Goal: Task Accomplishment & Management: Manage account settings

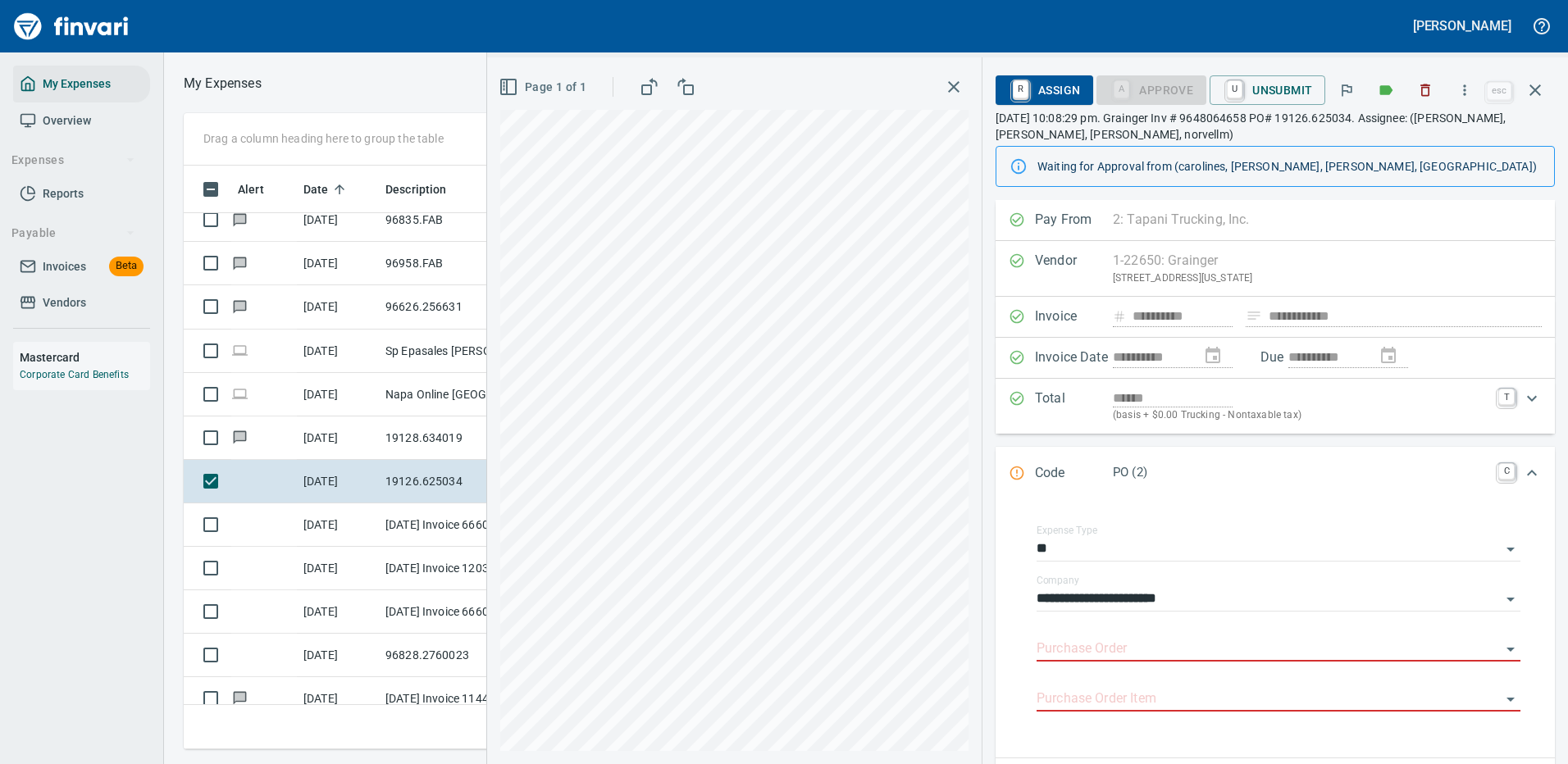
scroll to position [559, 930]
click at [1467, 84] on icon "button" at bounding box center [1464, 89] width 16 height 16
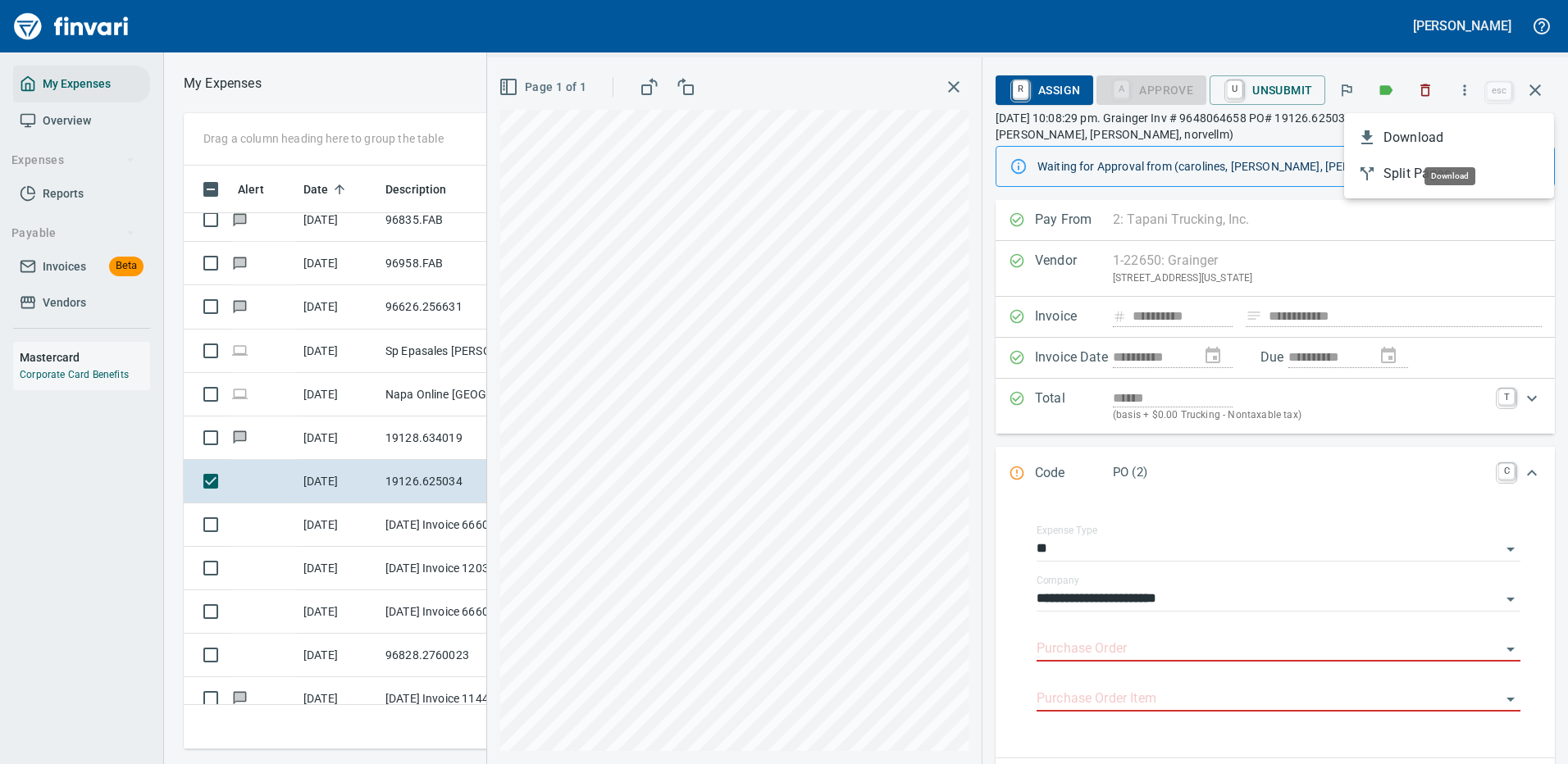
click at [1410, 134] on span "Download" at bounding box center [1462, 137] width 157 height 19
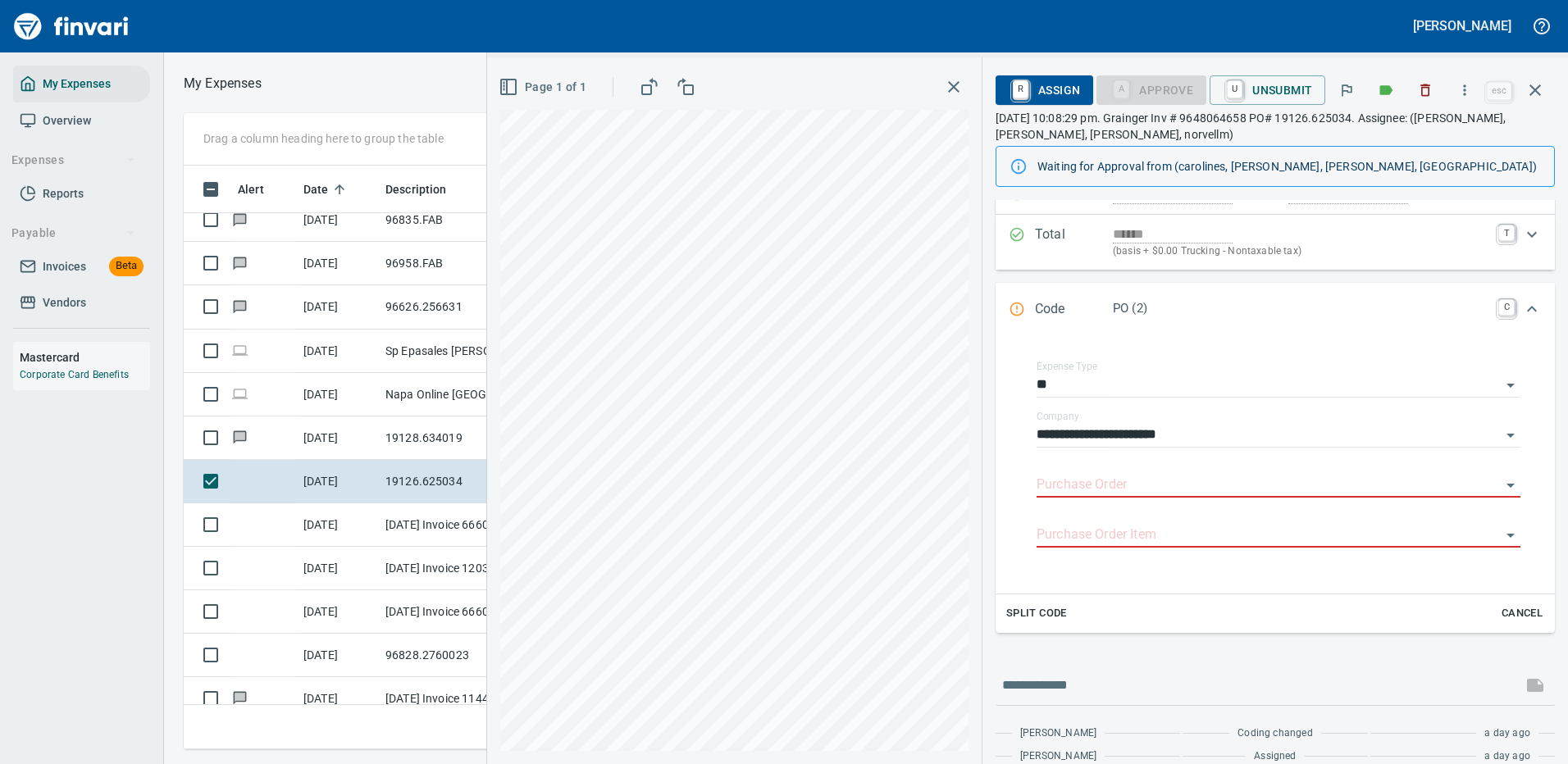
scroll to position [206, 0]
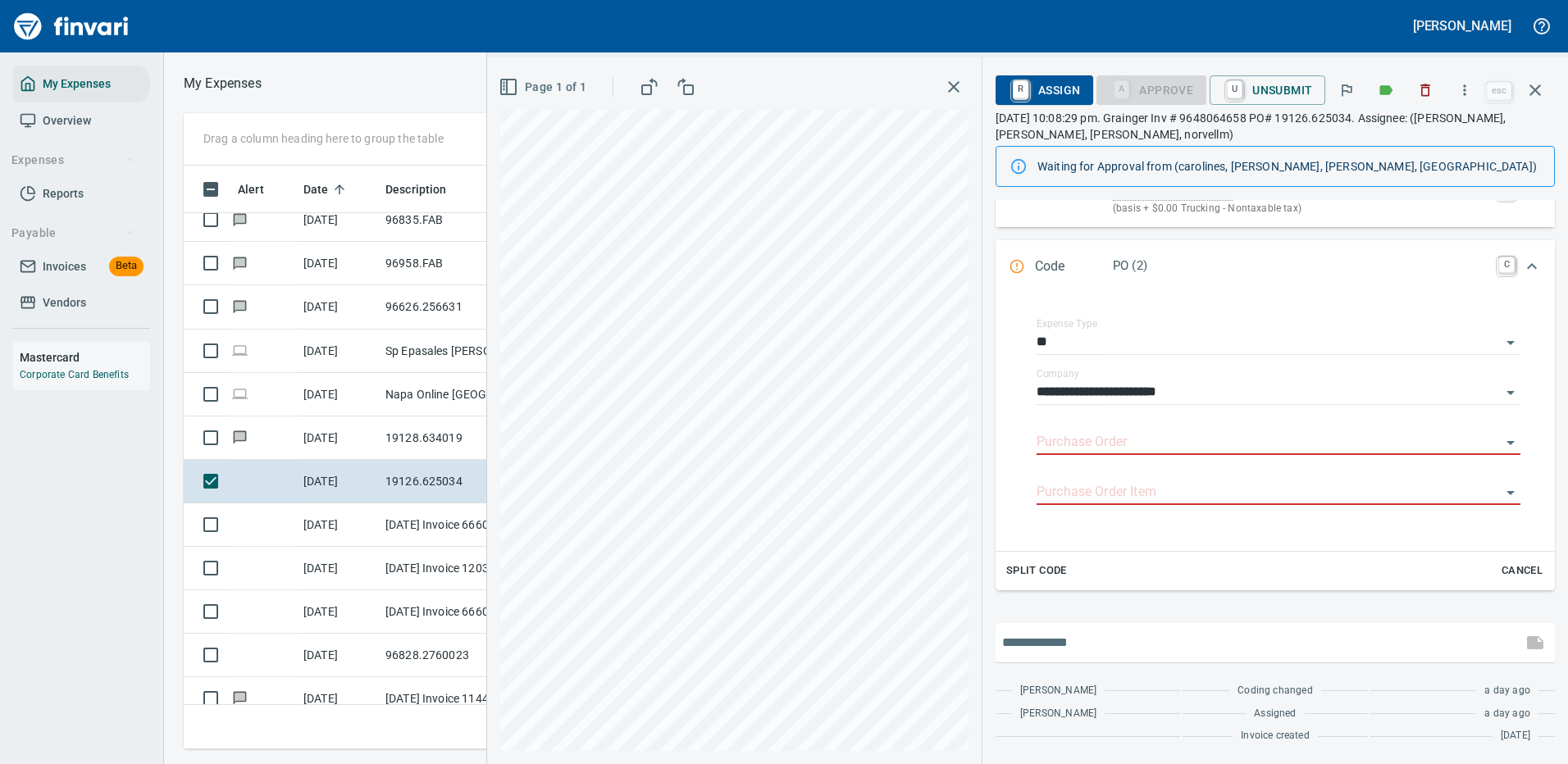
click at [1072, 643] on input "text" at bounding box center [1259, 642] width 514 height 26
type input "*"
type input "**********"
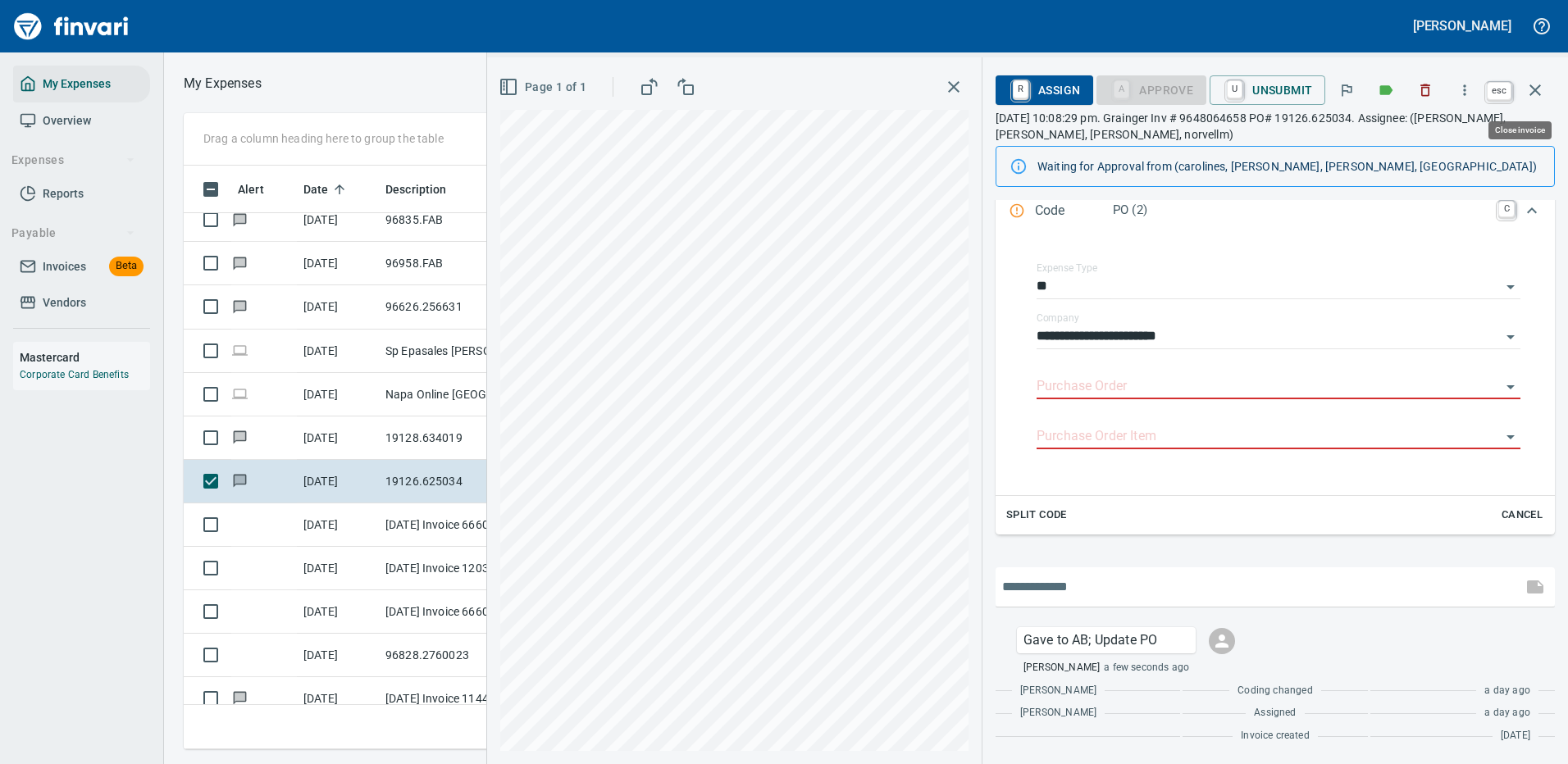
scroll to position [559, 930]
click at [1536, 88] on icon "button" at bounding box center [1535, 90] width 12 height 12
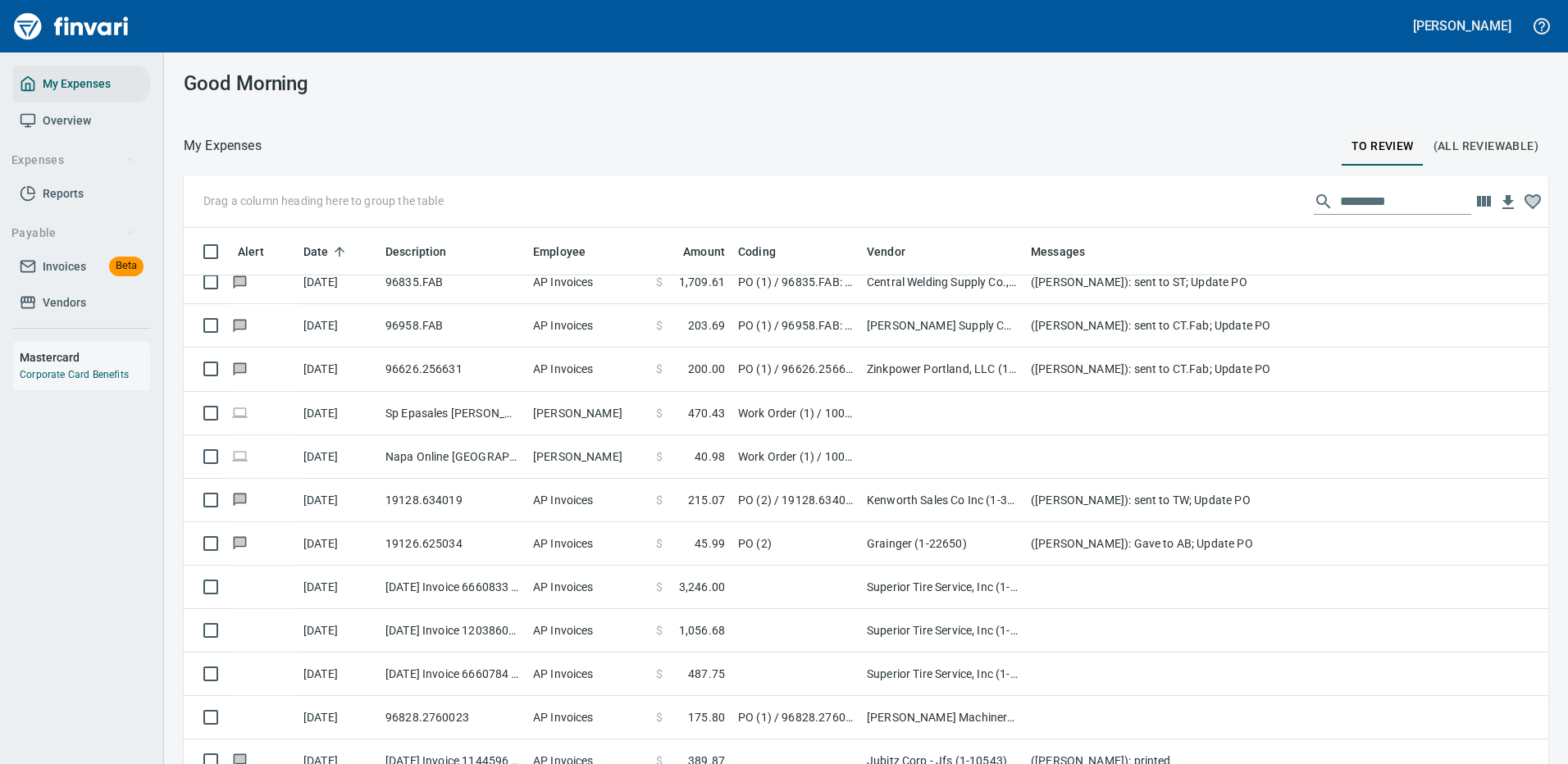
scroll to position [559, 1328]
click at [1357, 204] on input "text" at bounding box center [1406, 201] width 132 height 26
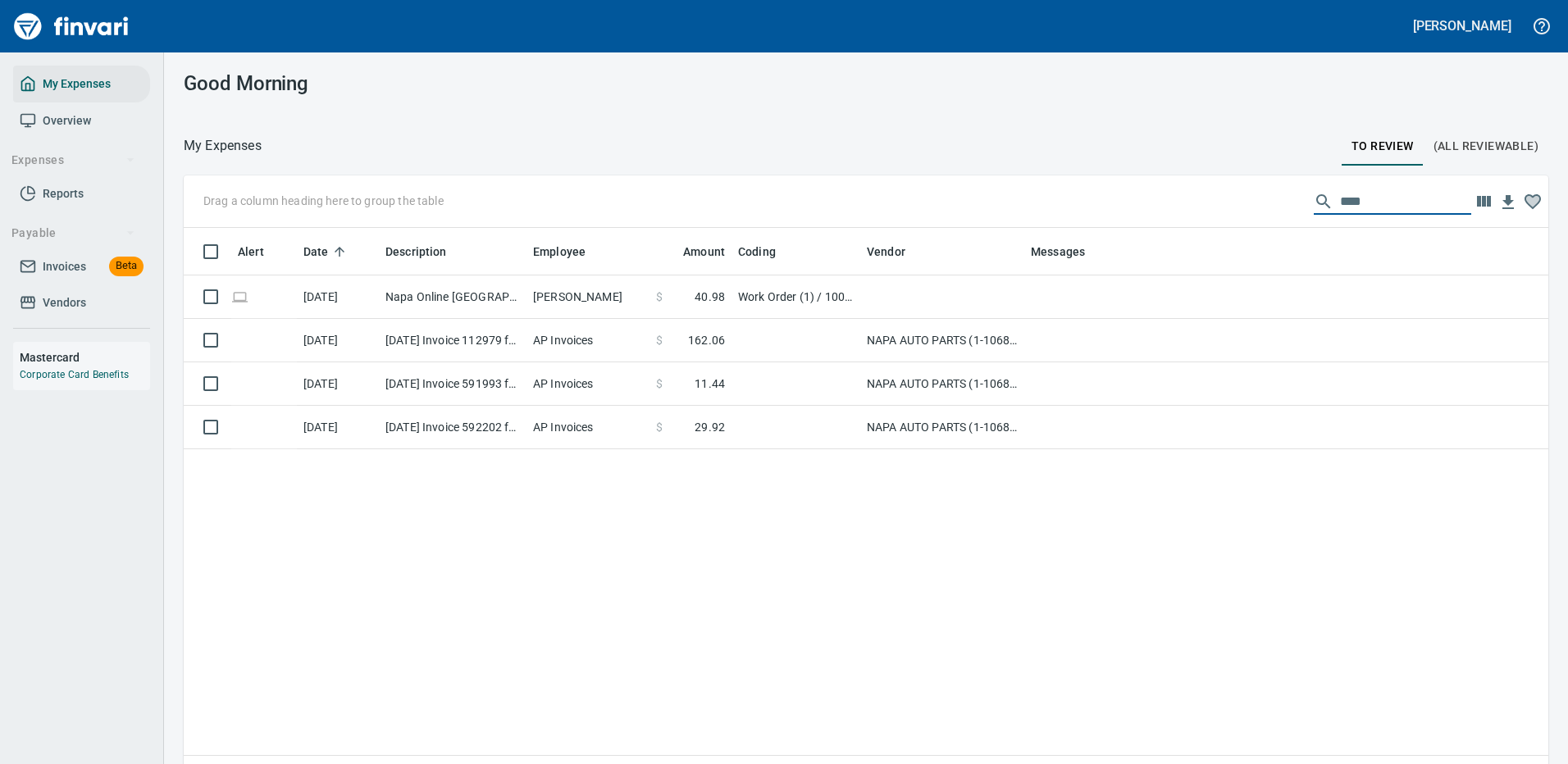
type input "****"
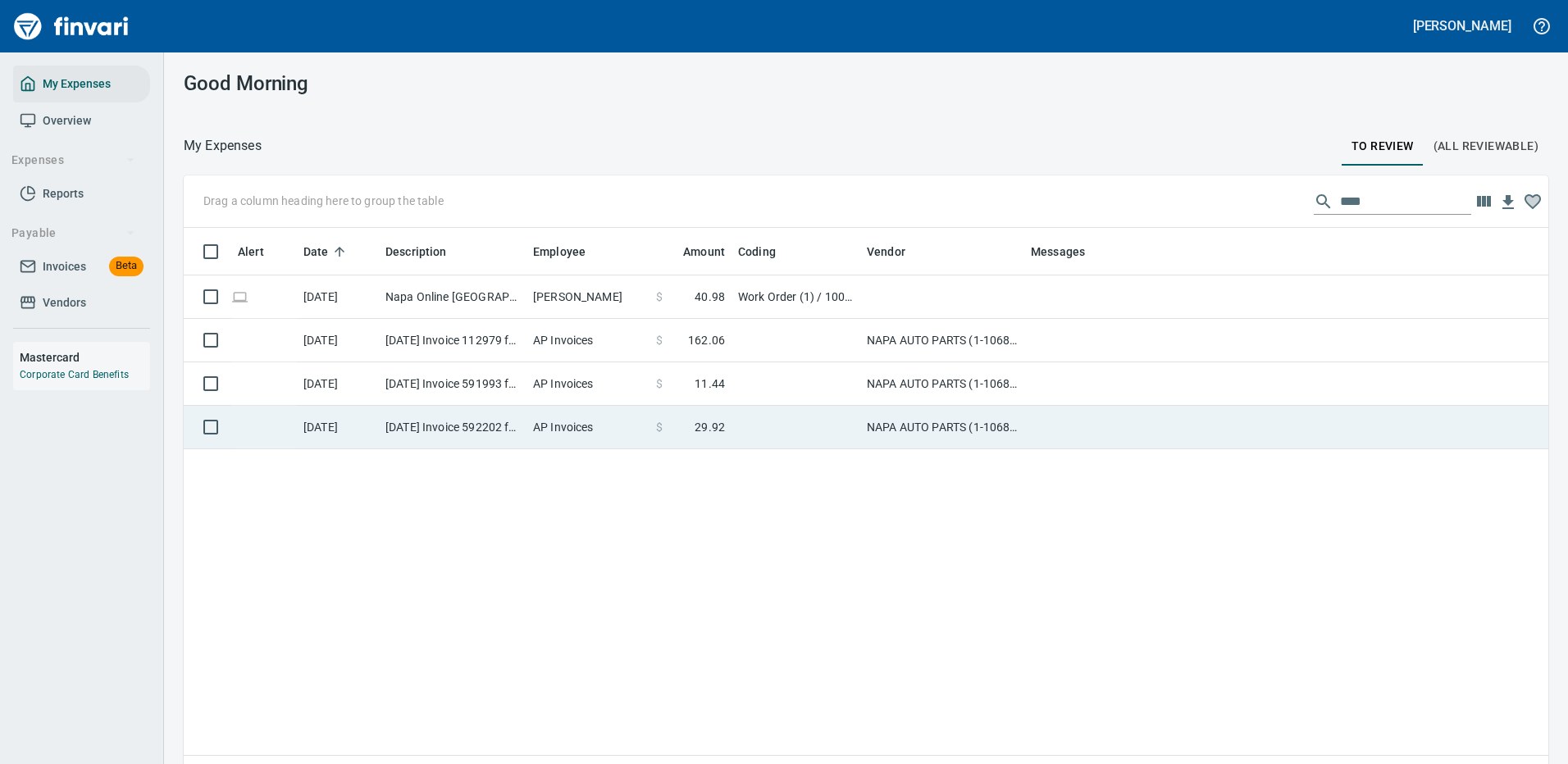
click at [808, 421] on td at bounding box center [796, 427] width 129 height 43
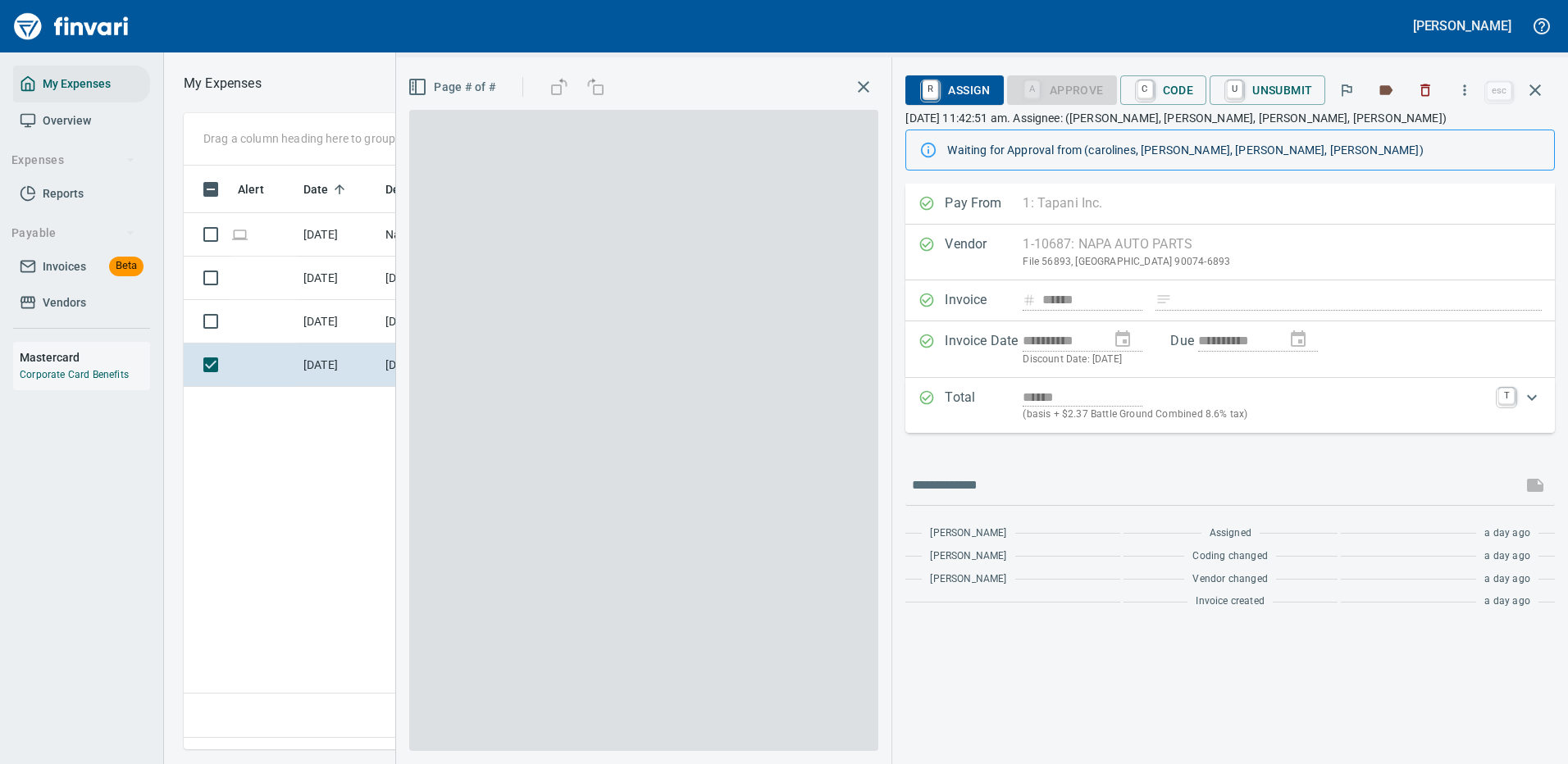
scroll to position [559, 942]
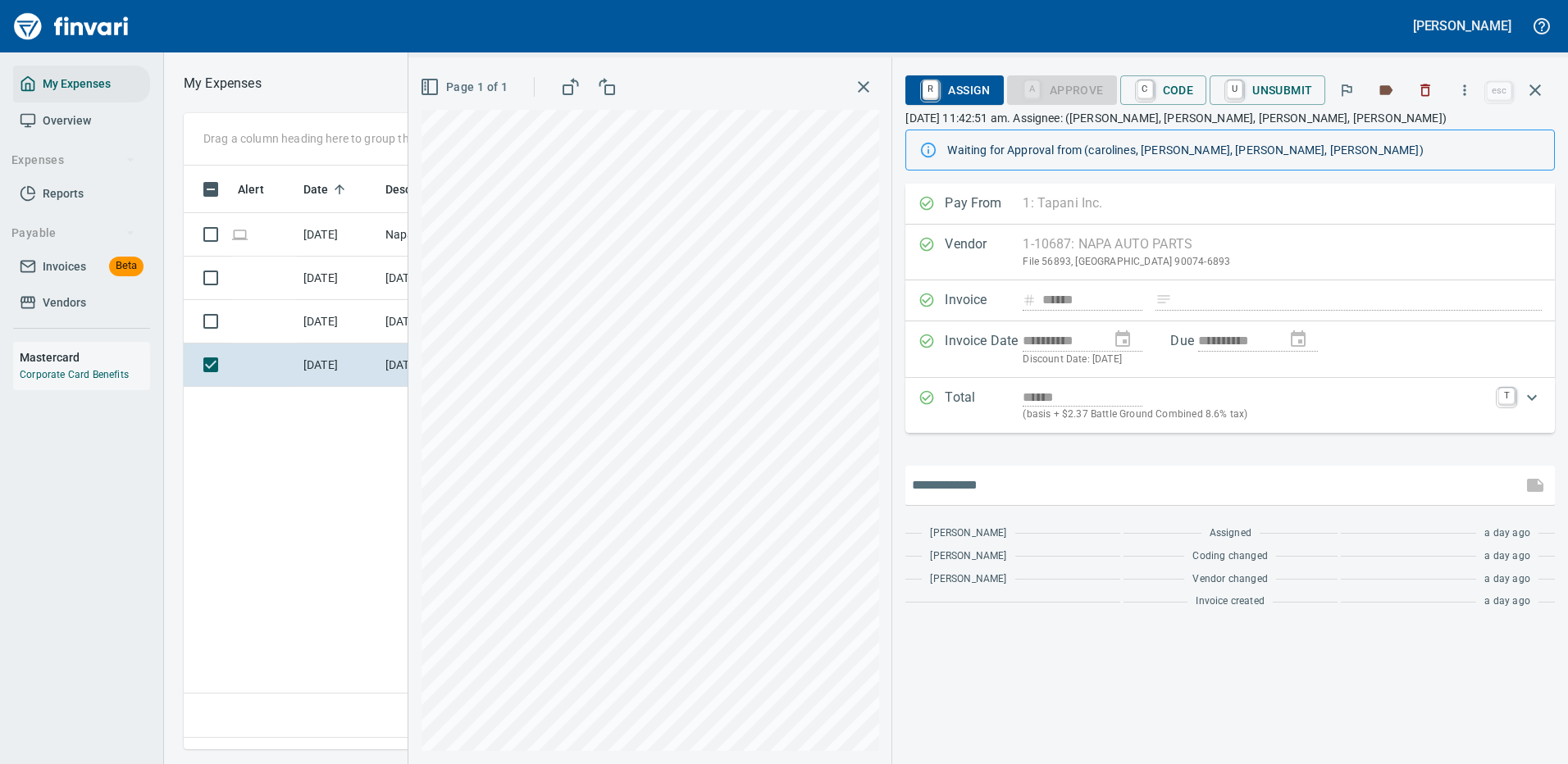
click at [1016, 482] on input "text" at bounding box center [1214, 485] width 604 height 26
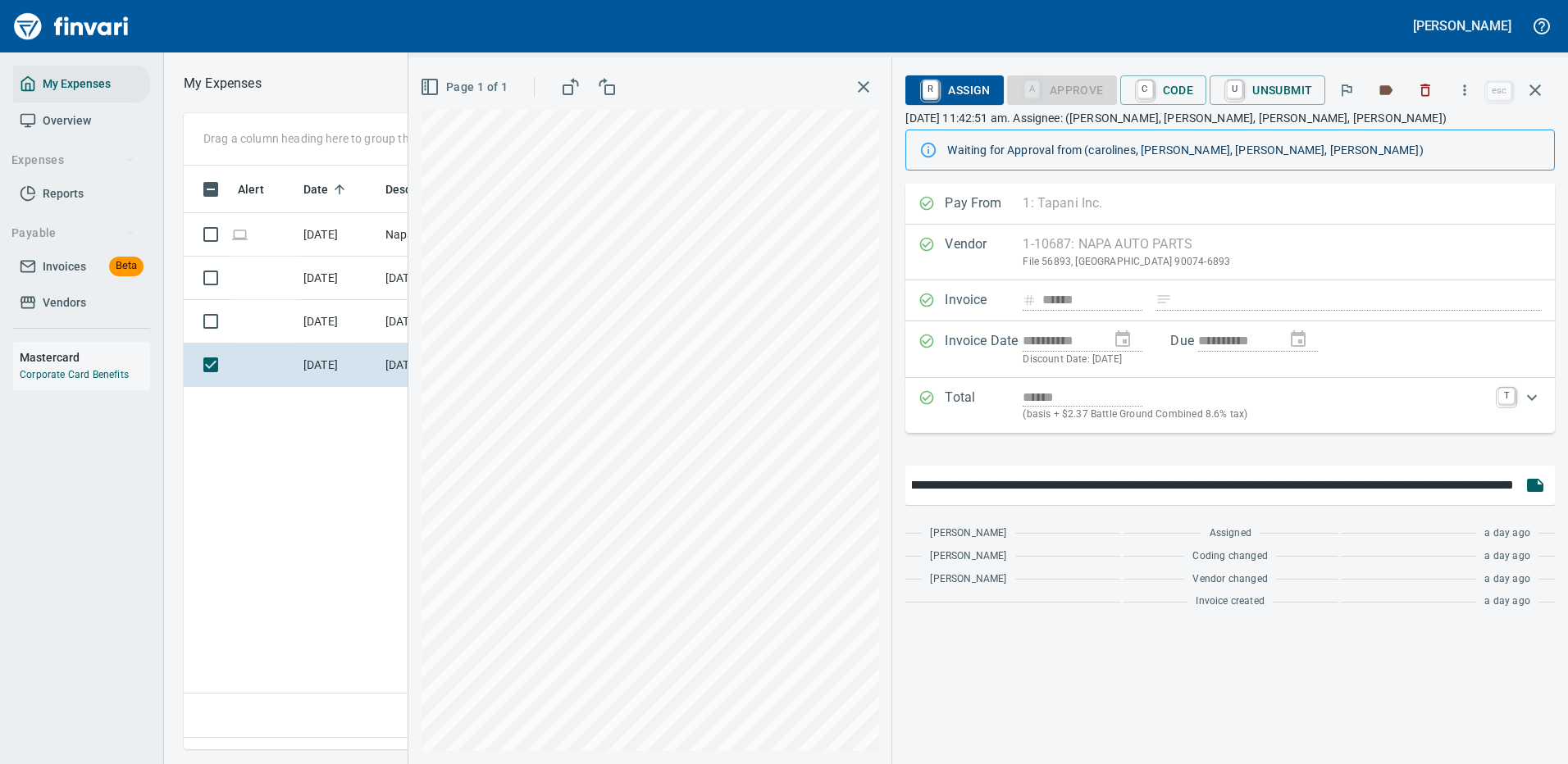
scroll to position [0, 135]
type input "**********"
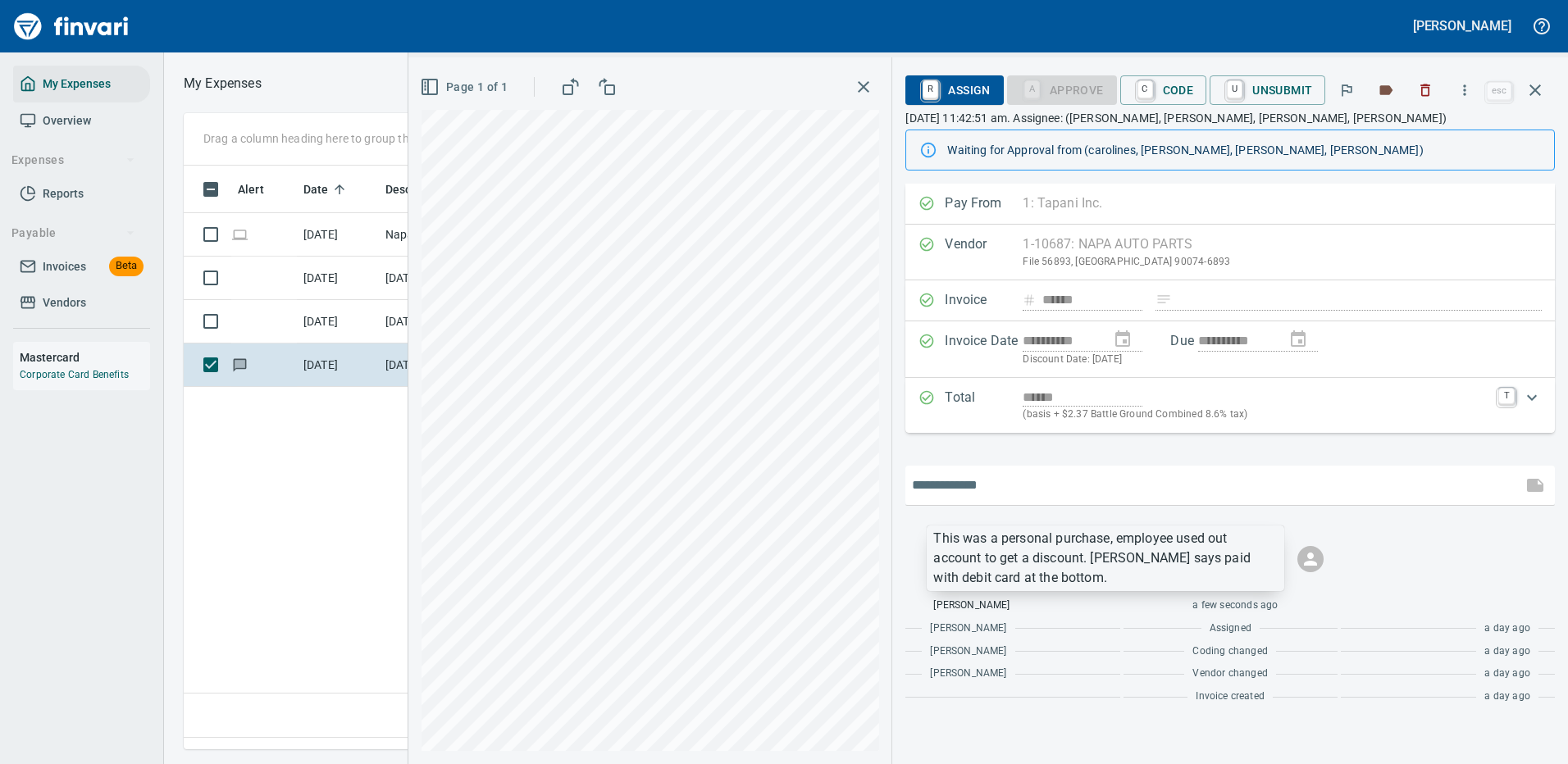
scroll to position [559, 942]
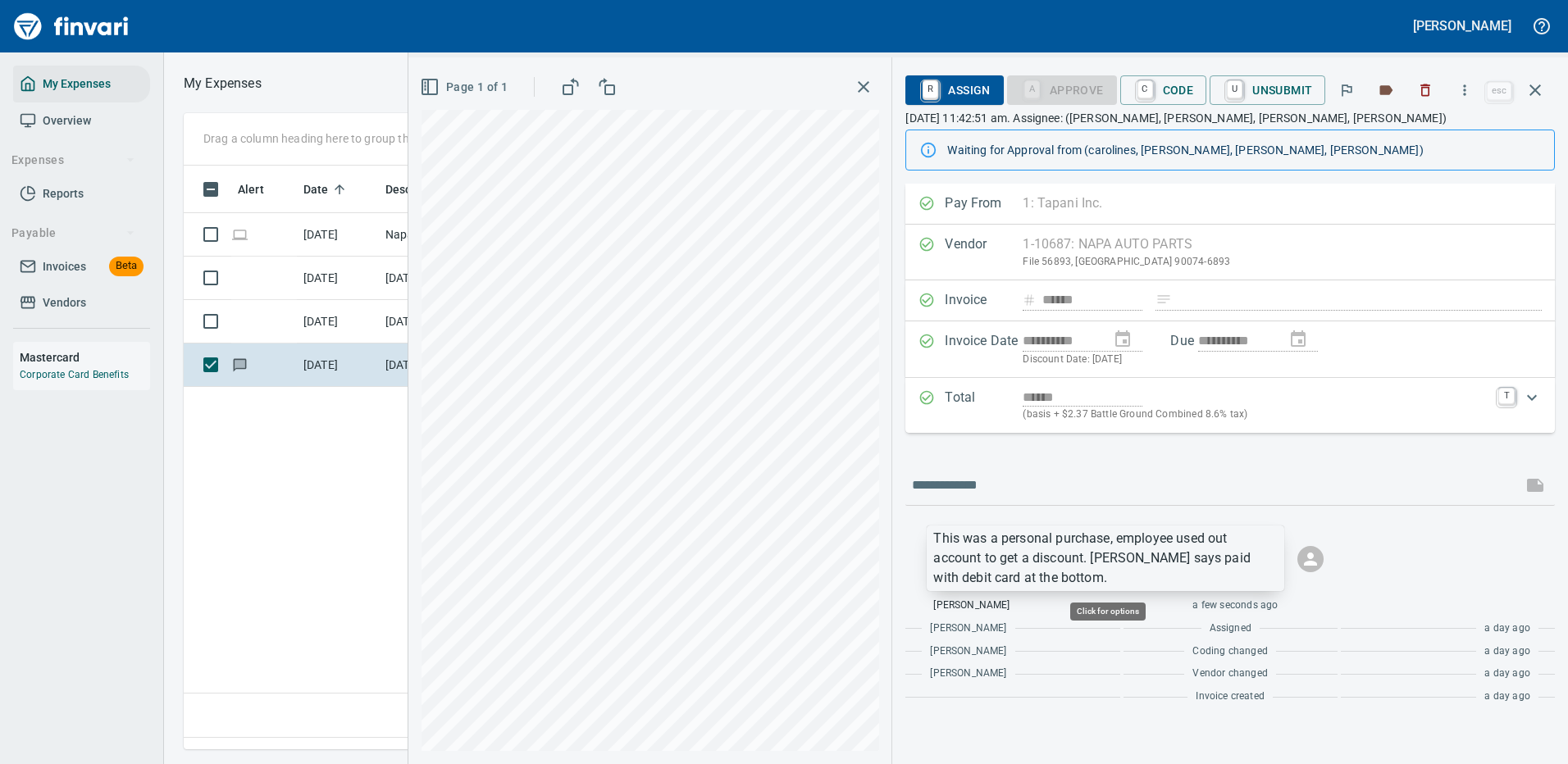
click at [1212, 544] on p "This was a personal purchase, employee used out account to get a discount. [PER…" at bounding box center [1105, 558] width 345 height 59
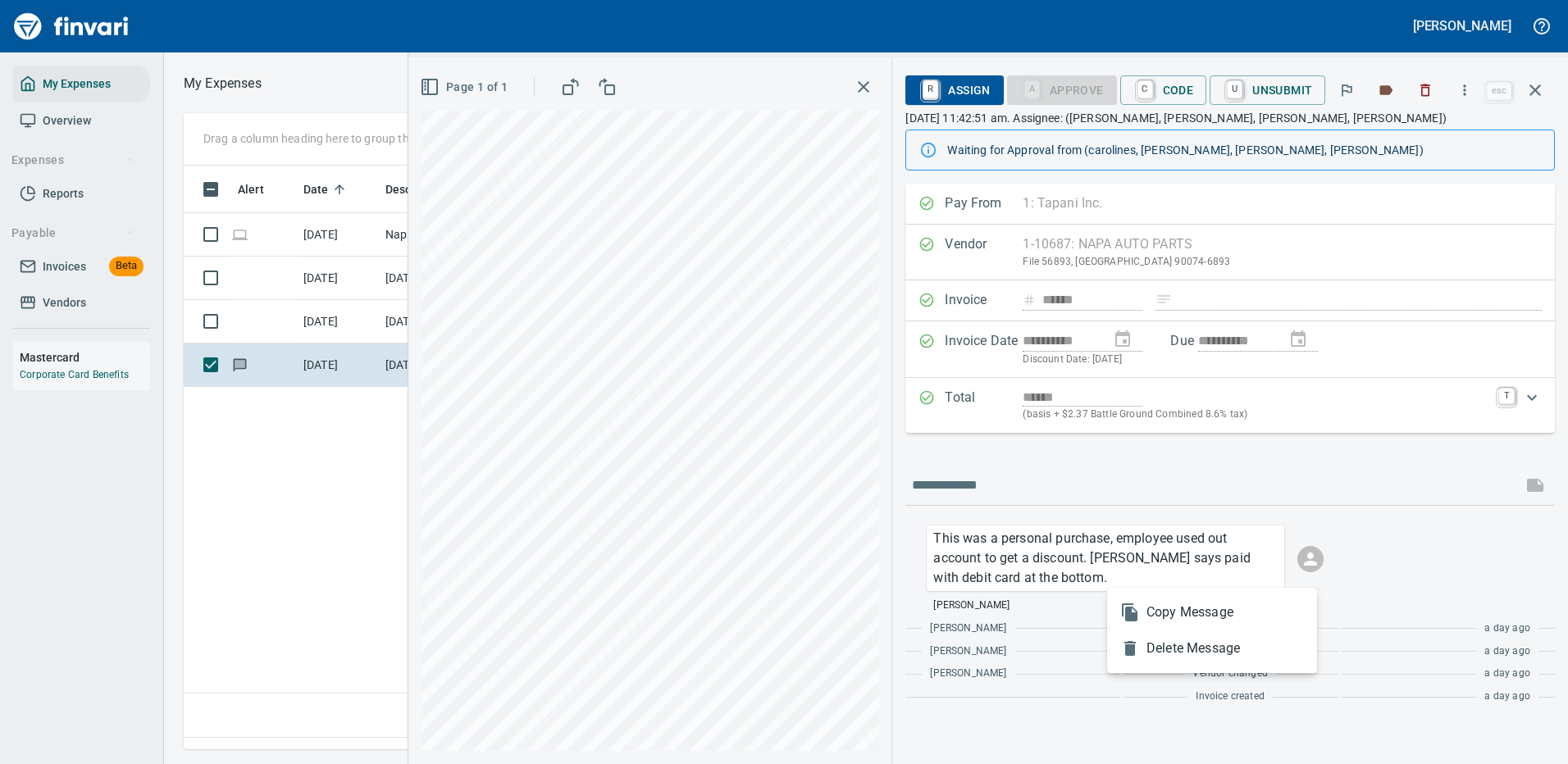
click at [1192, 613] on span "Copy Message" at bounding box center [1225, 612] width 157 height 19
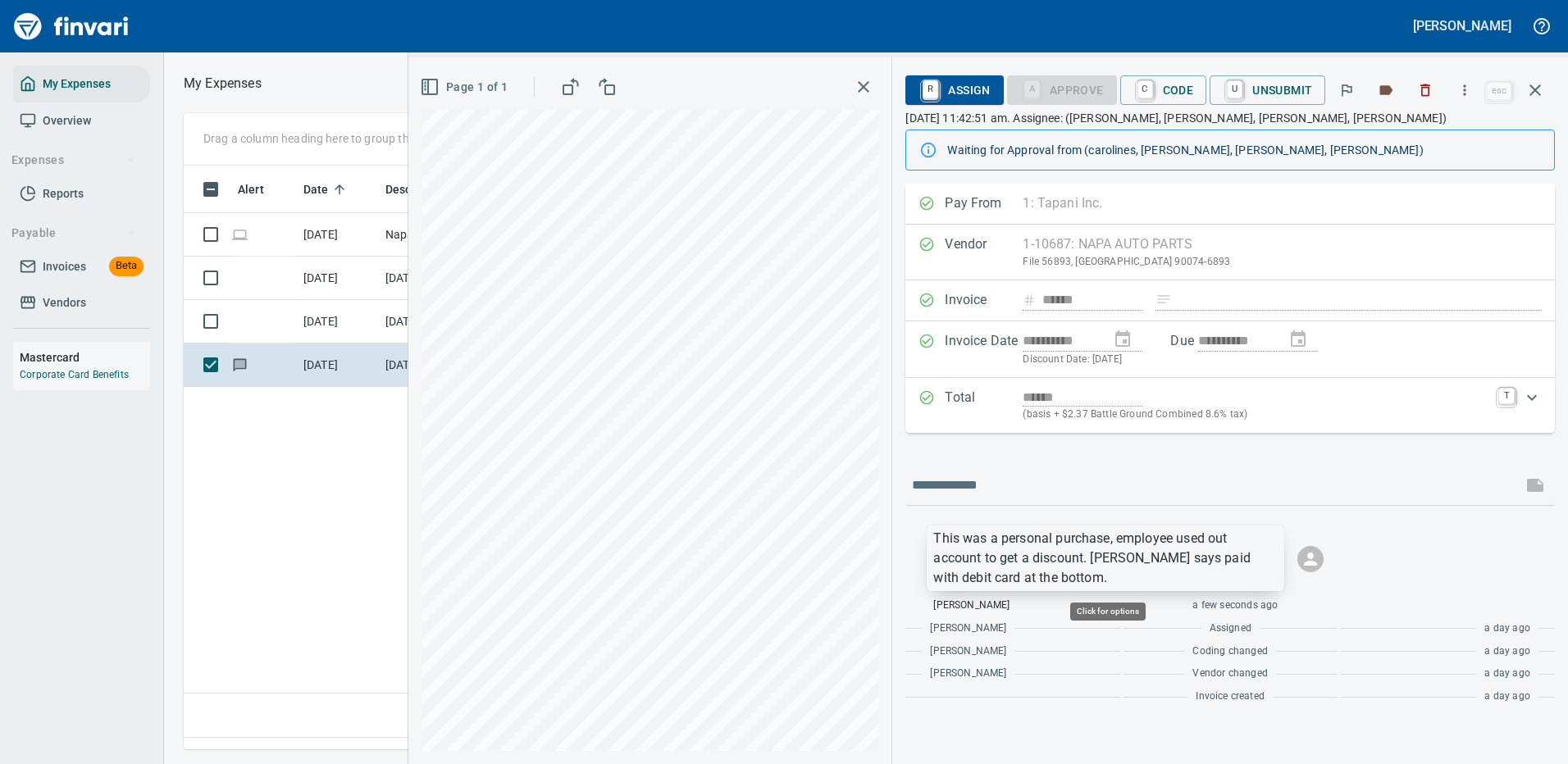
click at [1026, 545] on p "This was a personal purchase, employee used out account to get a discount. [PER…" at bounding box center [1105, 558] width 345 height 59
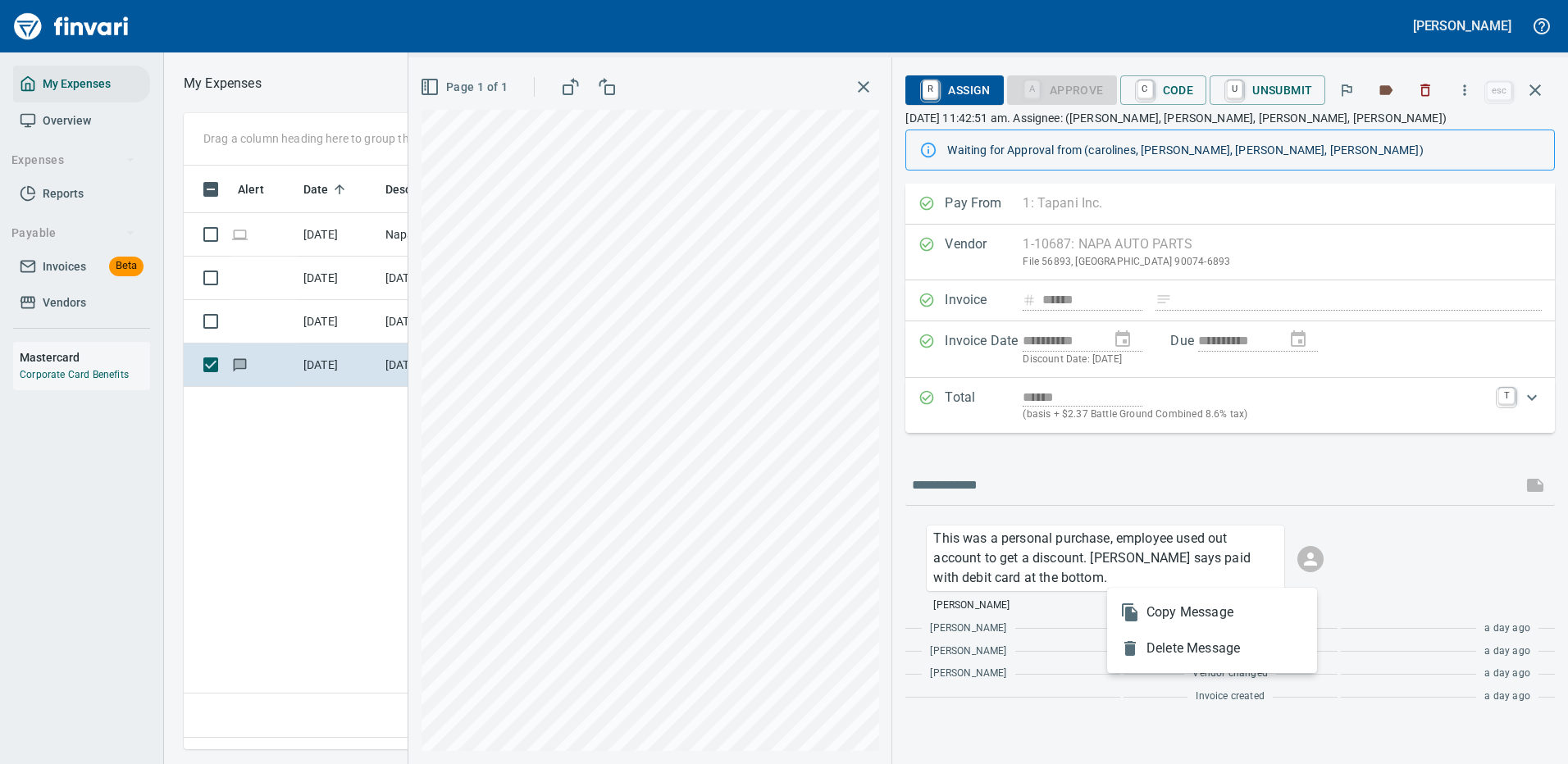
click at [1206, 655] on span "Delete Message" at bounding box center [1225, 648] width 157 height 19
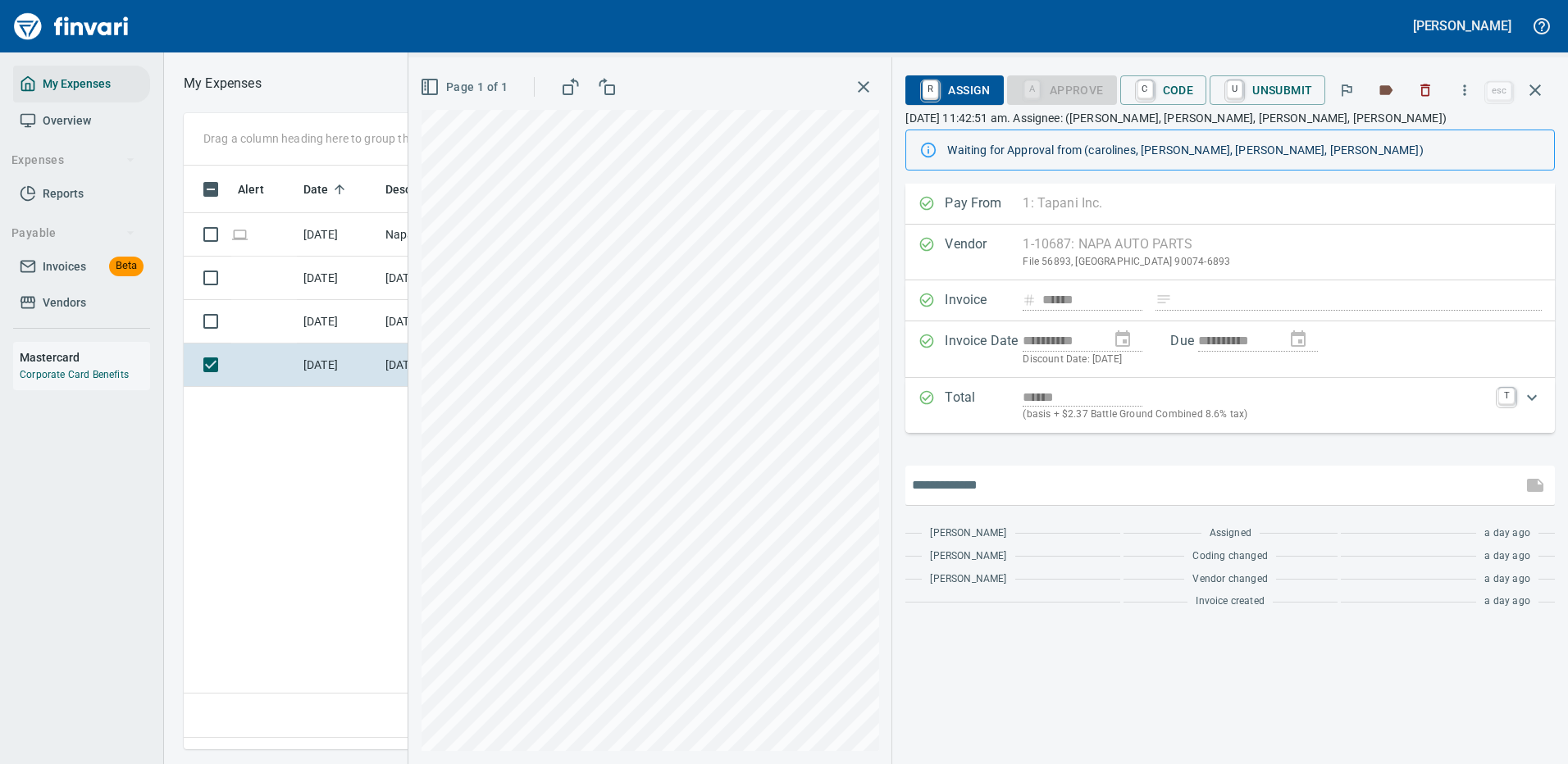
click at [971, 488] on input "text" at bounding box center [1213, 485] width 602 height 26
paste input "**********"
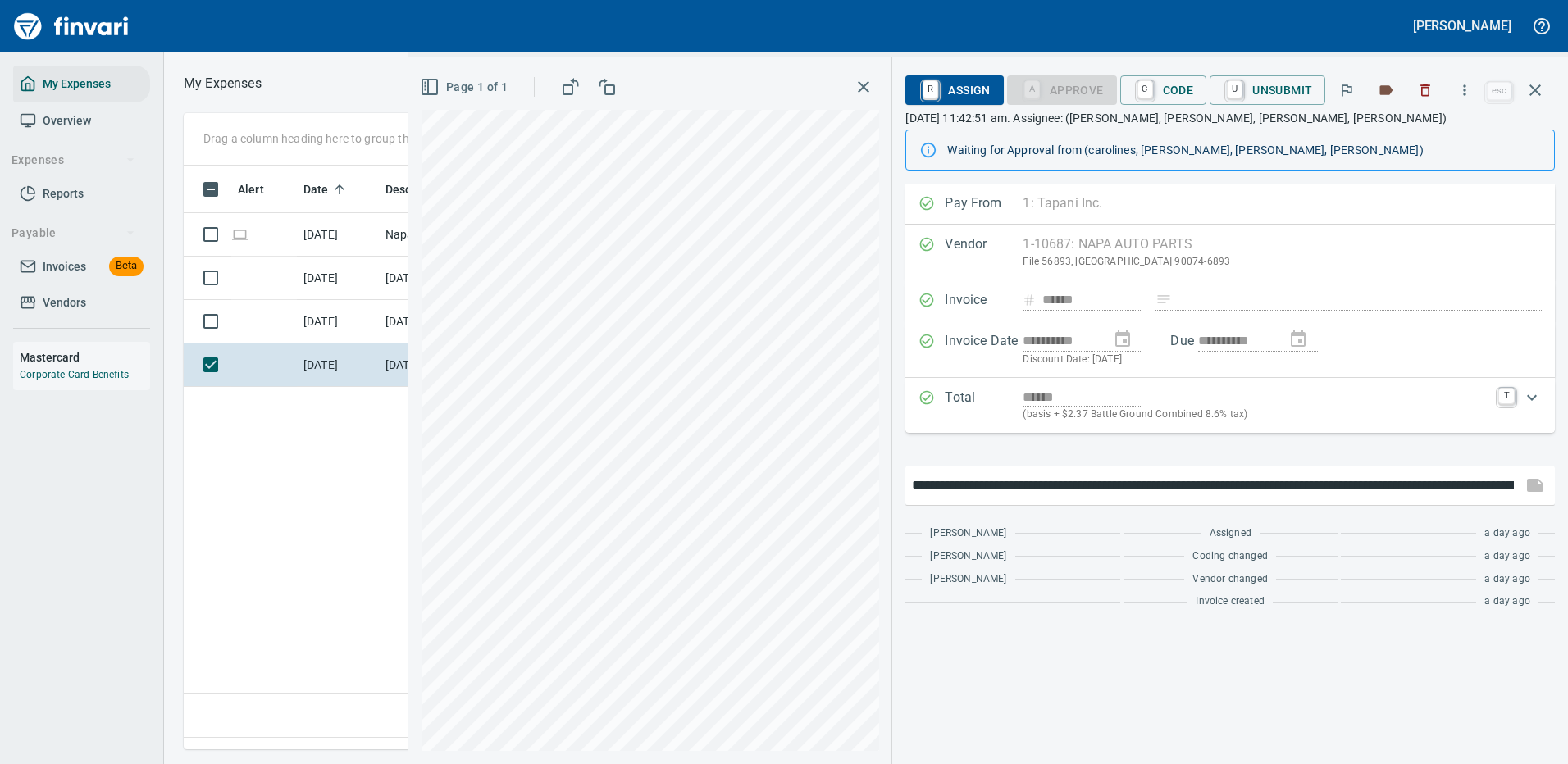
scroll to position [0, 135]
click at [1021, 481] on input "**********" at bounding box center [1213, 485] width 602 height 26
click at [1069, 486] on input "**********" at bounding box center [1213, 485] width 602 height 26
drag, startPoint x: 1059, startPoint y: 488, endPoint x: 1074, endPoint y: 484, distance: 15.5
click at [1074, 484] on input "**********" at bounding box center [1213, 485] width 602 height 26
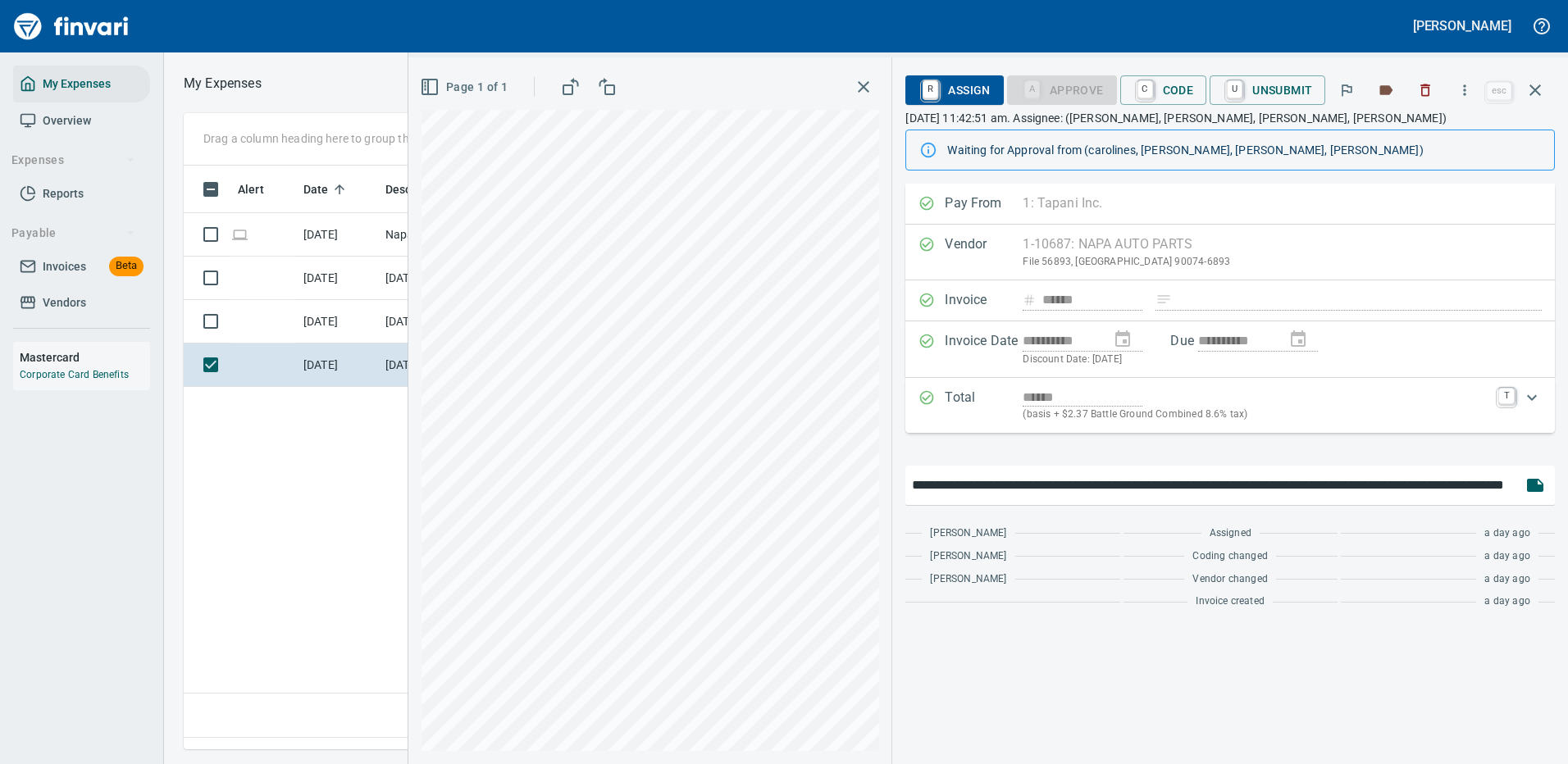
scroll to position [0, 116]
type input "**********"
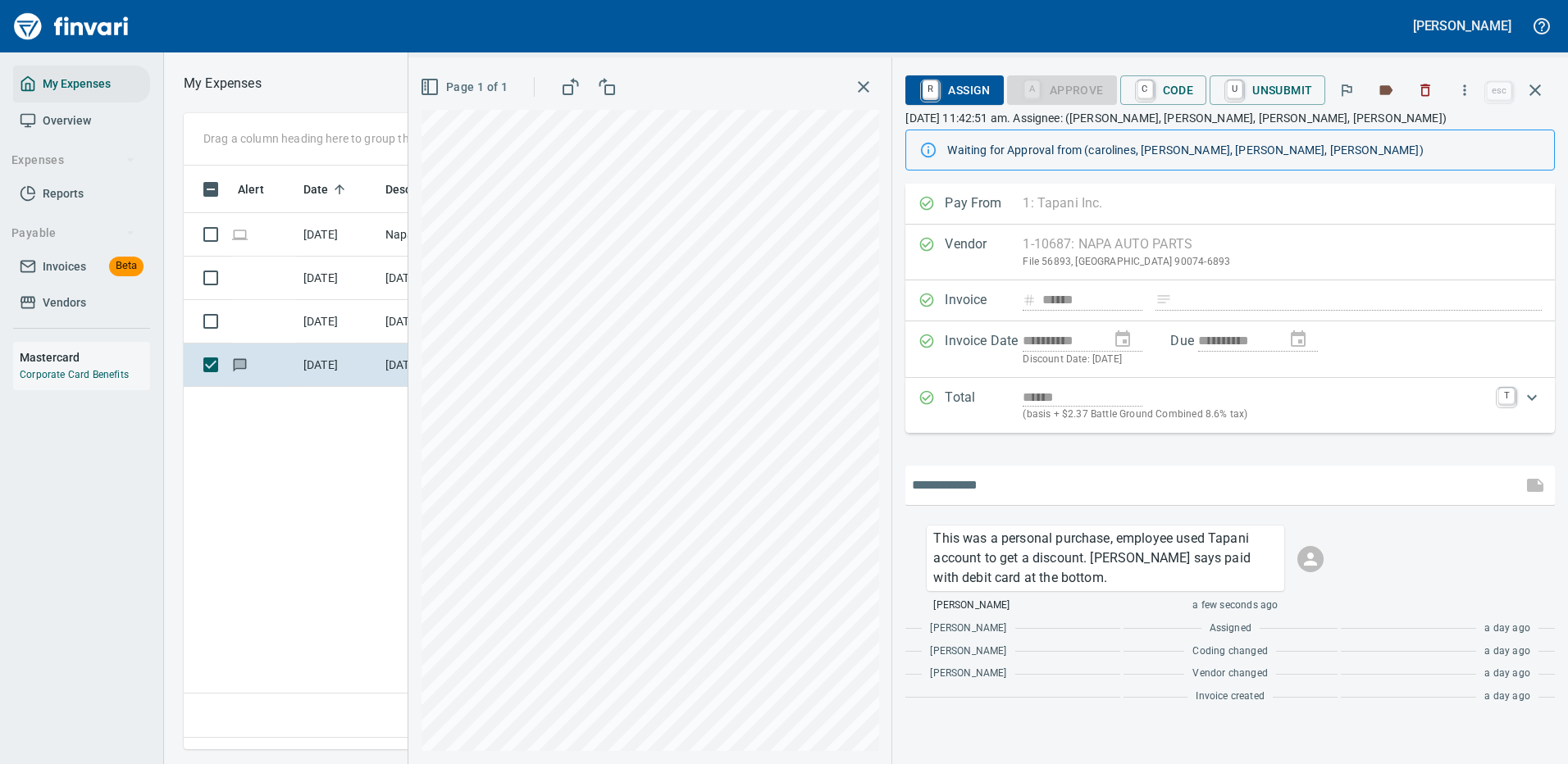
scroll to position [0, 0]
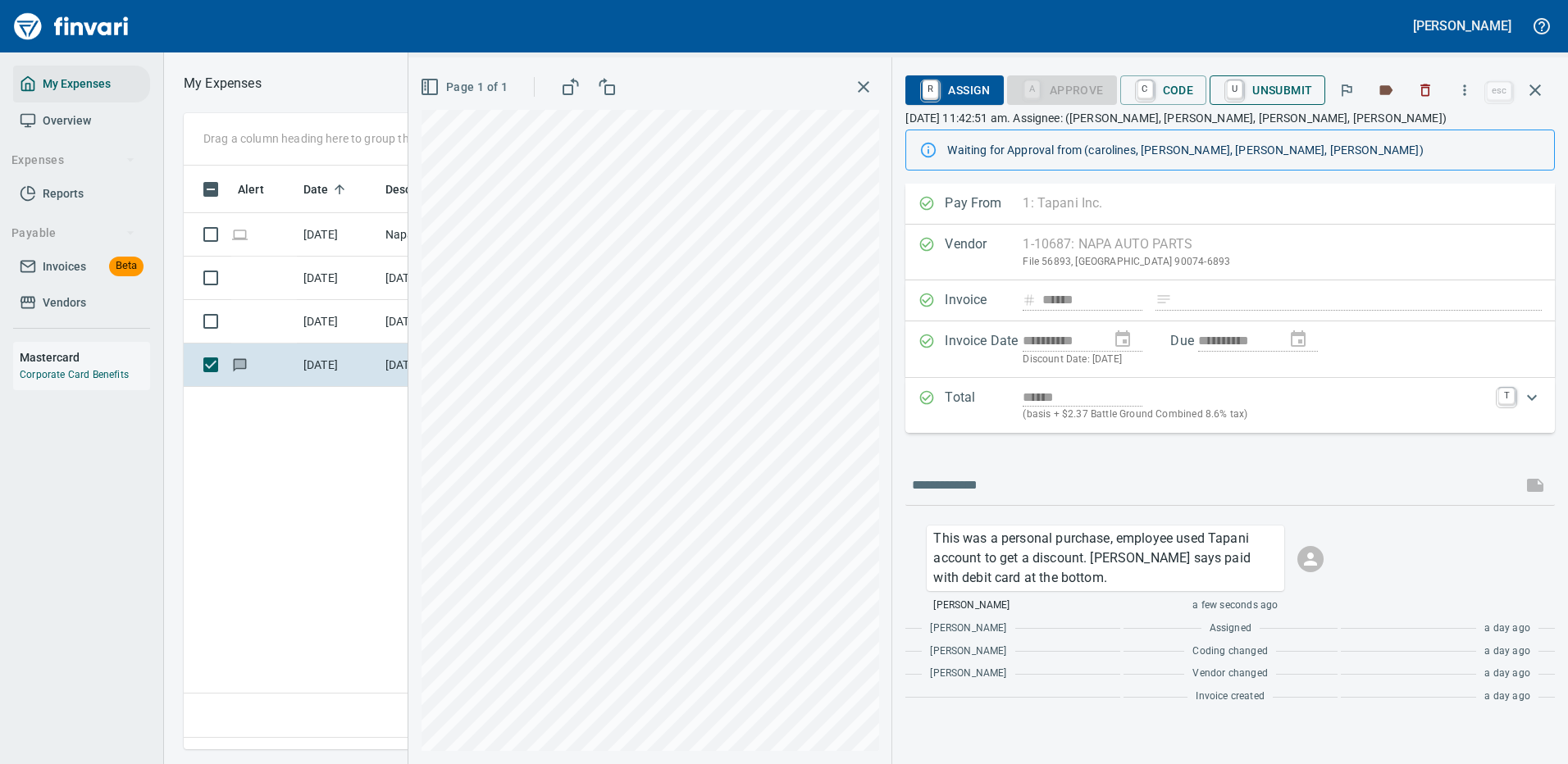
click at [1274, 86] on span "U Unsubmit" at bounding box center [1266, 89] width 89 height 28
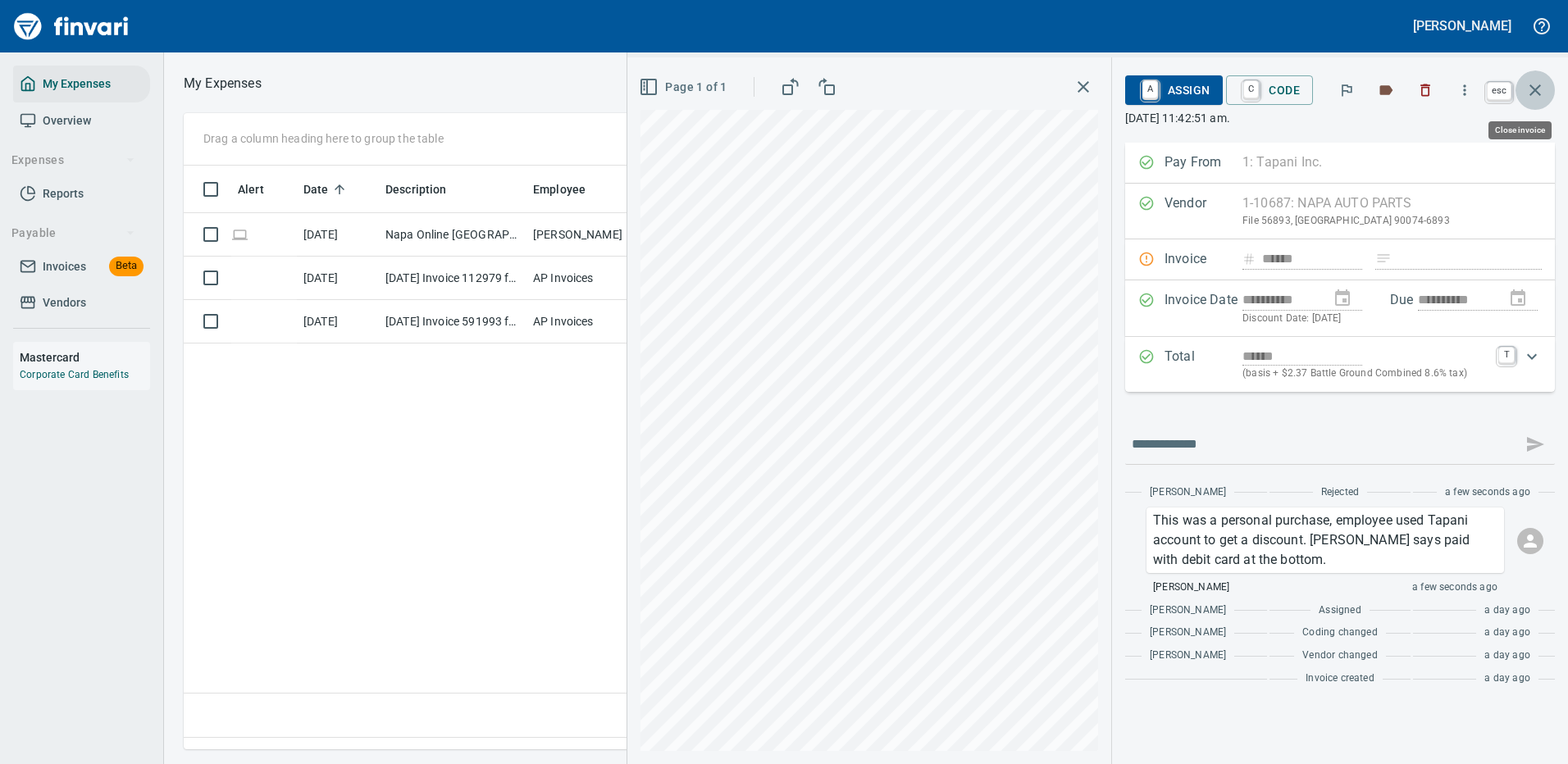
click at [1536, 82] on icon "button" at bounding box center [1535, 90] width 19 height 19
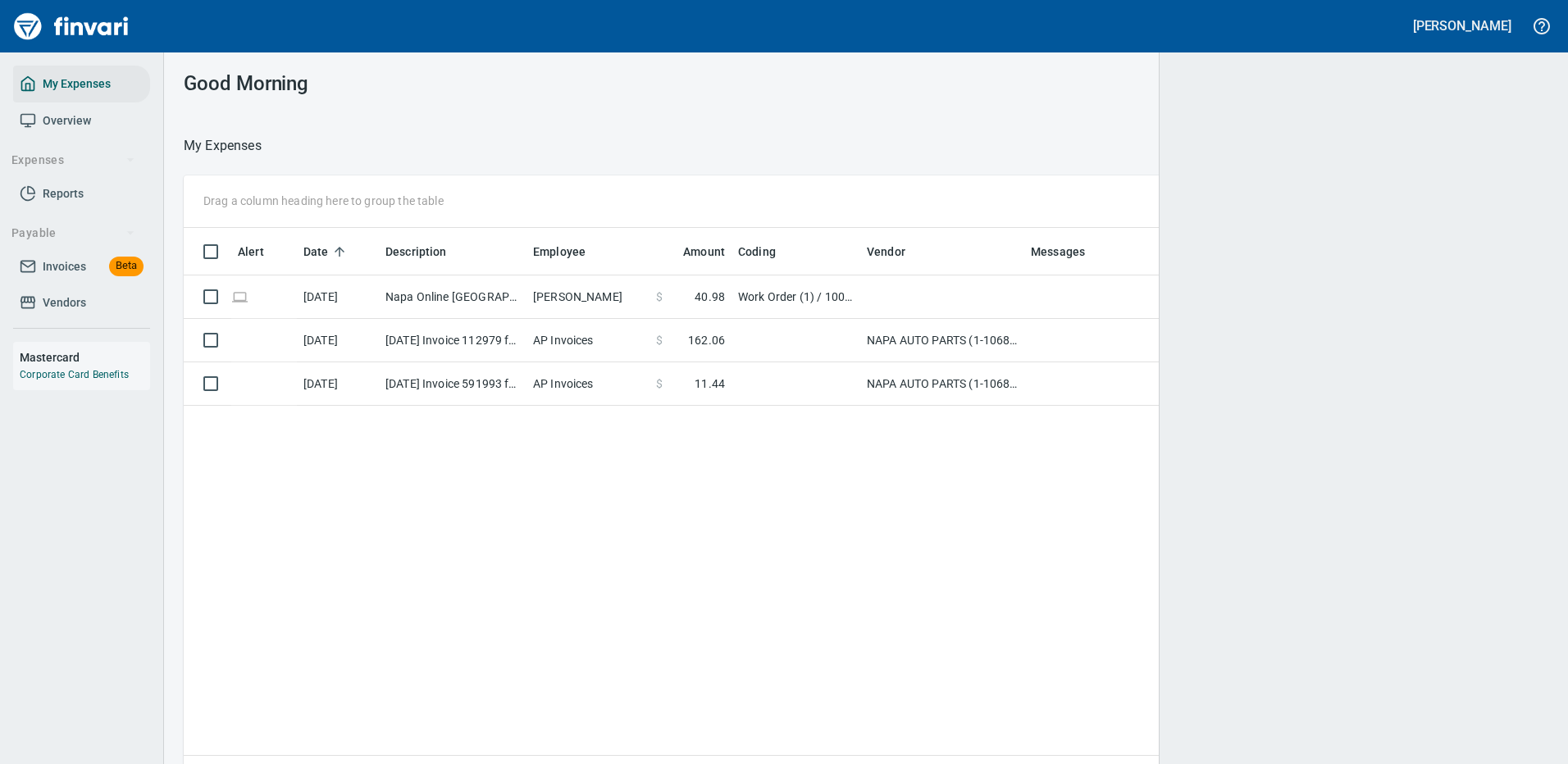
scroll to position [2, 2]
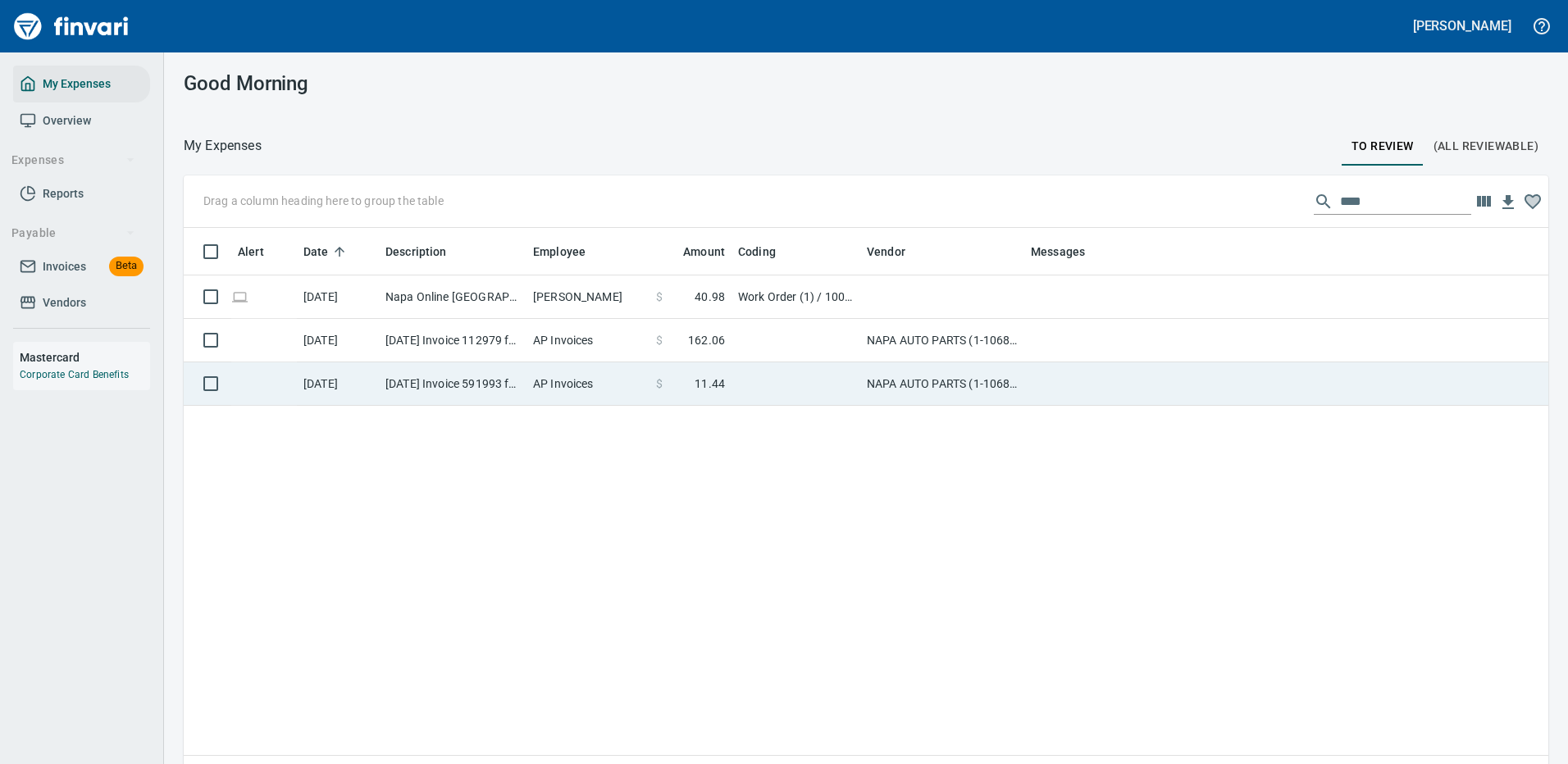
click at [808, 374] on td at bounding box center [796, 384] width 129 height 43
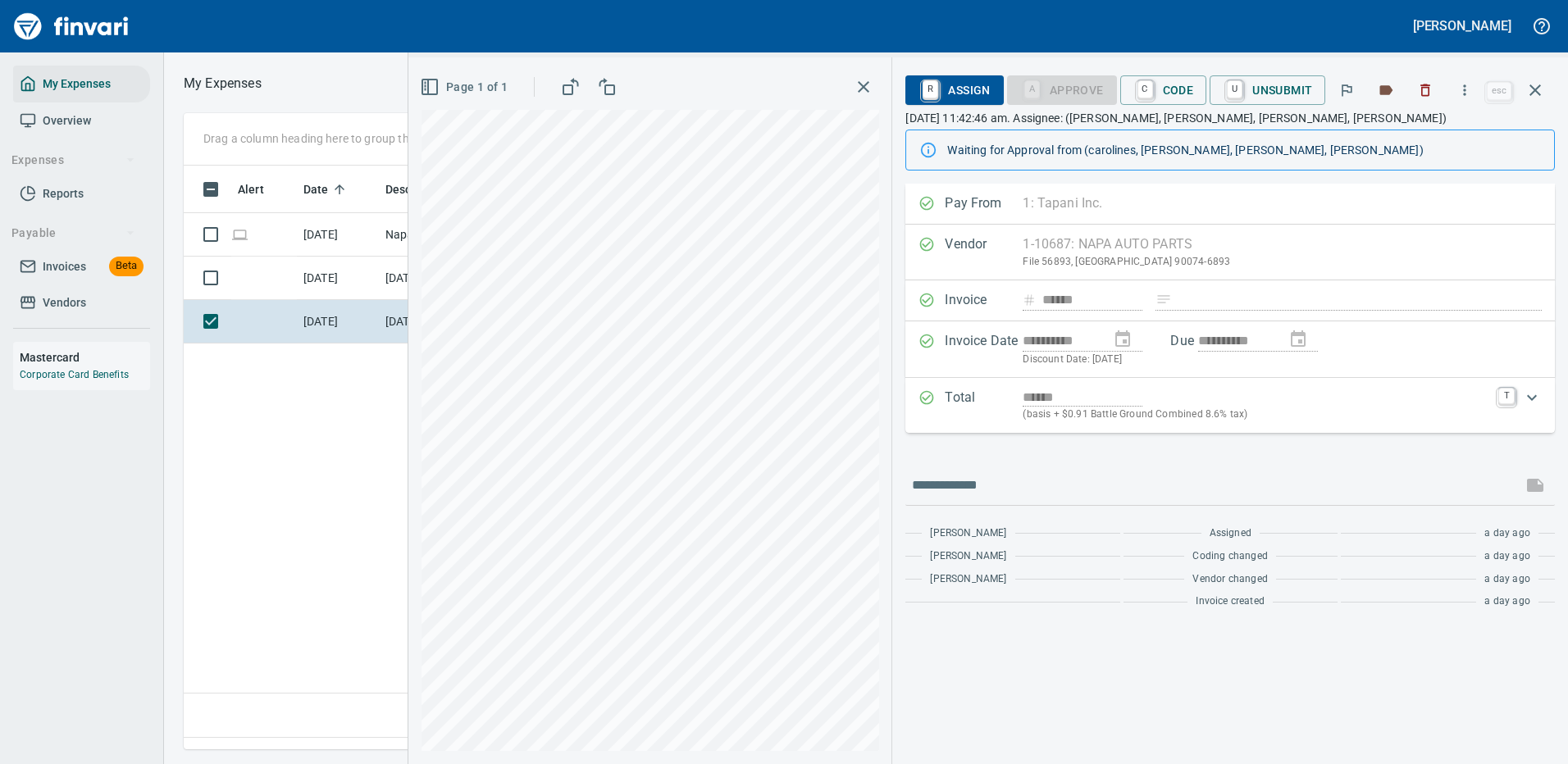
scroll to position [559, 942]
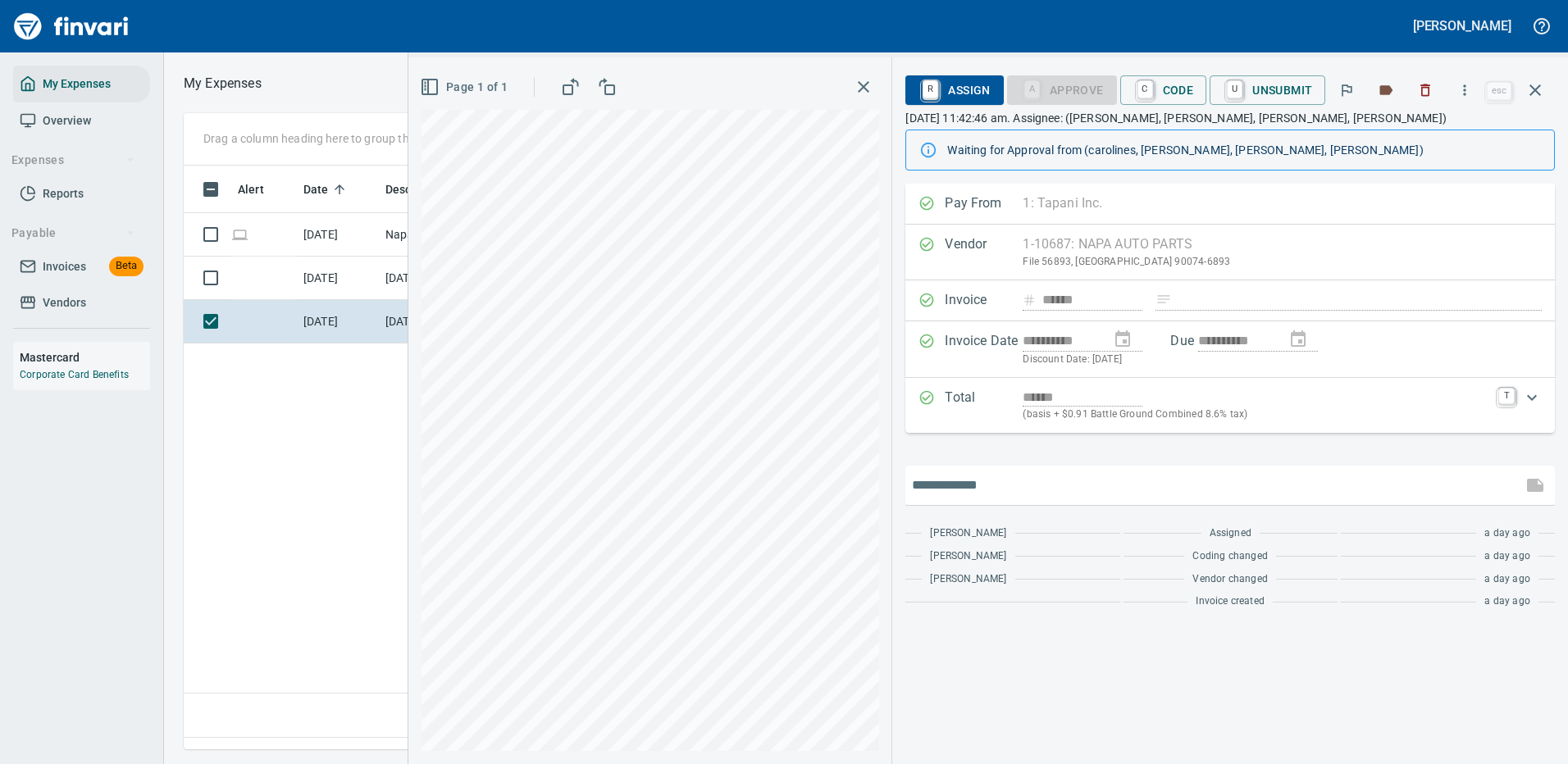
click at [1014, 482] on input "text" at bounding box center [1214, 485] width 604 height 26
paste input "**********"
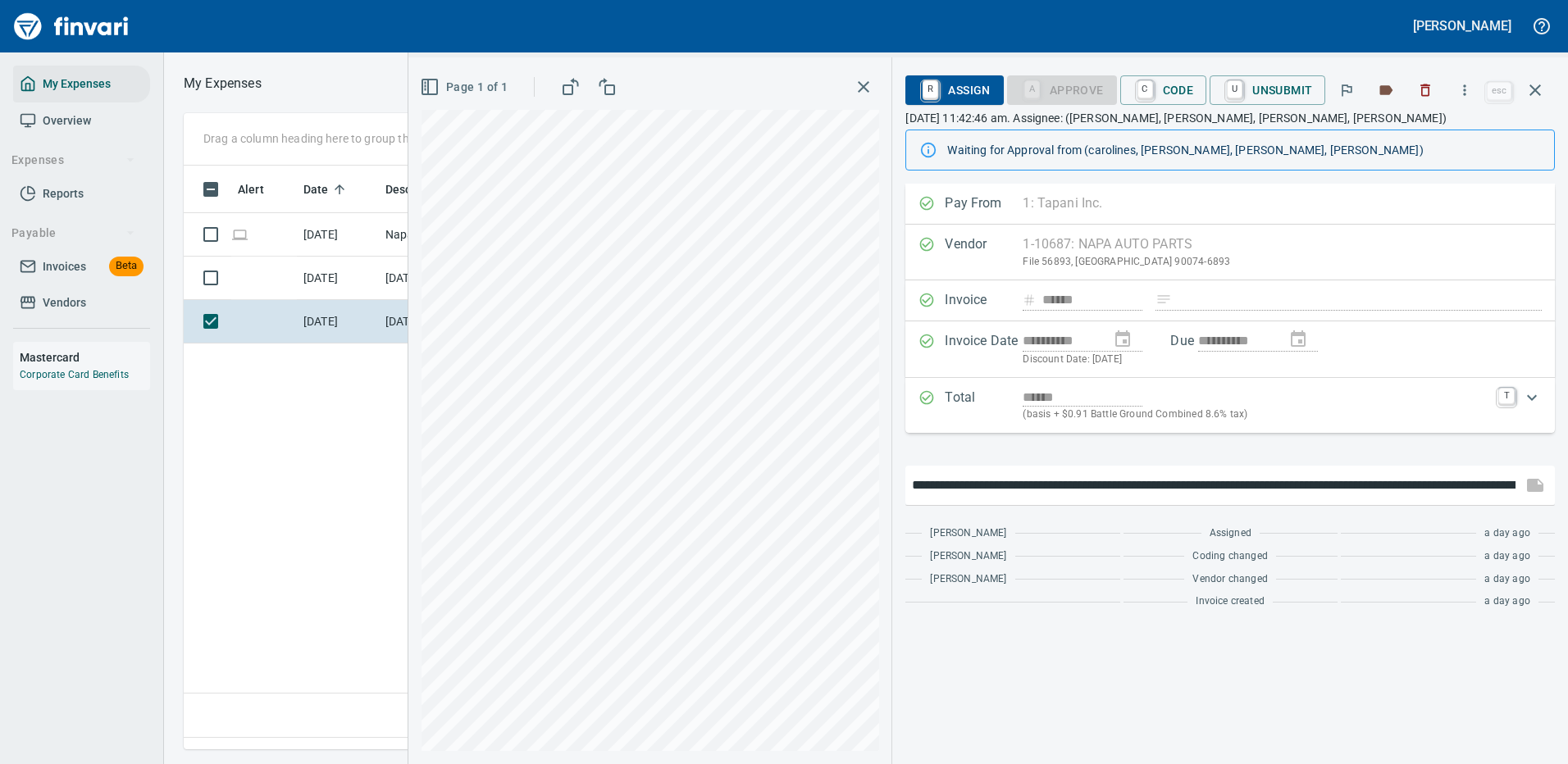
scroll to position [0, 135]
drag, startPoint x: 1054, startPoint y: 482, endPoint x: 1073, endPoint y: 482, distance: 19.0
click at [1073, 482] on input "**********" at bounding box center [1213, 485] width 602 height 26
drag, startPoint x: 1403, startPoint y: 481, endPoint x: 1456, endPoint y: 480, distance: 53.0
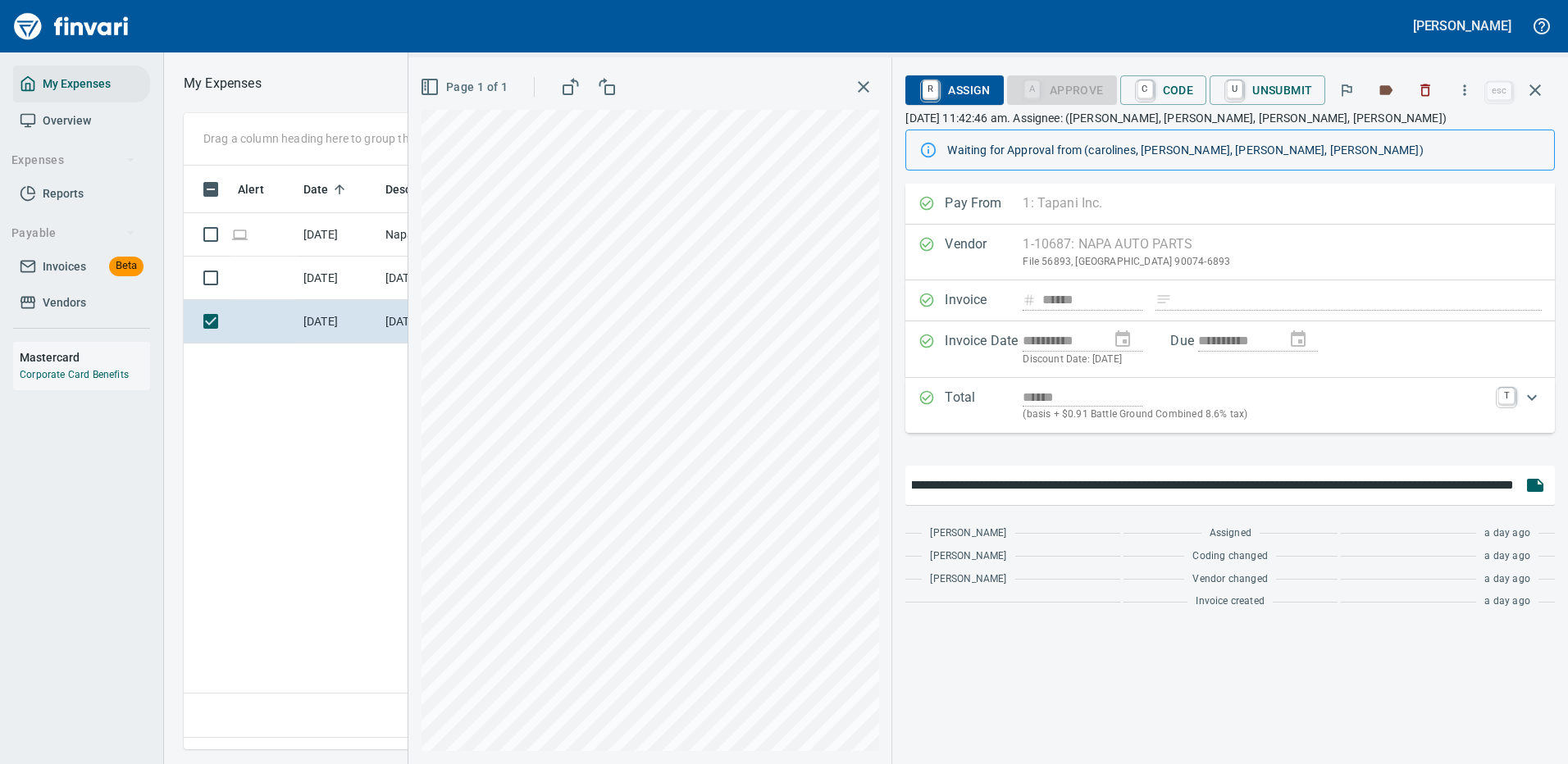
click at [1459, 481] on input "**********" at bounding box center [1213, 485] width 602 height 26
type input "**********"
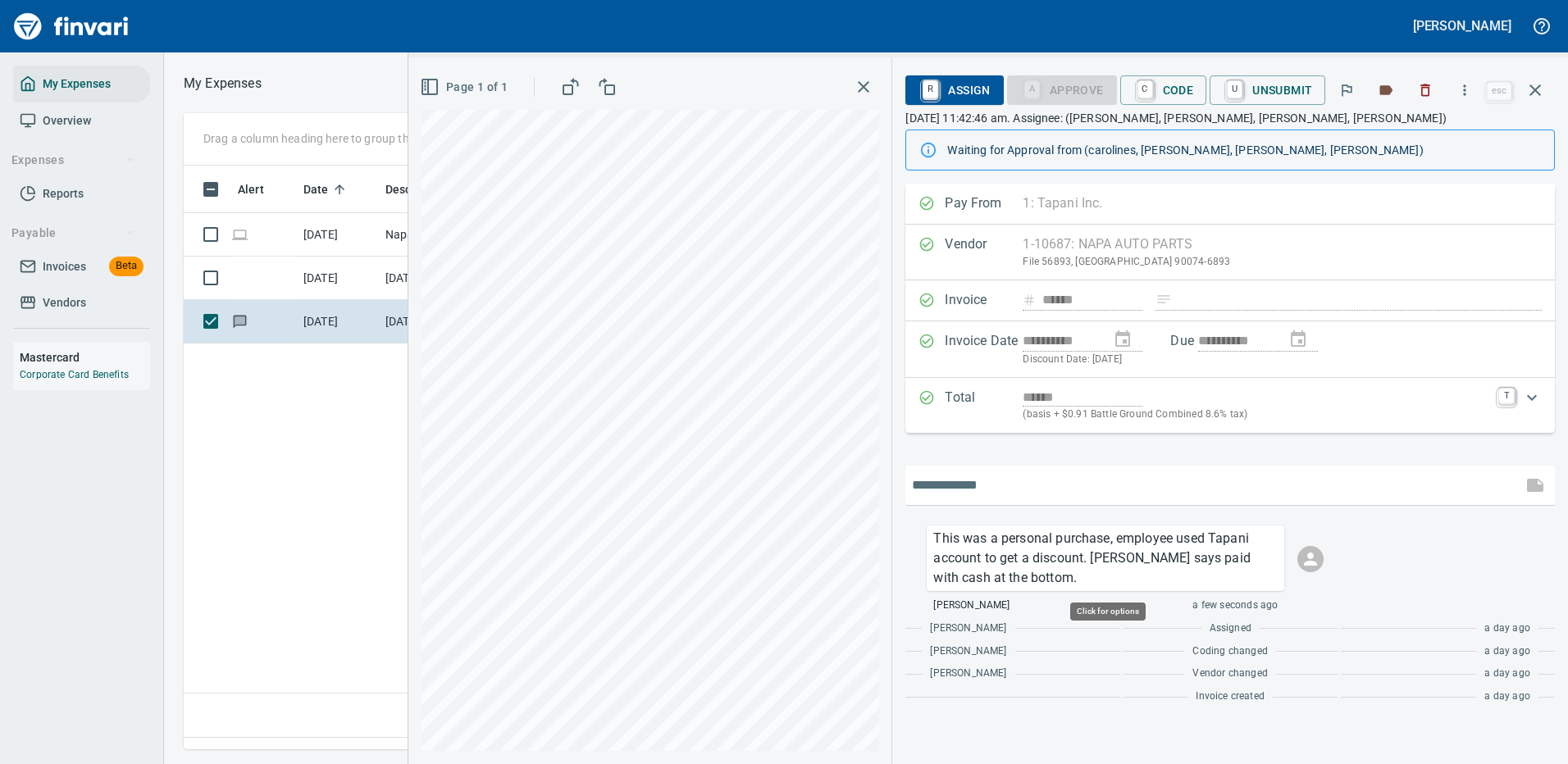
scroll to position [559, 942]
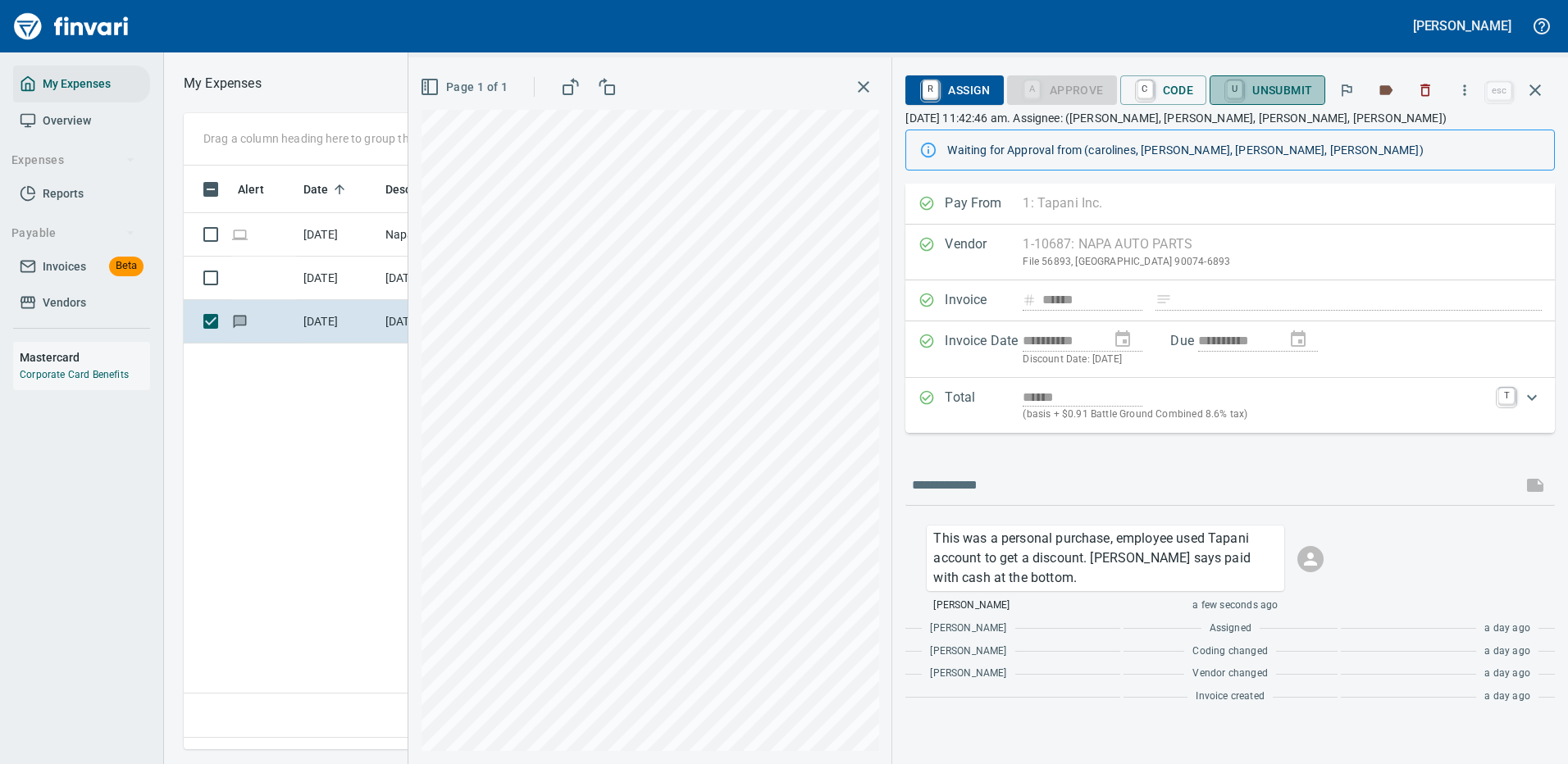
click at [1281, 82] on span "U Unsubmit" at bounding box center [1266, 89] width 89 height 28
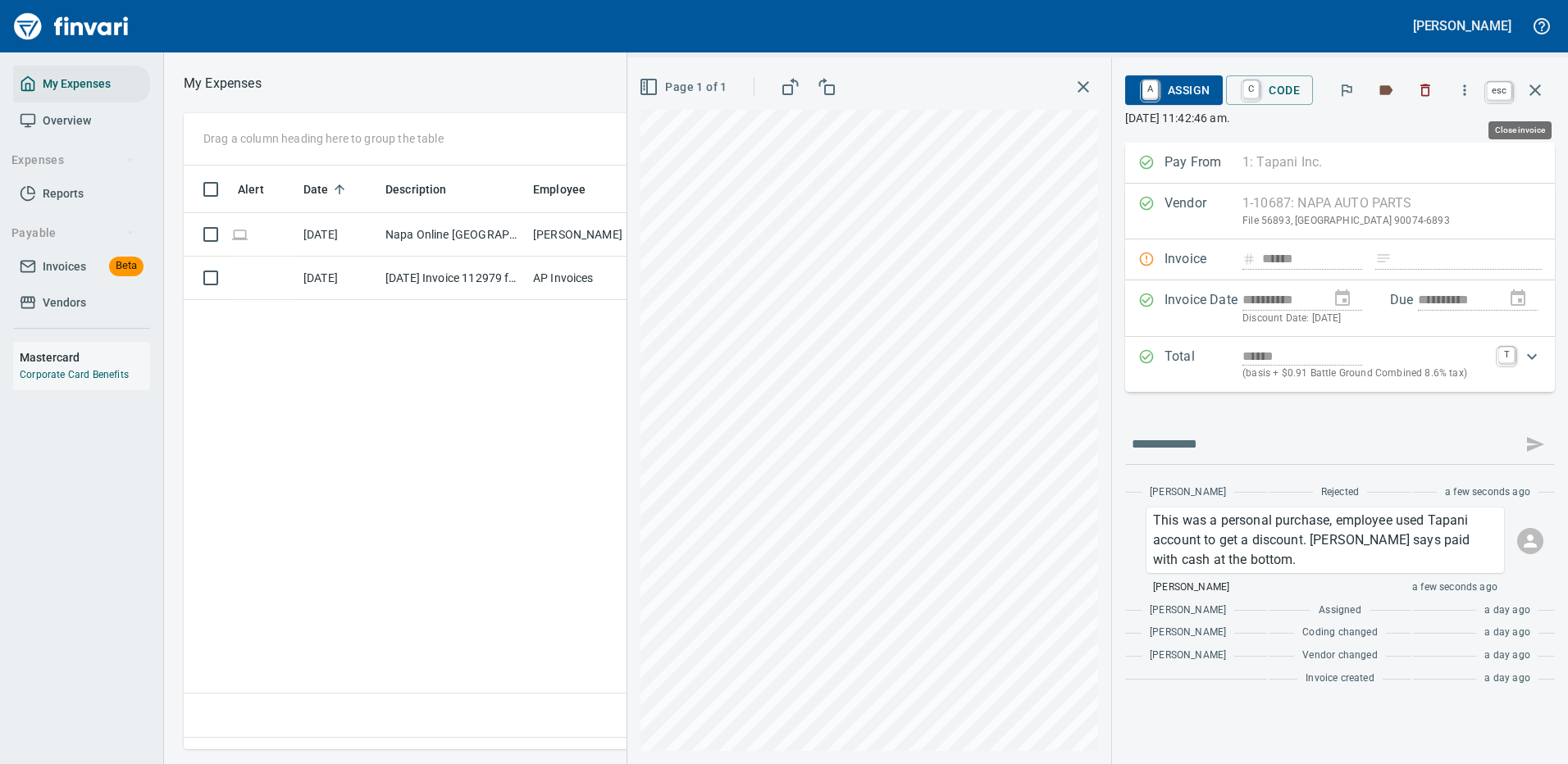
click at [1537, 93] on icon "button" at bounding box center [1535, 90] width 12 height 12
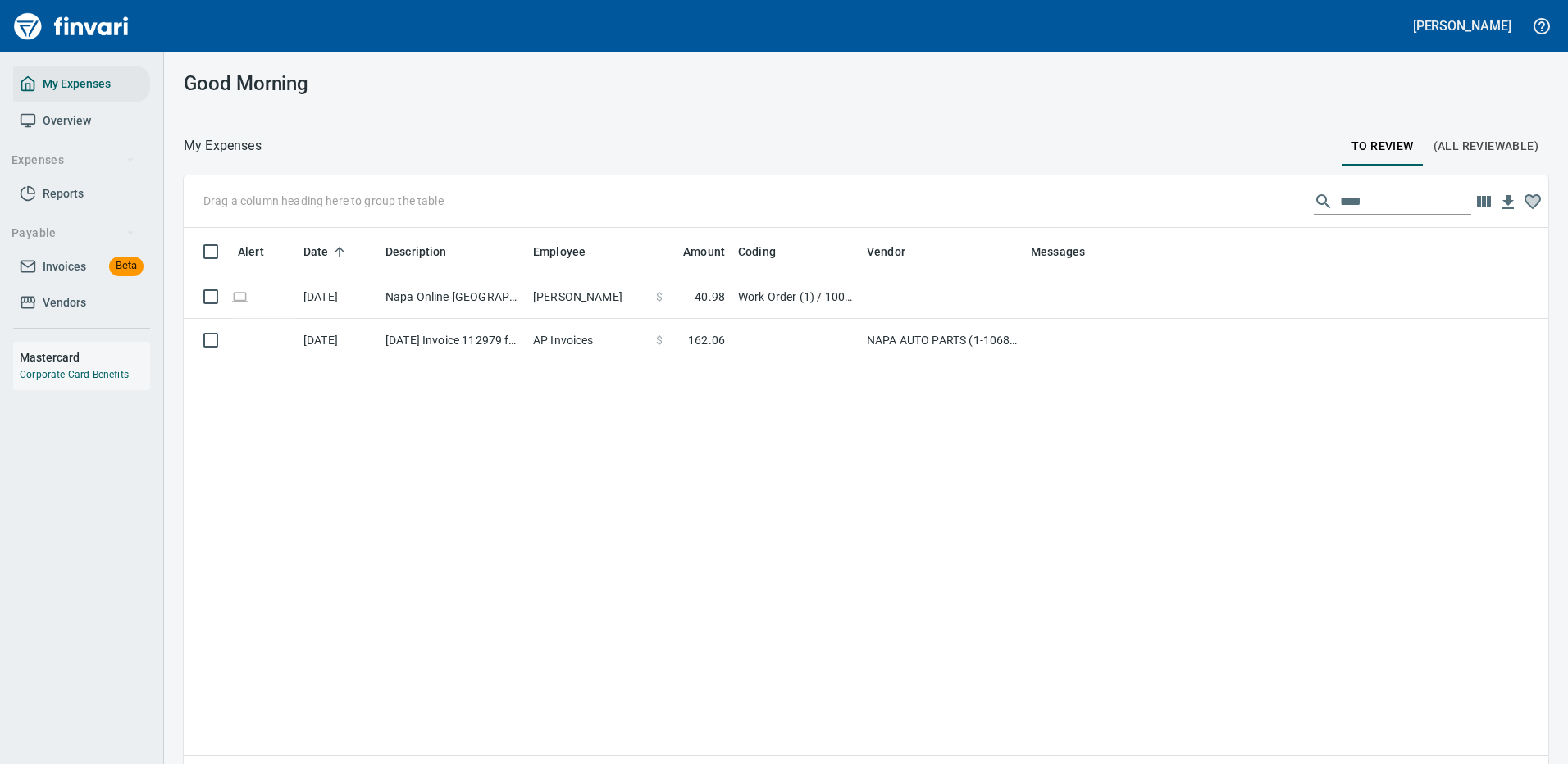
scroll to position [559, 1339]
click at [1067, 334] on td at bounding box center [1352, 340] width 656 height 43
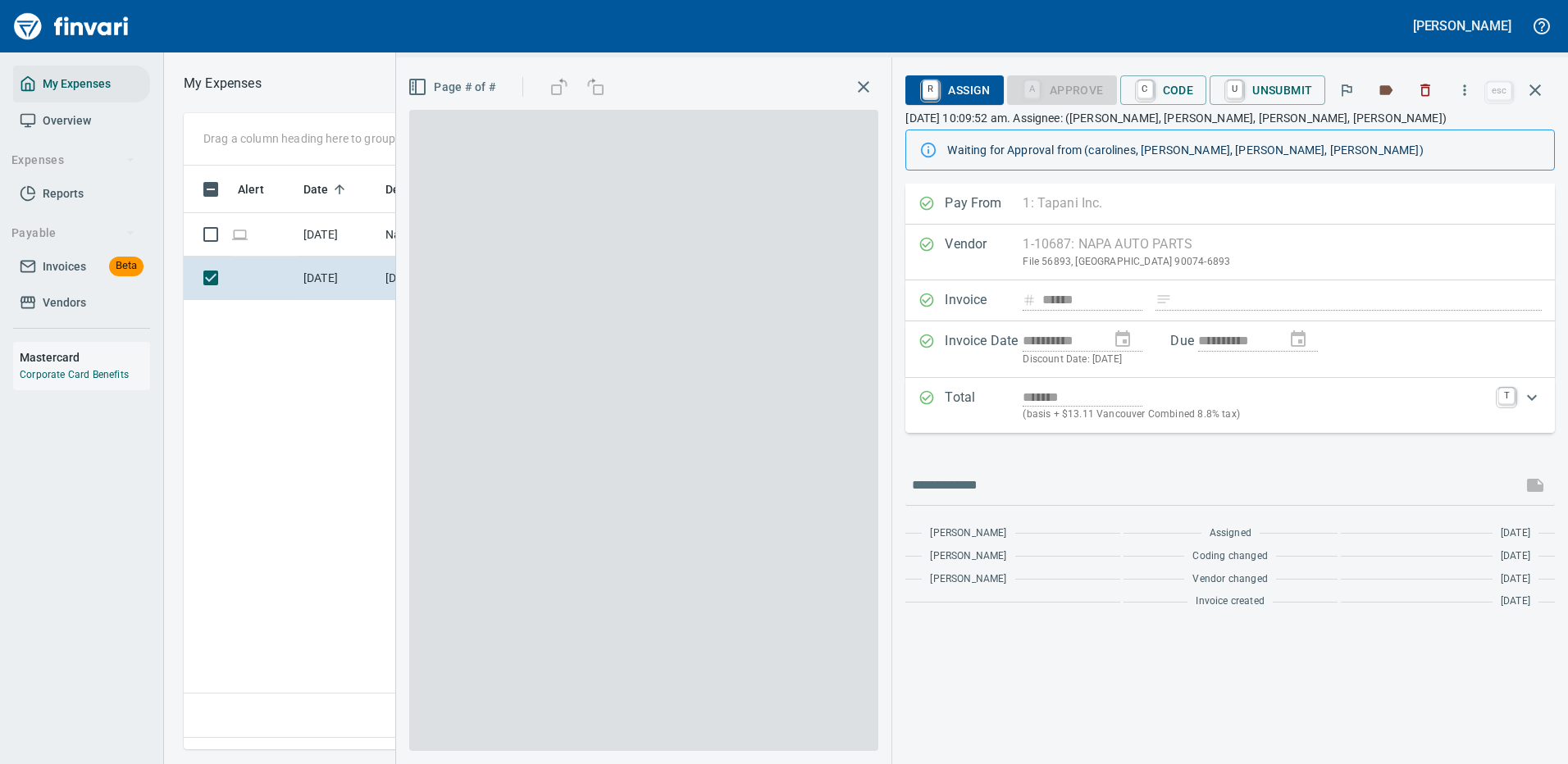
scroll to position [559, 942]
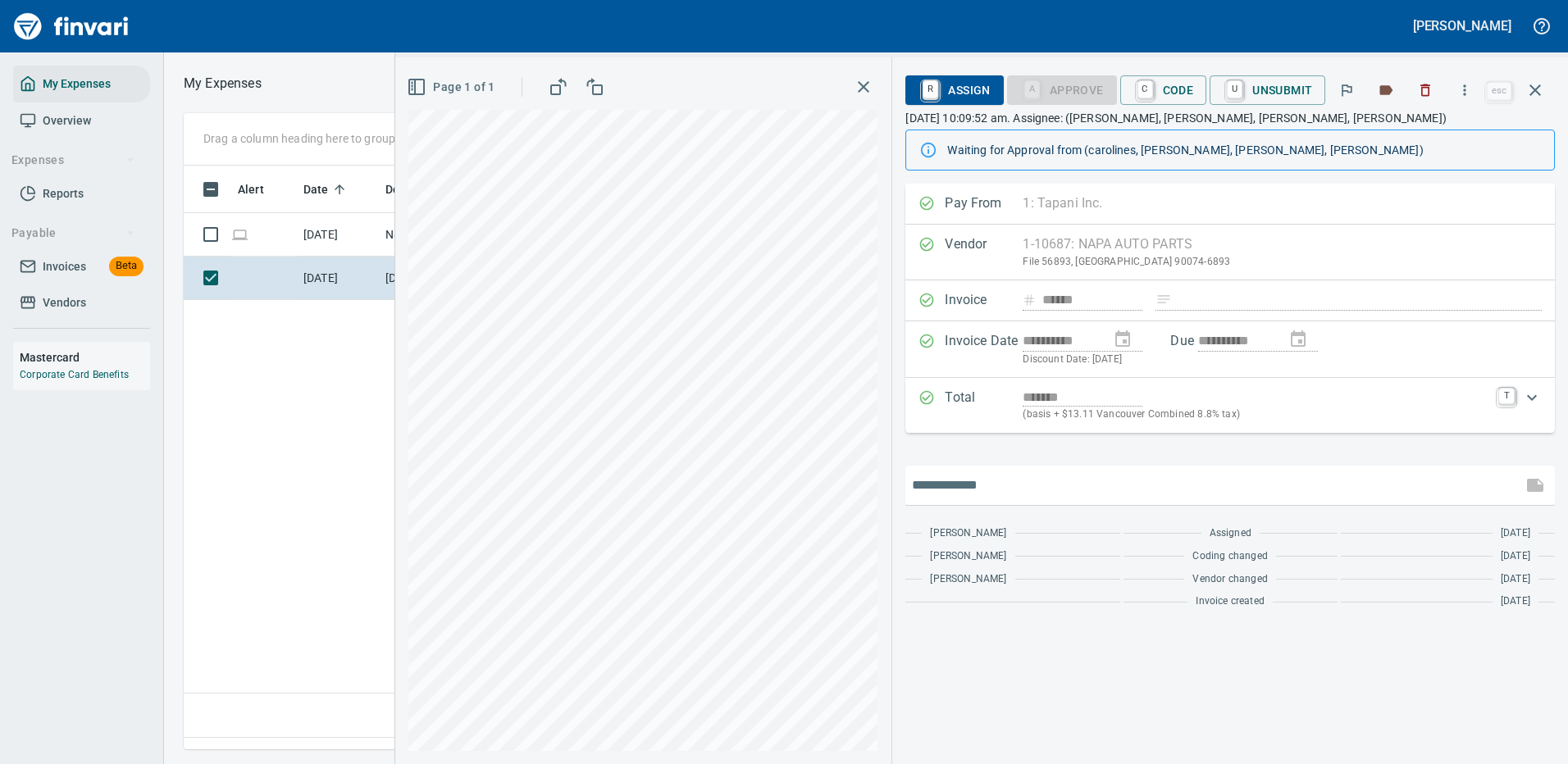
click at [1025, 484] on input "text" at bounding box center [1214, 485] width 604 height 26
type input "**********"
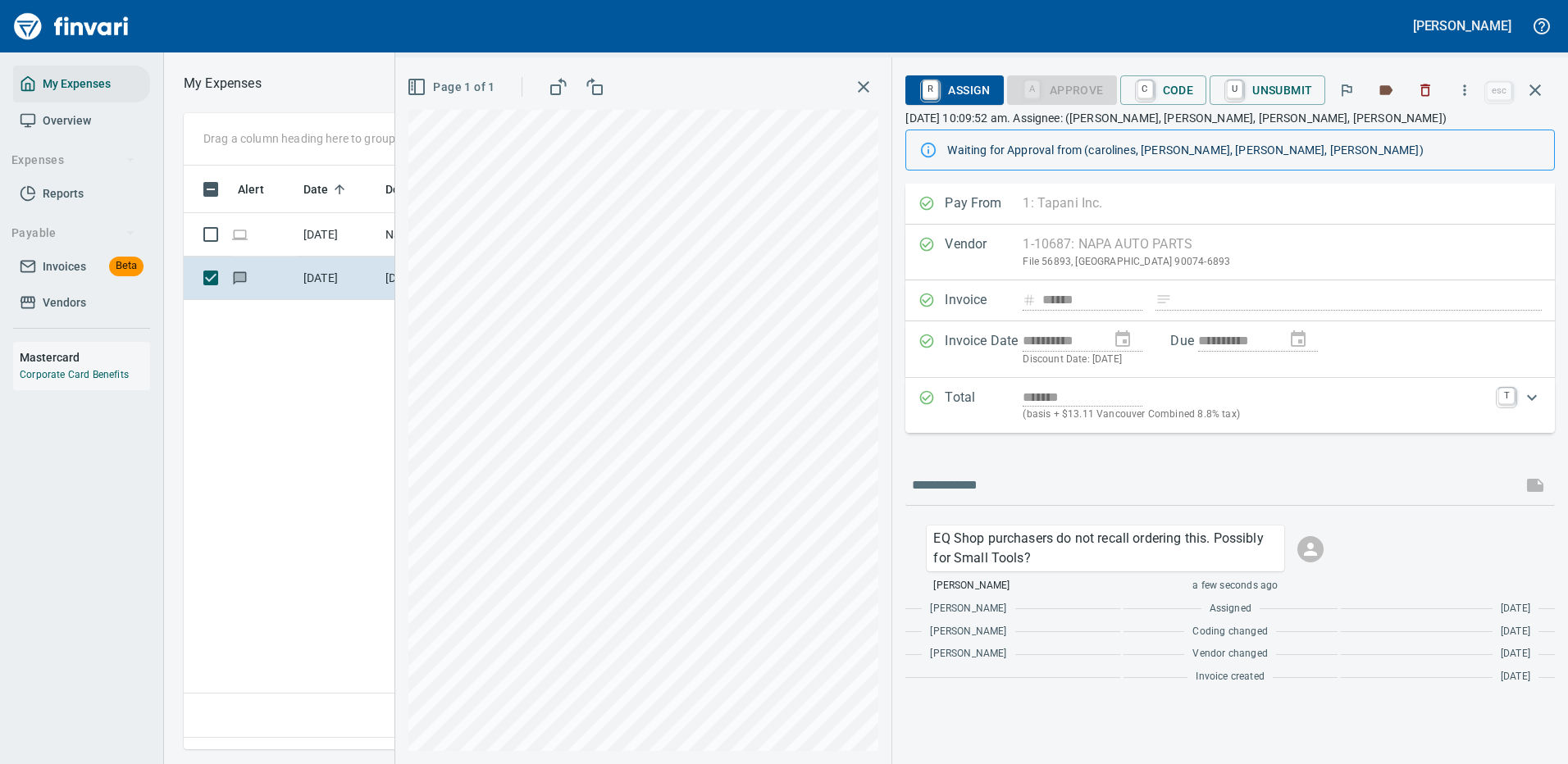
click at [966, 84] on span "R Assign" at bounding box center [954, 89] width 71 height 28
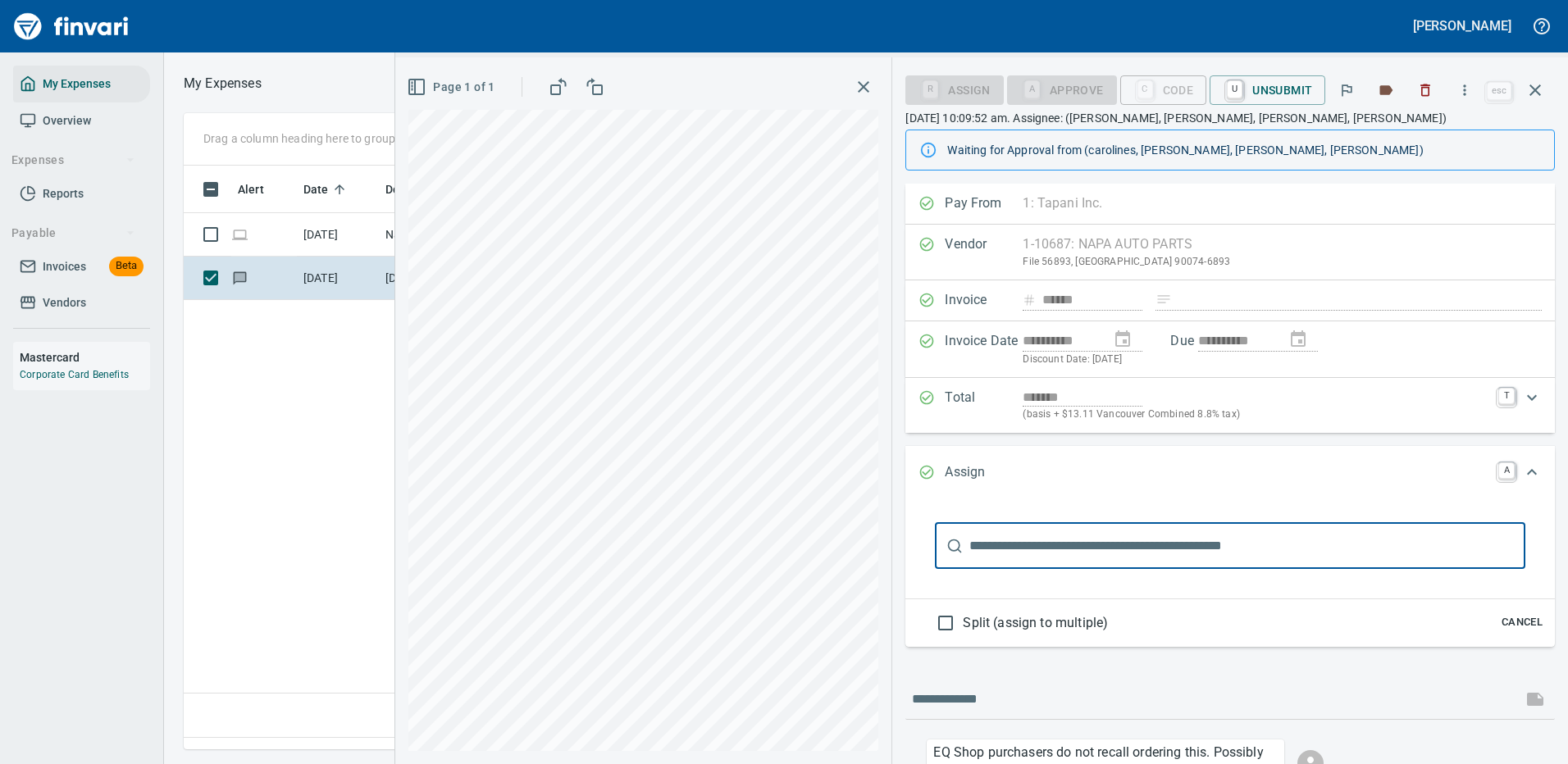
click at [1019, 545] on input "text" at bounding box center [1247, 546] width 556 height 46
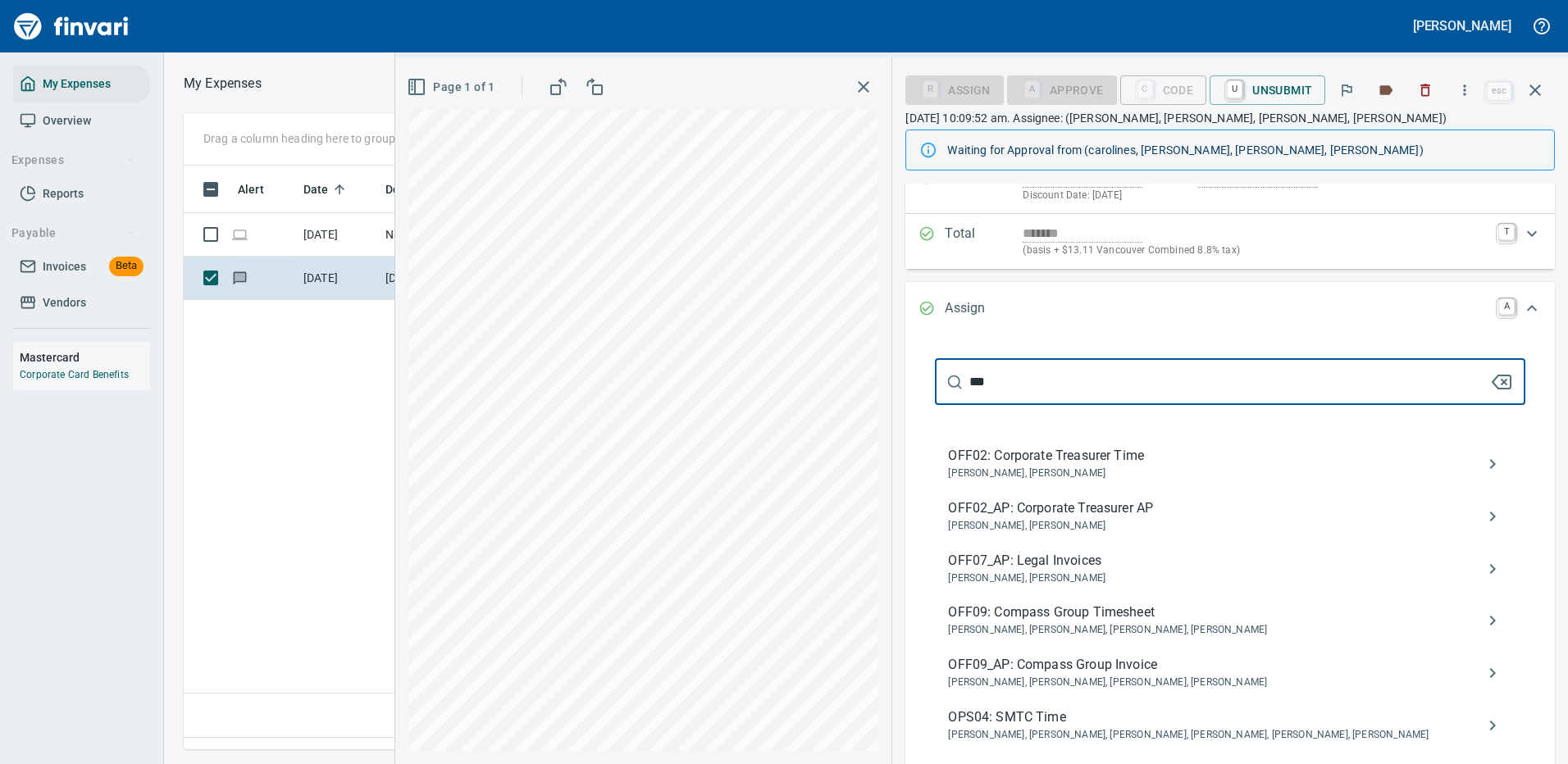
scroll to position [246, 0]
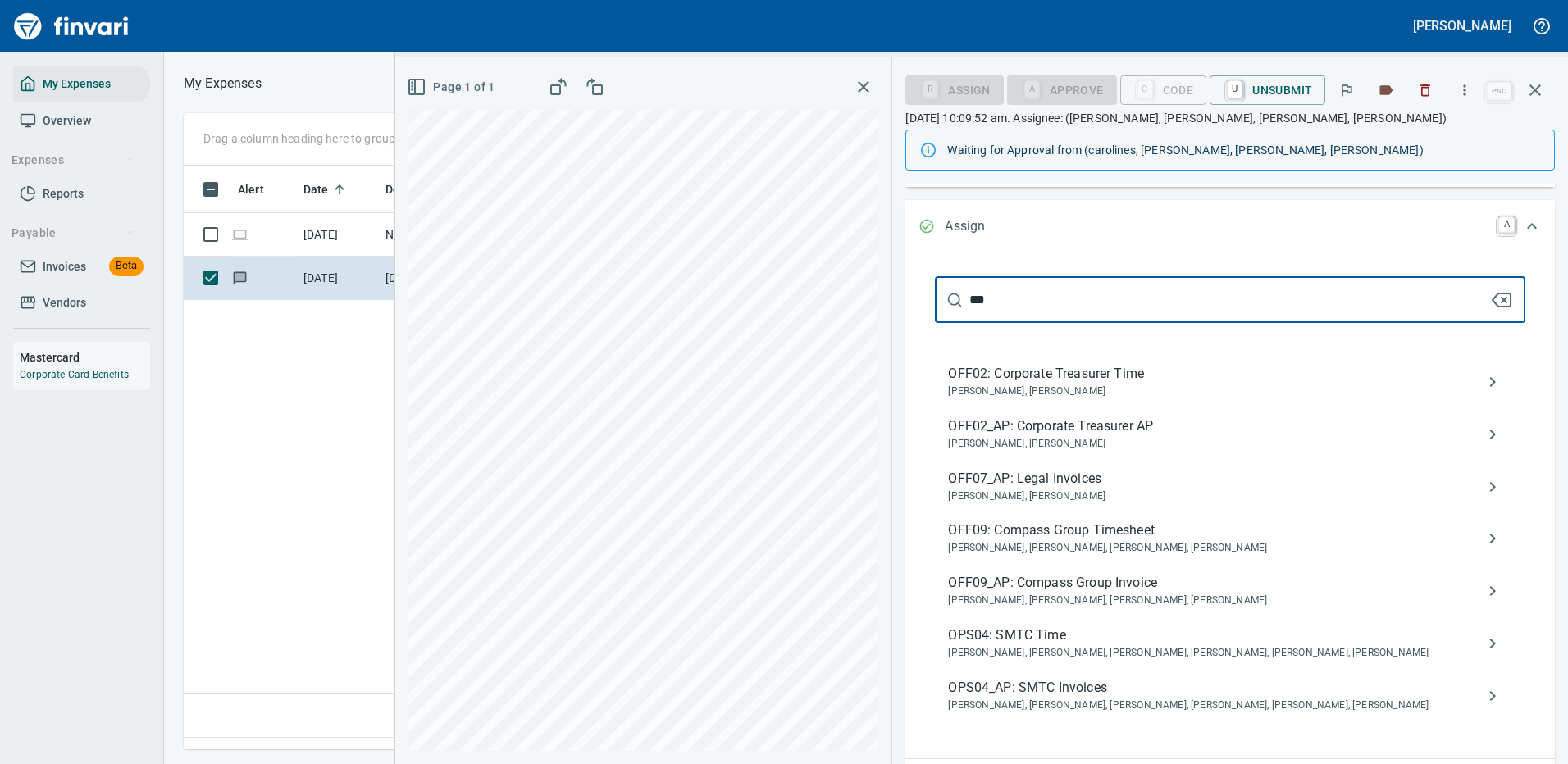
type input "***"
drag, startPoint x: 1067, startPoint y: 689, endPoint x: 1079, endPoint y: 684, distance: 13.0
click at [1069, 689] on span "OPS04_AP: SMTC Invoices" at bounding box center [1217, 687] width 538 height 19
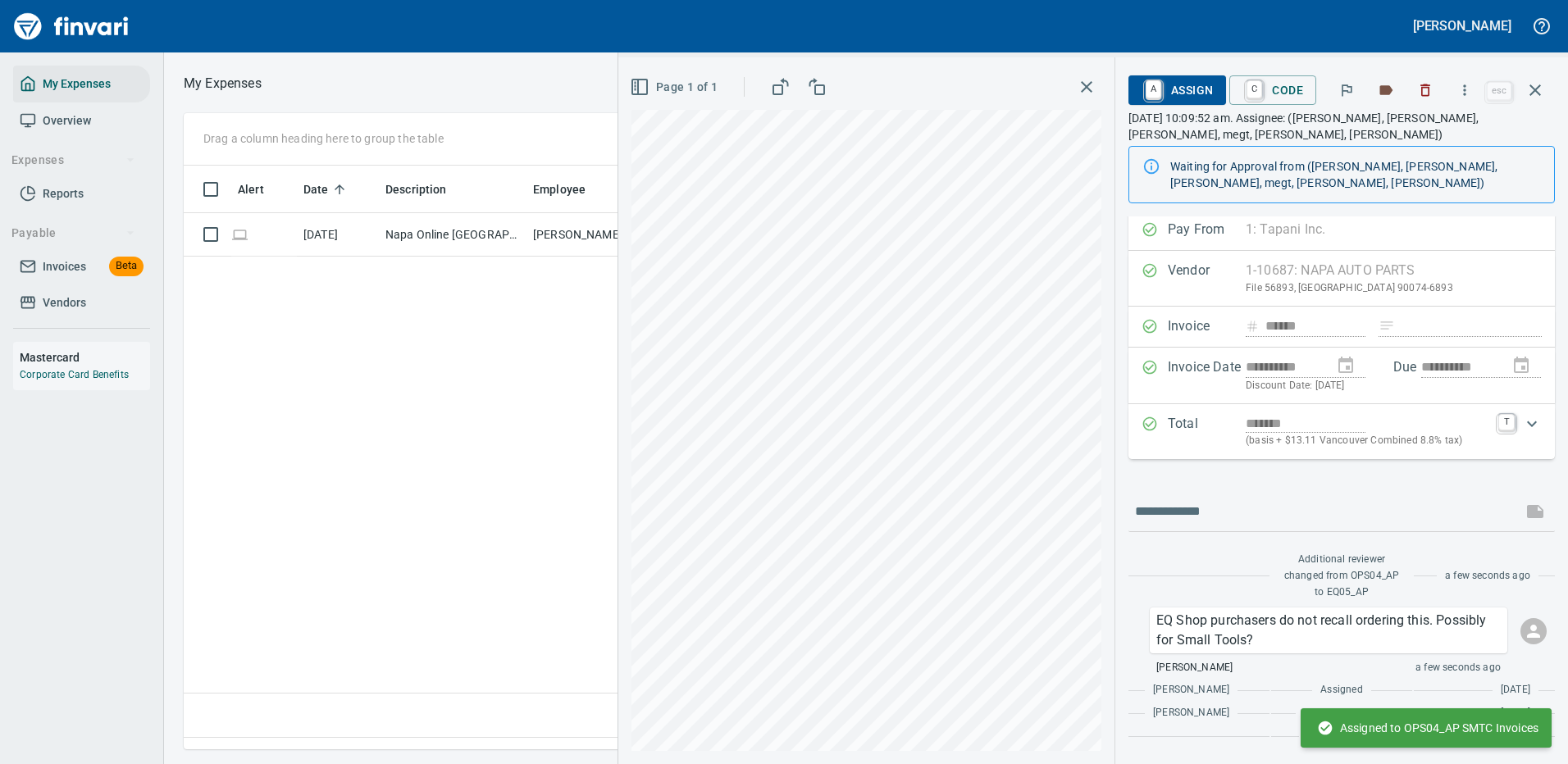
scroll to position [0, 0]
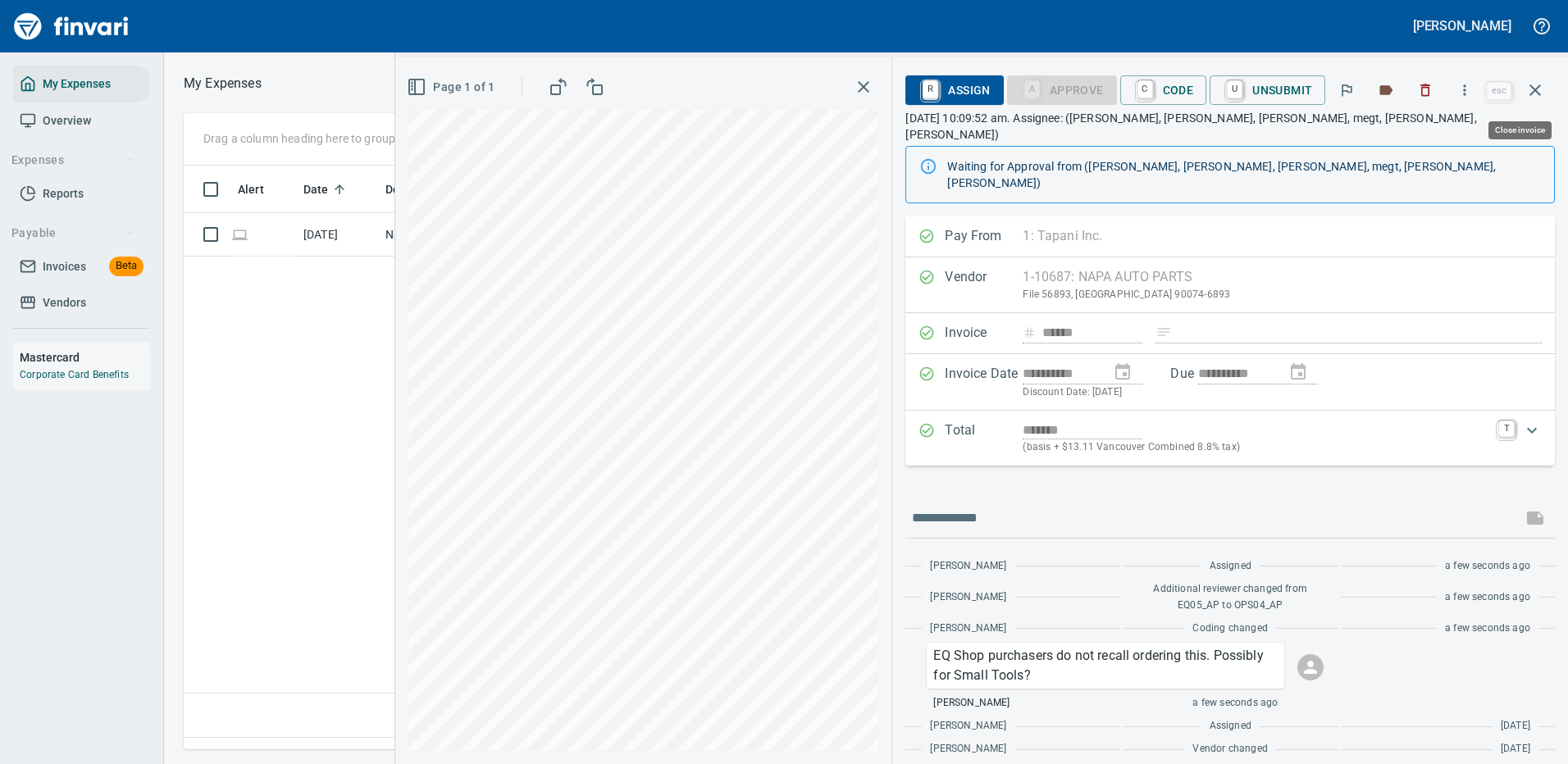
click at [1538, 87] on icon "button" at bounding box center [1535, 90] width 12 height 12
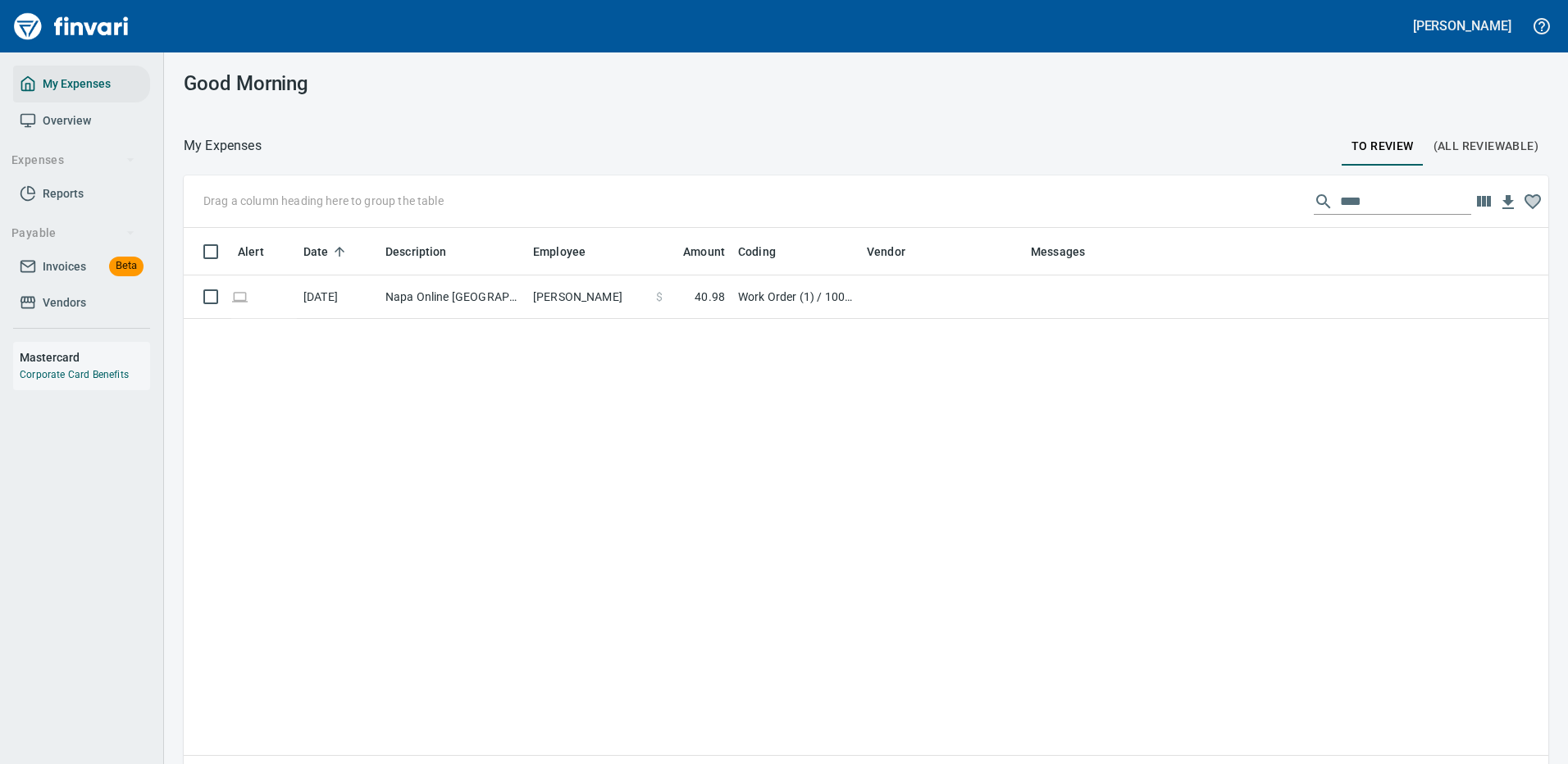
scroll to position [559, 1340]
drag, startPoint x: 1362, startPoint y: 201, endPoint x: 1245, endPoint y: 200, distance: 117.0
click at [1245, 200] on div "Drag a column heading here to group the table ****" at bounding box center [865, 202] width 1364 height 53
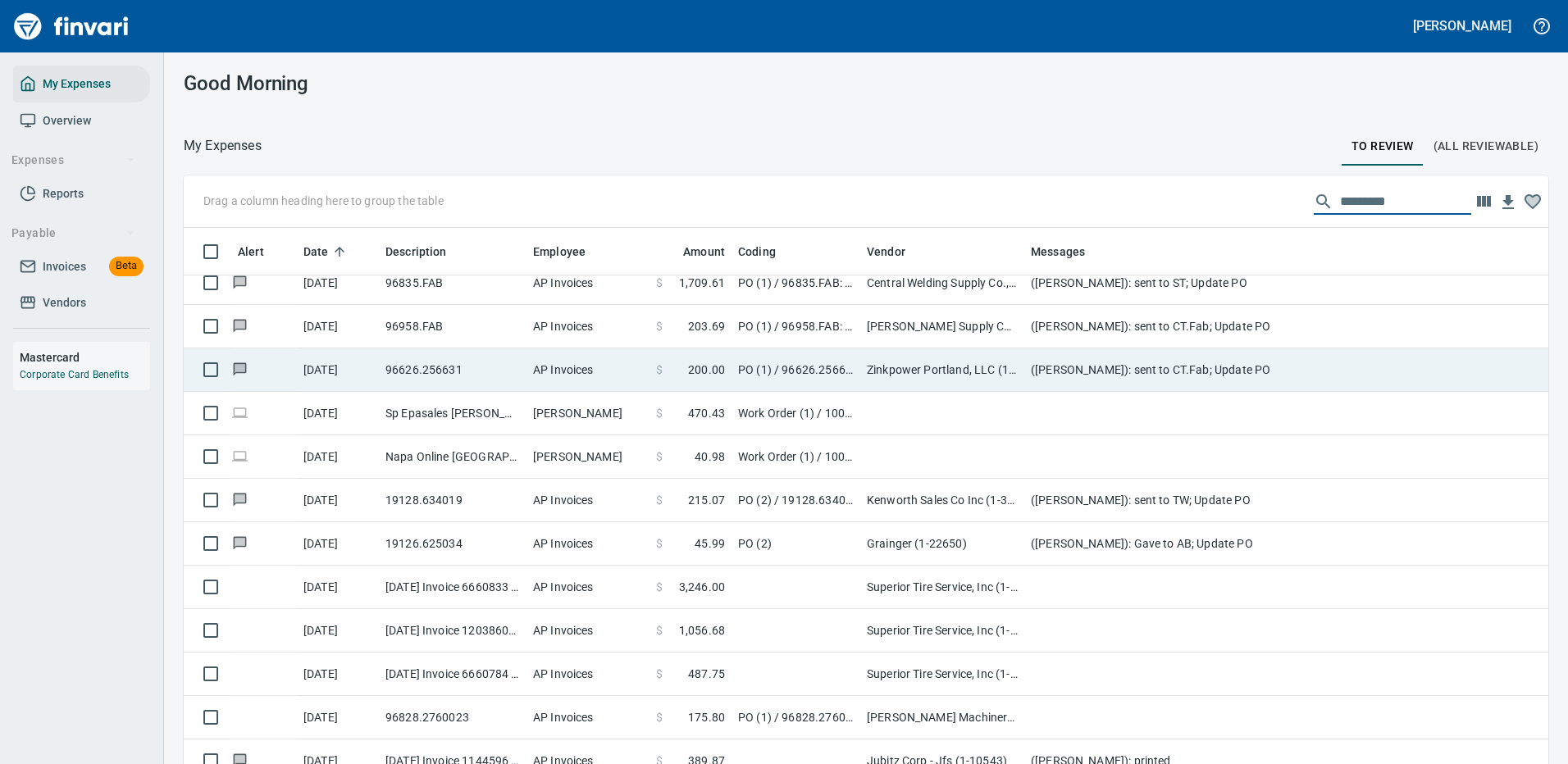
scroll to position [3443, 0]
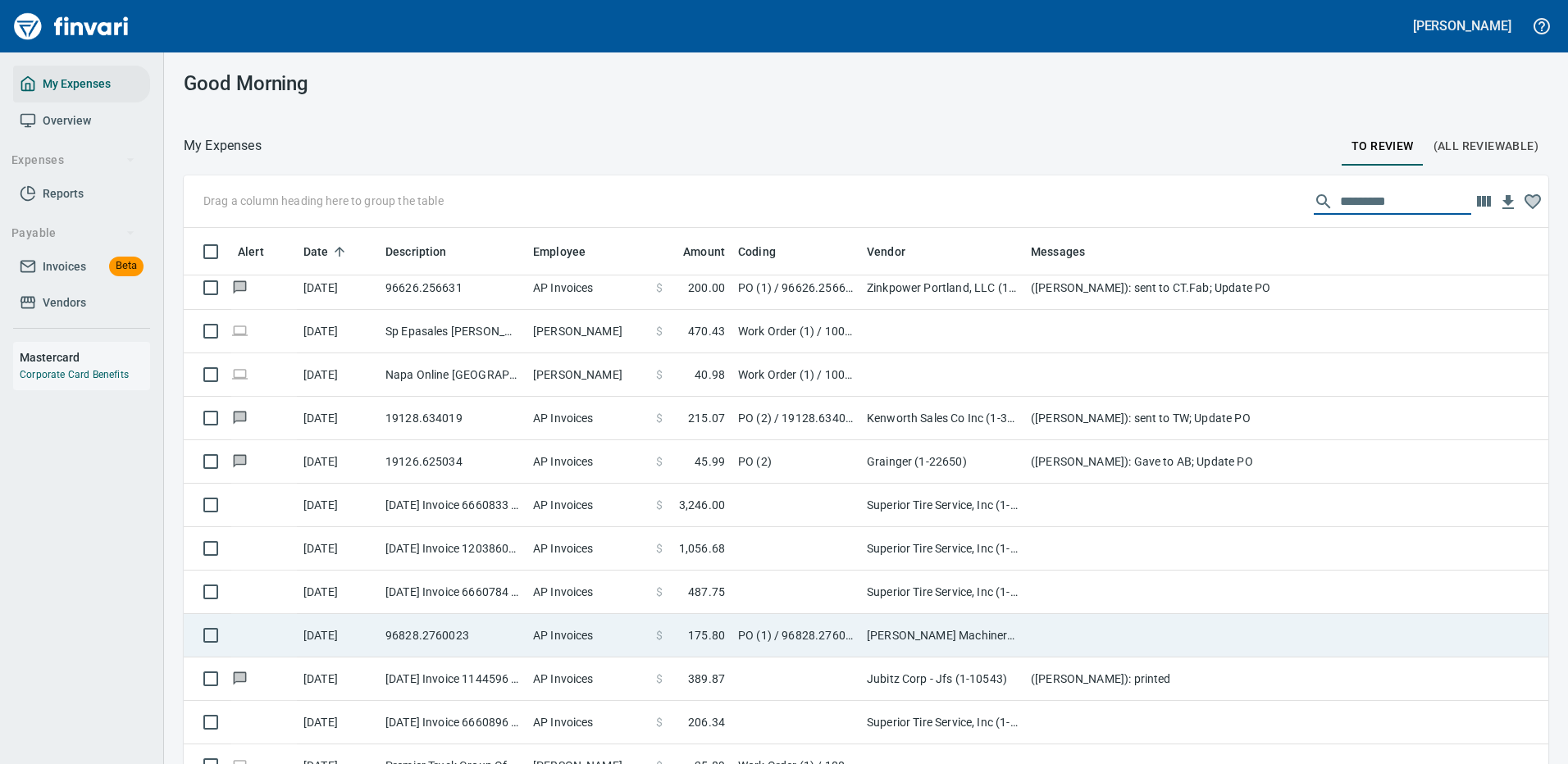
click at [1070, 627] on td at bounding box center [1352, 635] width 656 height 43
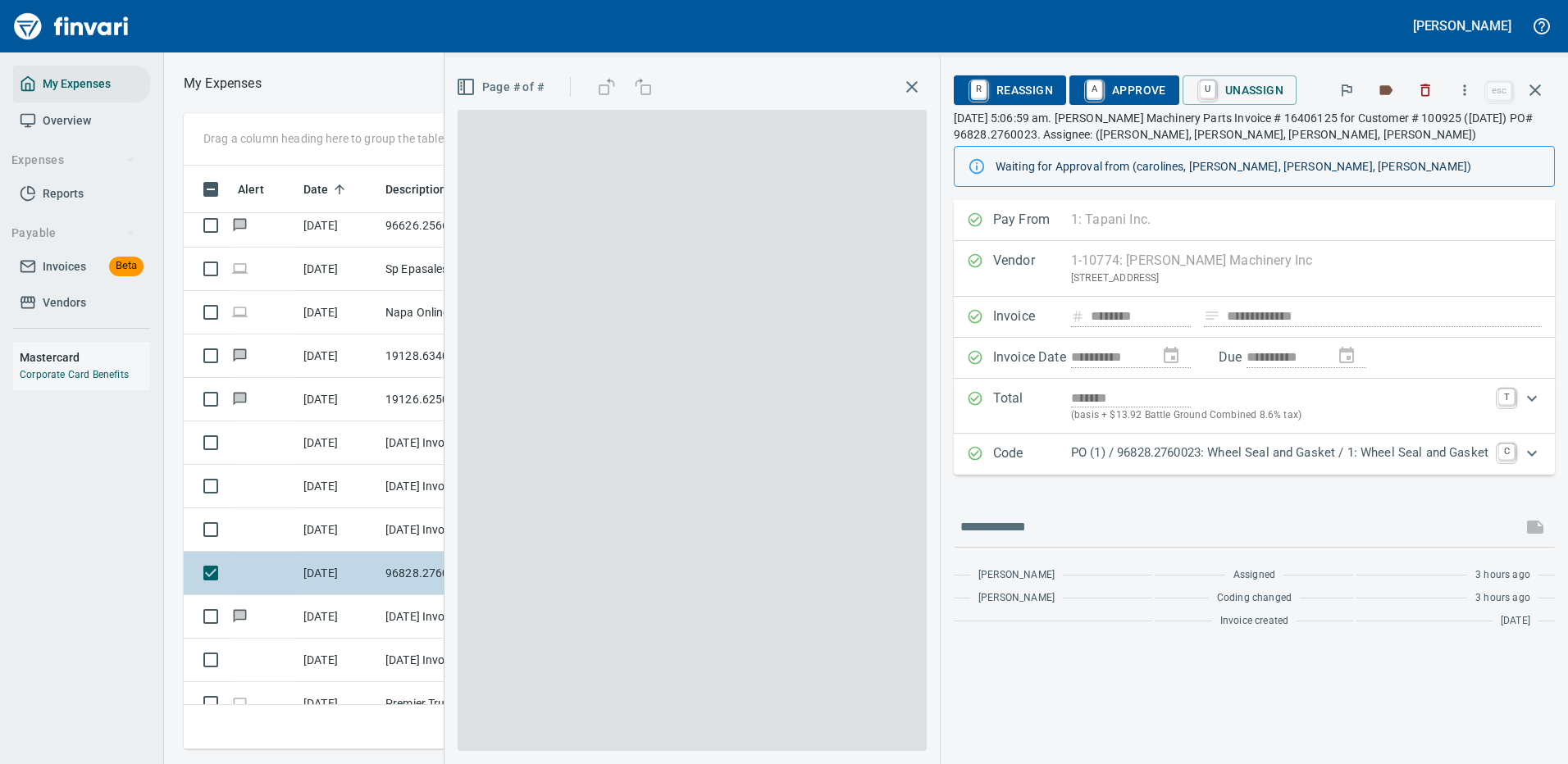
scroll to position [559, 930]
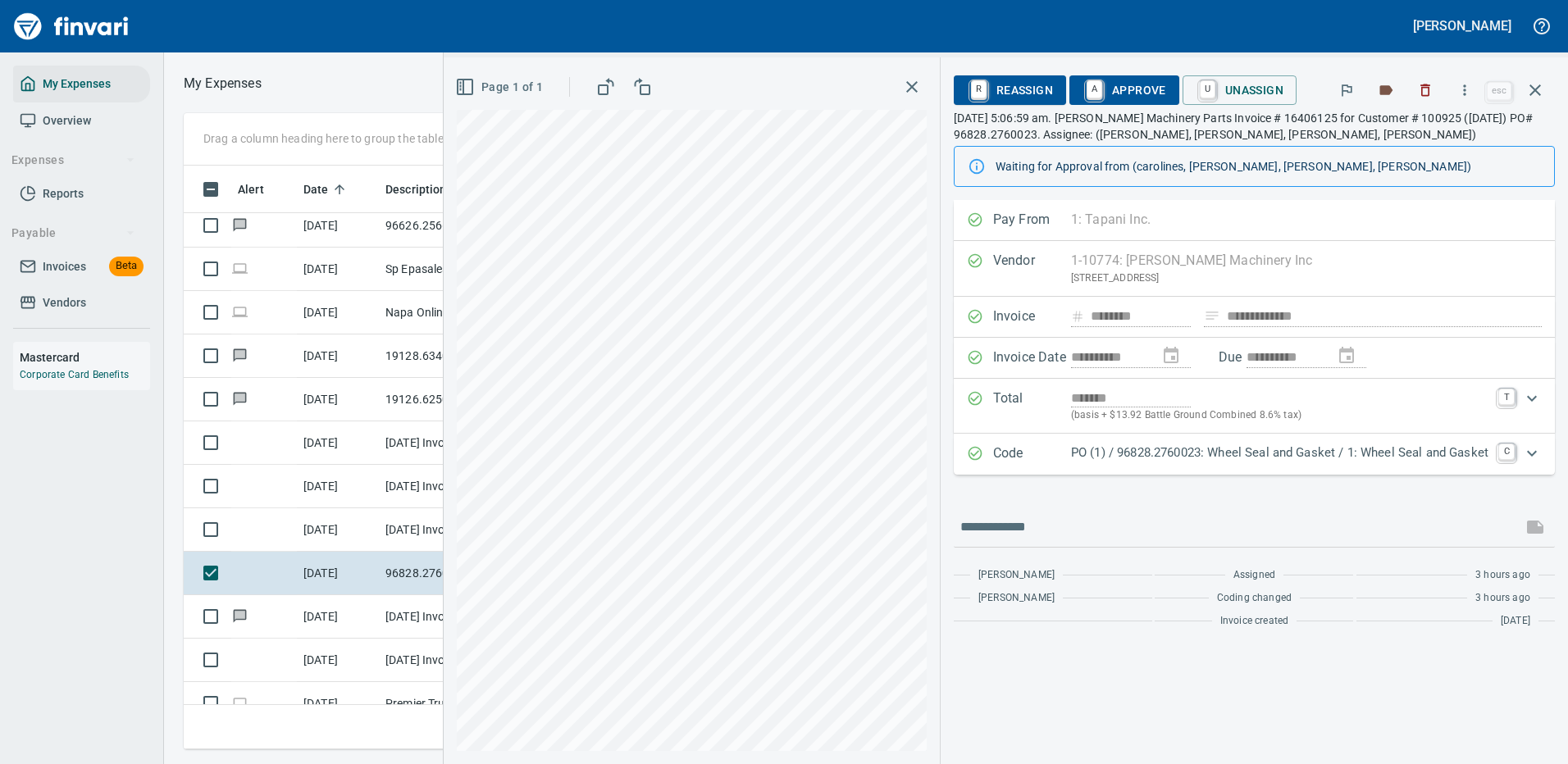
click at [1314, 660] on div "**********" at bounding box center [1254, 482] width 627 height 564
click at [1326, 514] on input "text" at bounding box center [1238, 527] width 555 height 26
click at [1261, 448] on p "PO (1) / 96828.2760023: Wheel Seal and Gasket / 1: Wheel Seal and Gasket" at bounding box center [1279, 453] width 418 height 19
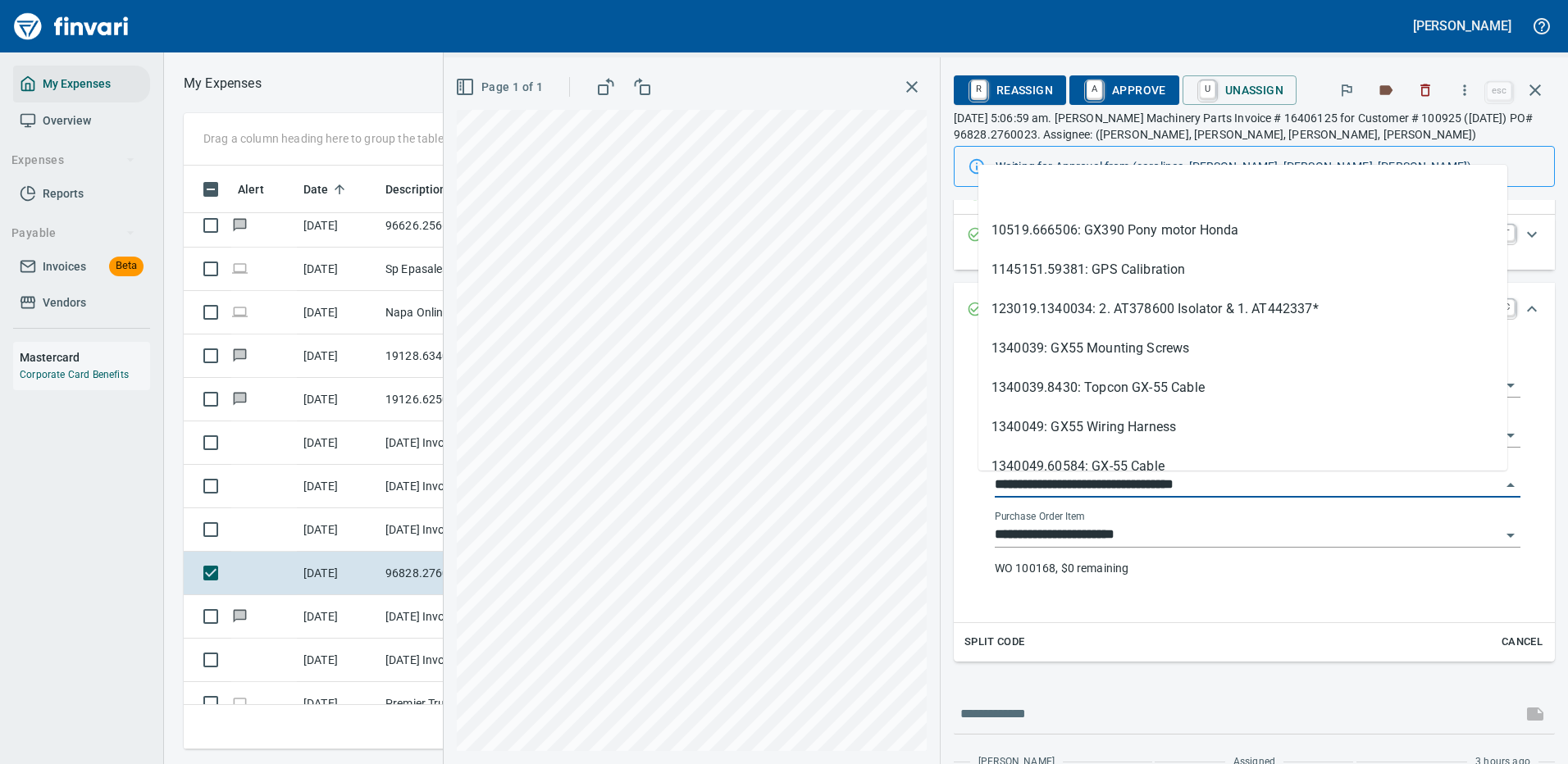
drag, startPoint x: 1073, startPoint y: 484, endPoint x: 969, endPoint y: 482, distance: 104.0
click at [981, 482] on div "**********" at bounding box center [1257, 478] width 552 height 261
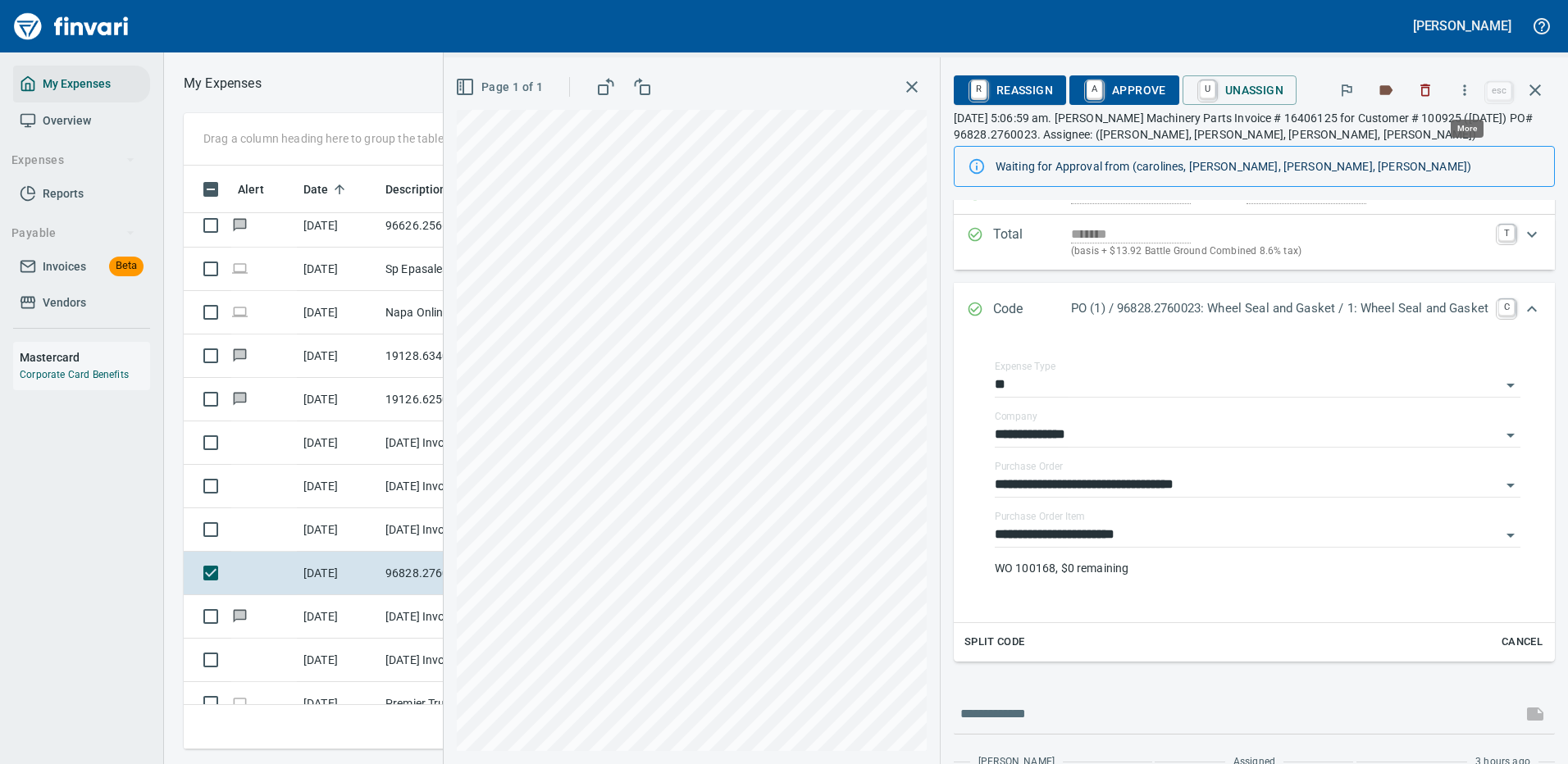
click at [1468, 87] on icon "button" at bounding box center [1464, 89] width 16 height 16
click at [1430, 136] on span "Download" at bounding box center [1462, 137] width 157 height 19
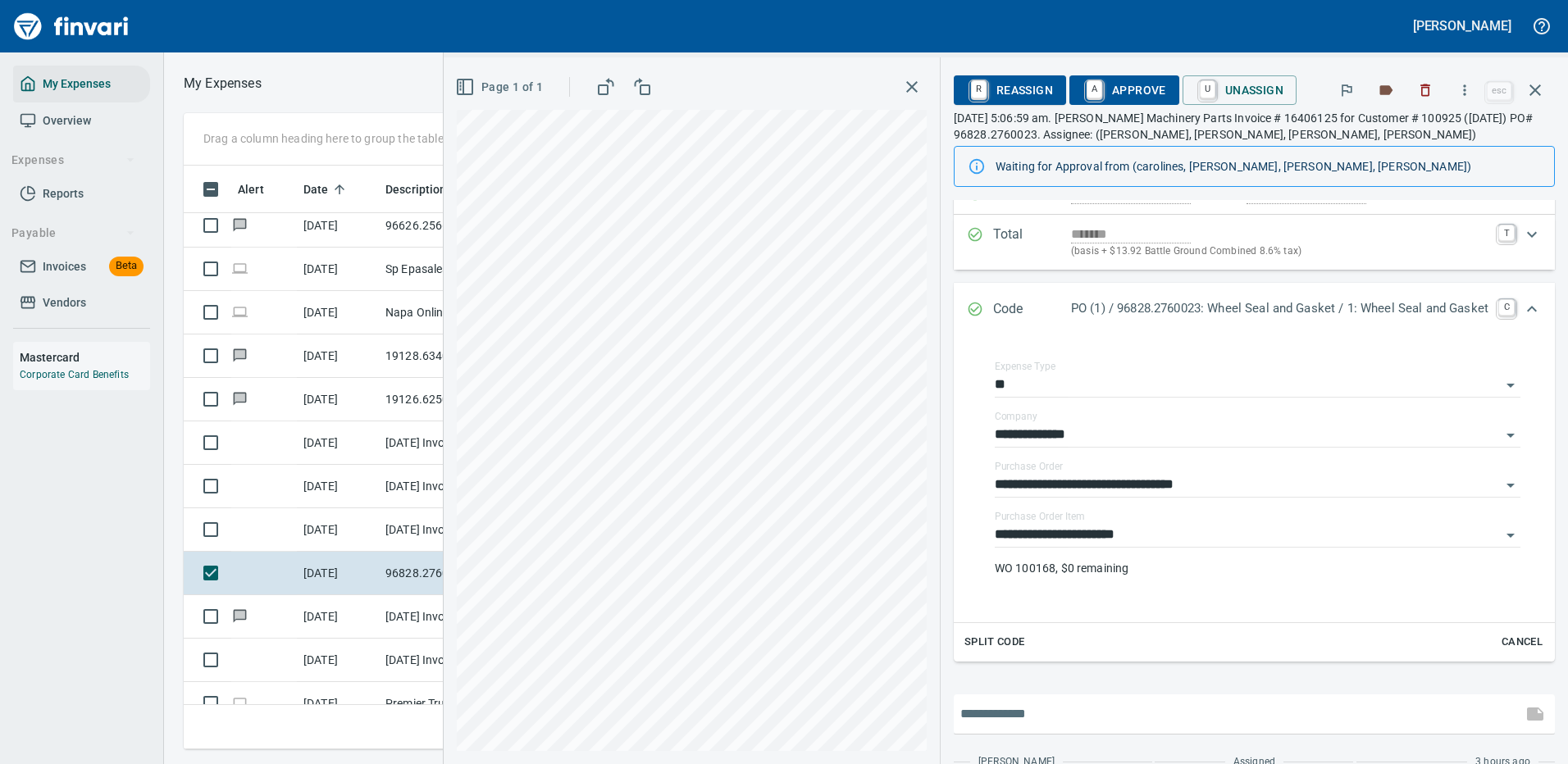
click at [1084, 705] on input "text" at bounding box center [1238, 713] width 555 height 26
type input "**********"
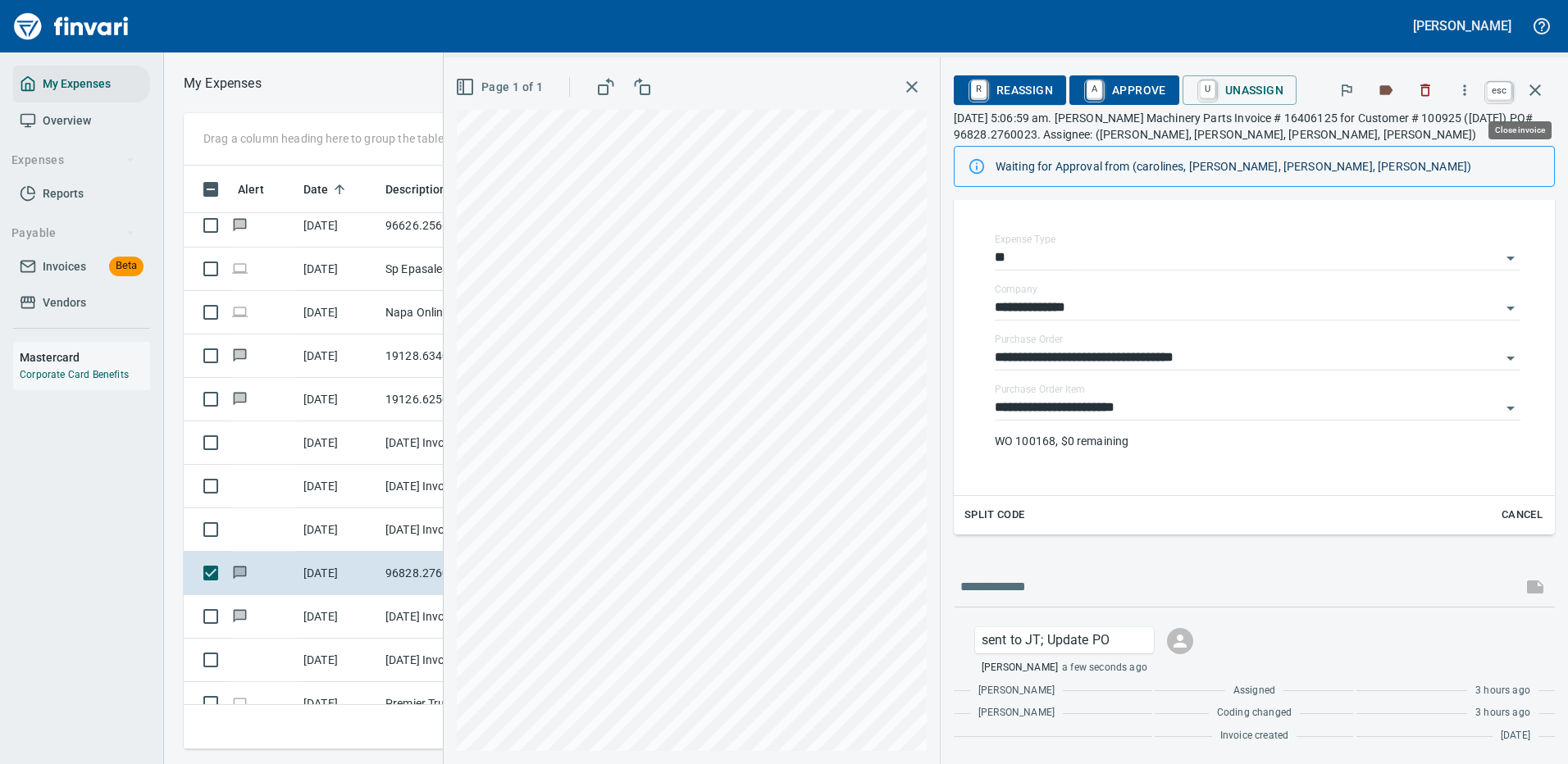
click at [1533, 87] on icon "button" at bounding box center [1535, 90] width 19 height 19
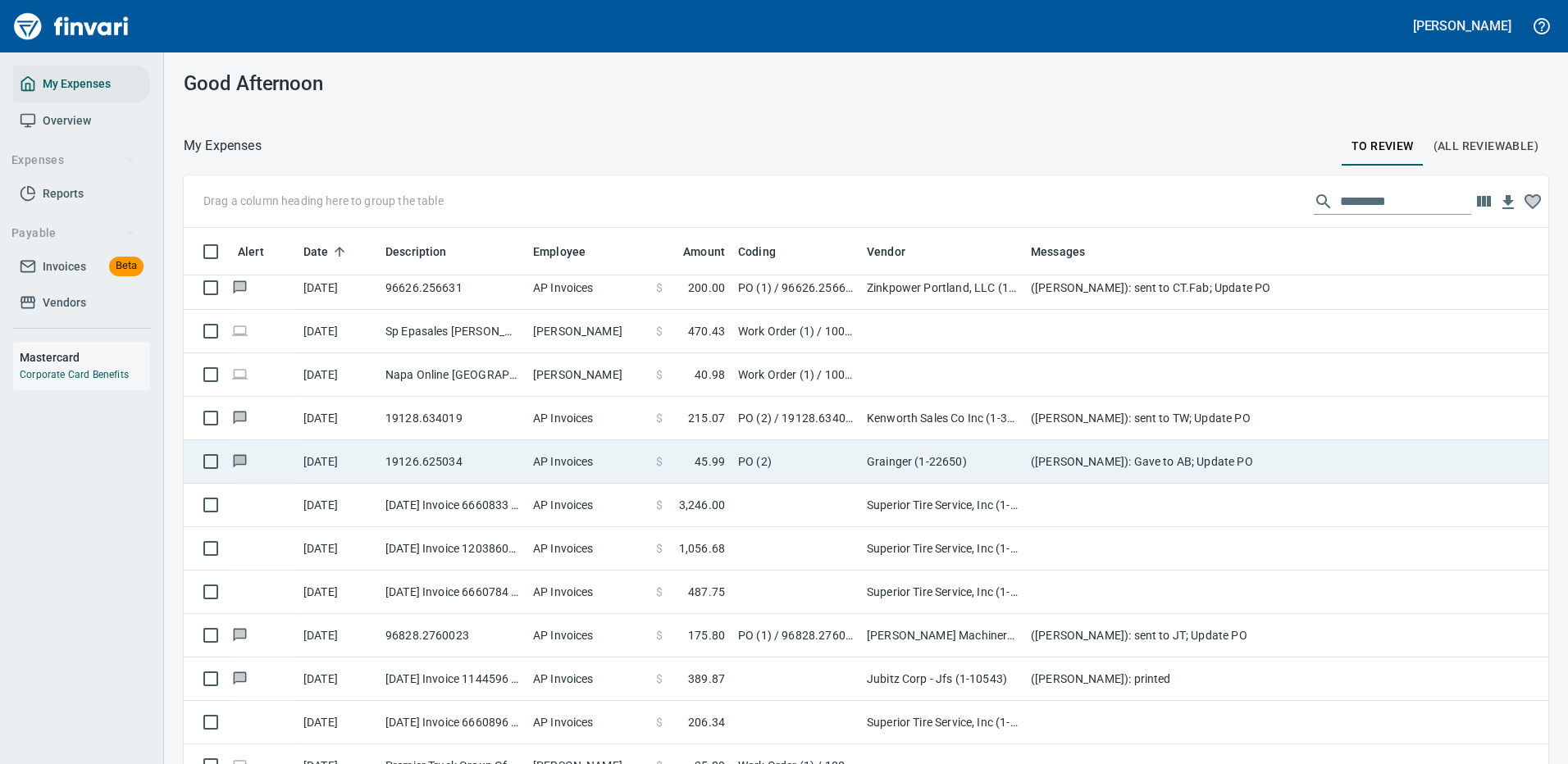
scroll to position [559, 1328]
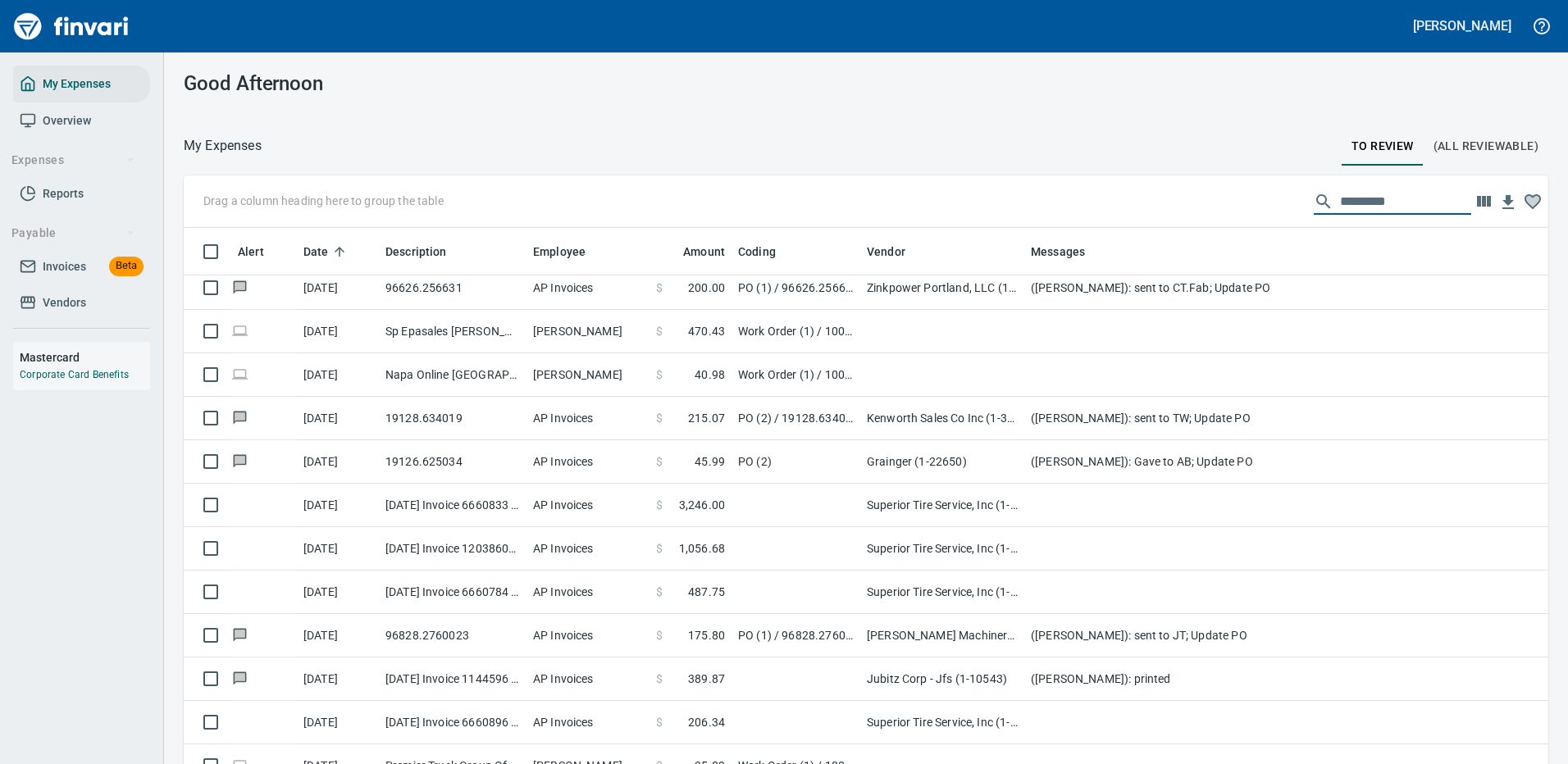
click at [1359, 197] on input "text" at bounding box center [1406, 201] width 132 height 26
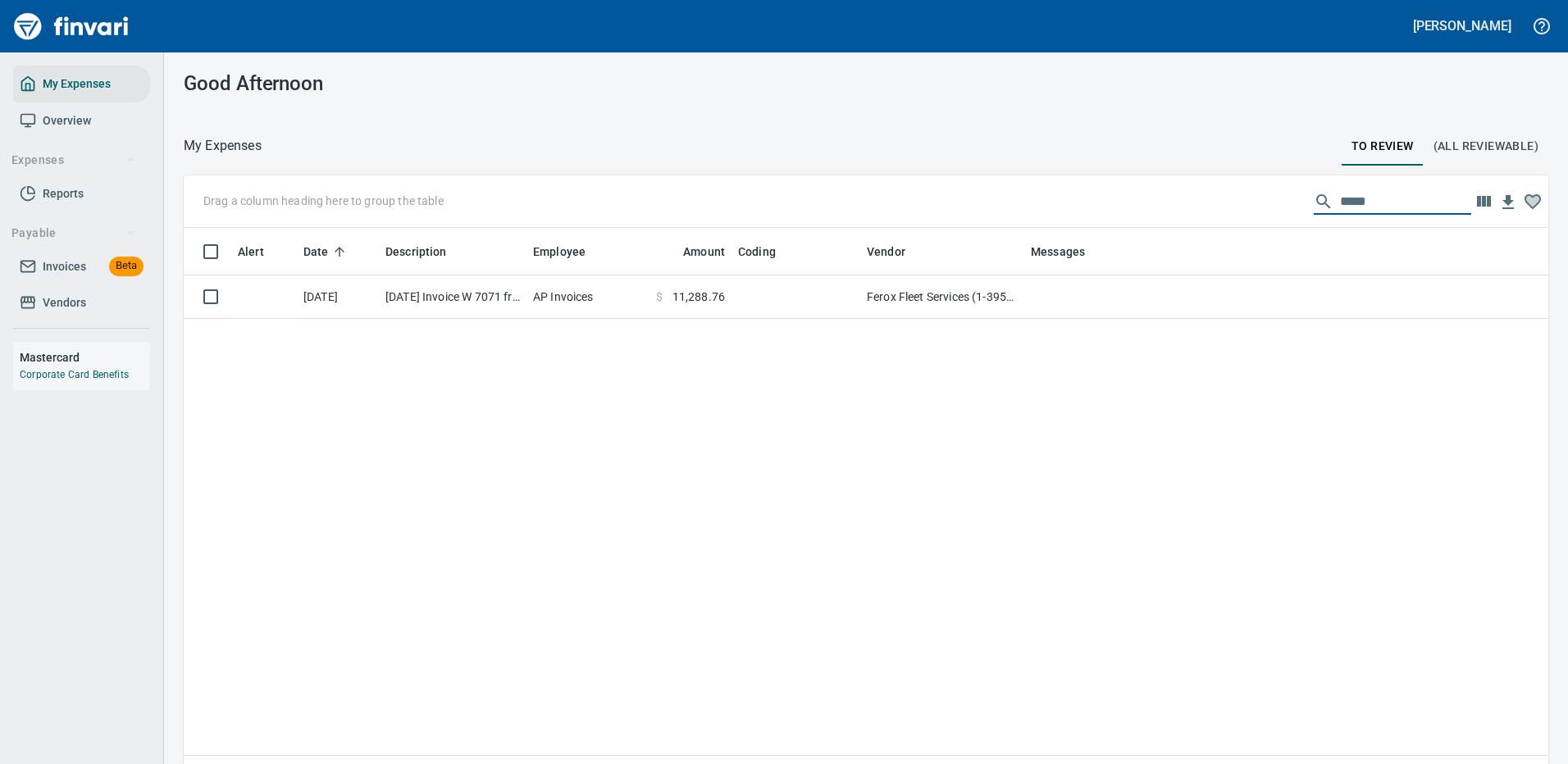
type input "*****"
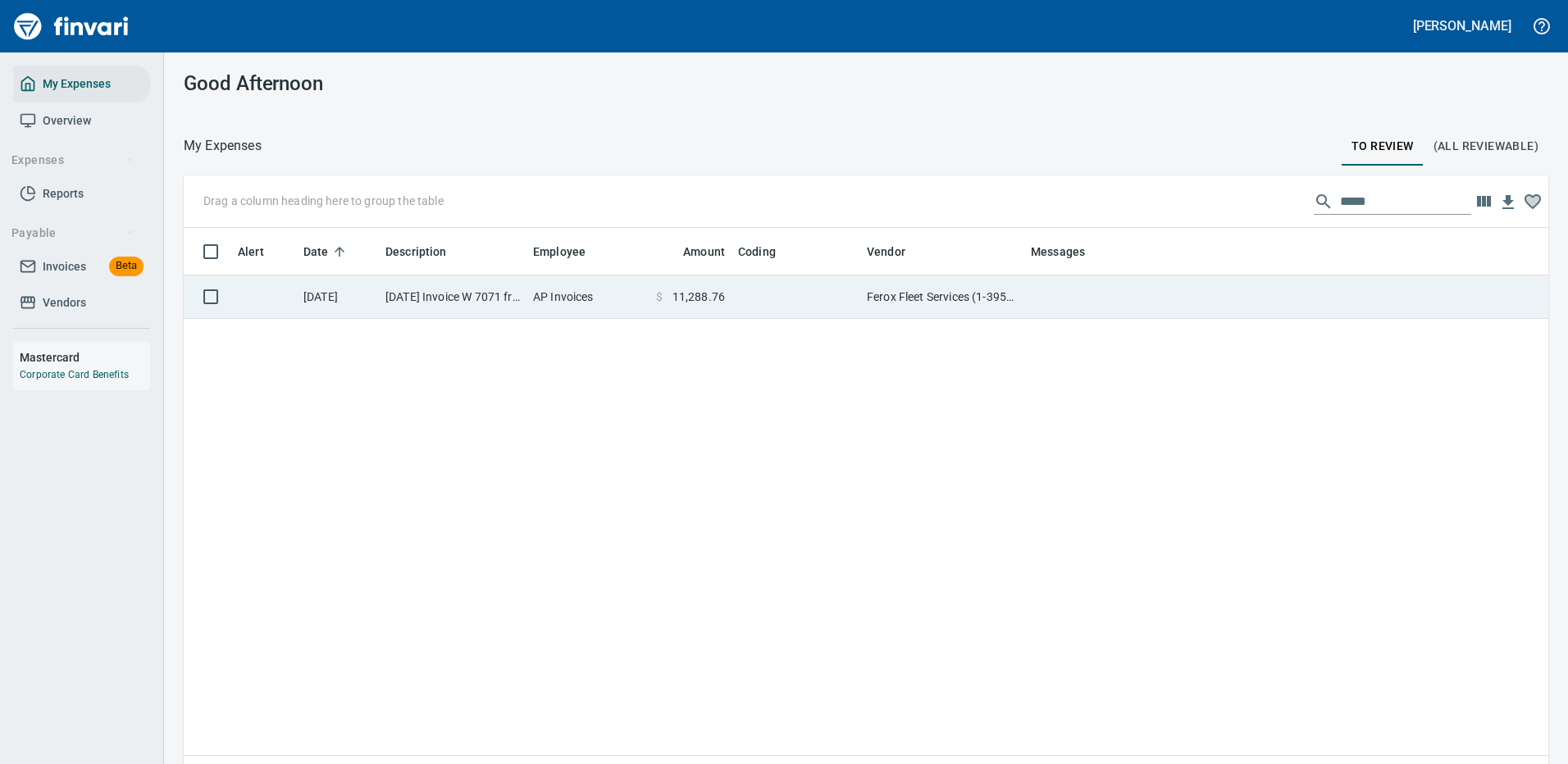
click at [938, 306] on td "Ferox Fleet Services (1-39557)" at bounding box center [942, 297] width 164 height 43
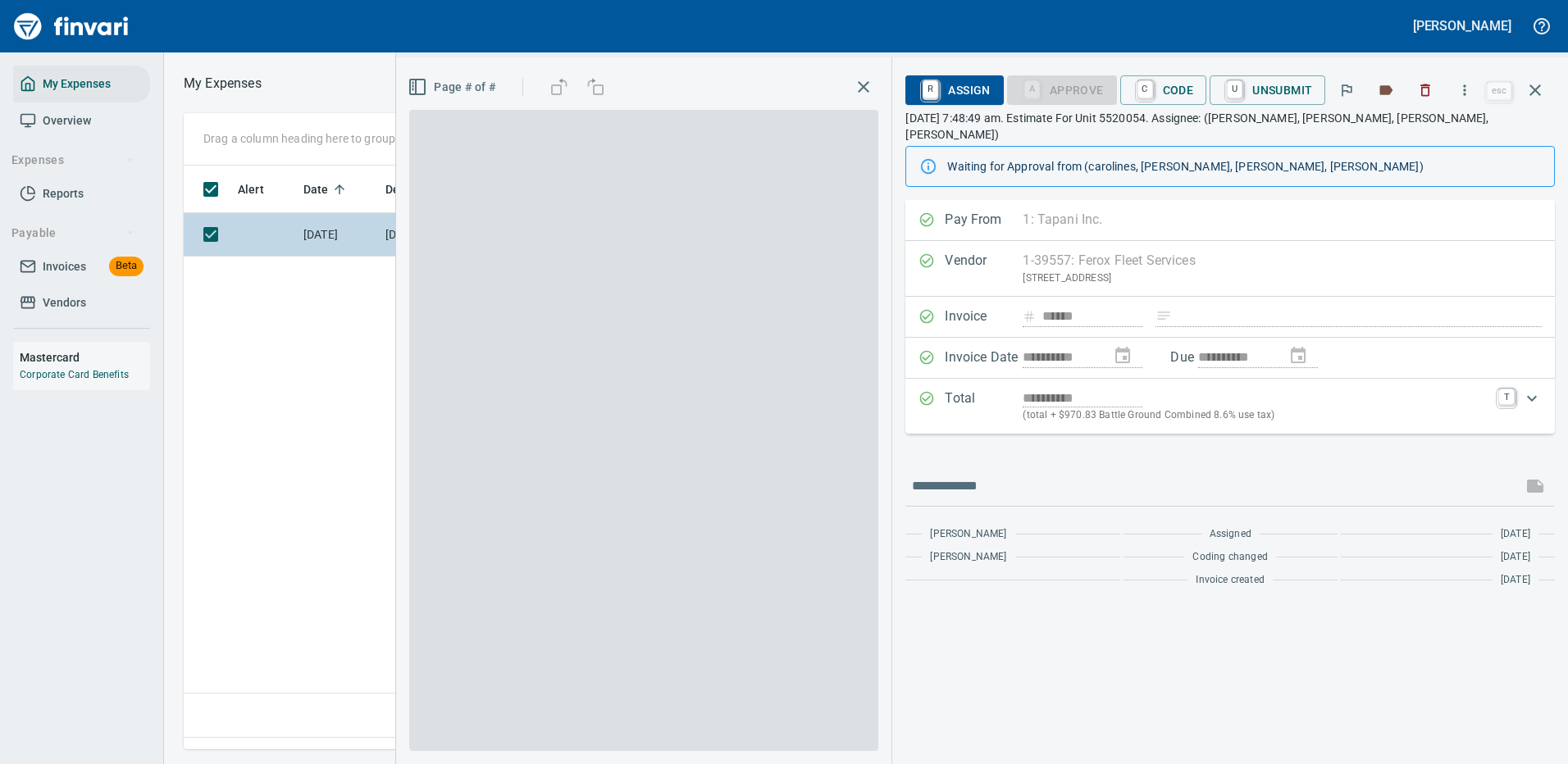
scroll to position [559, 942]
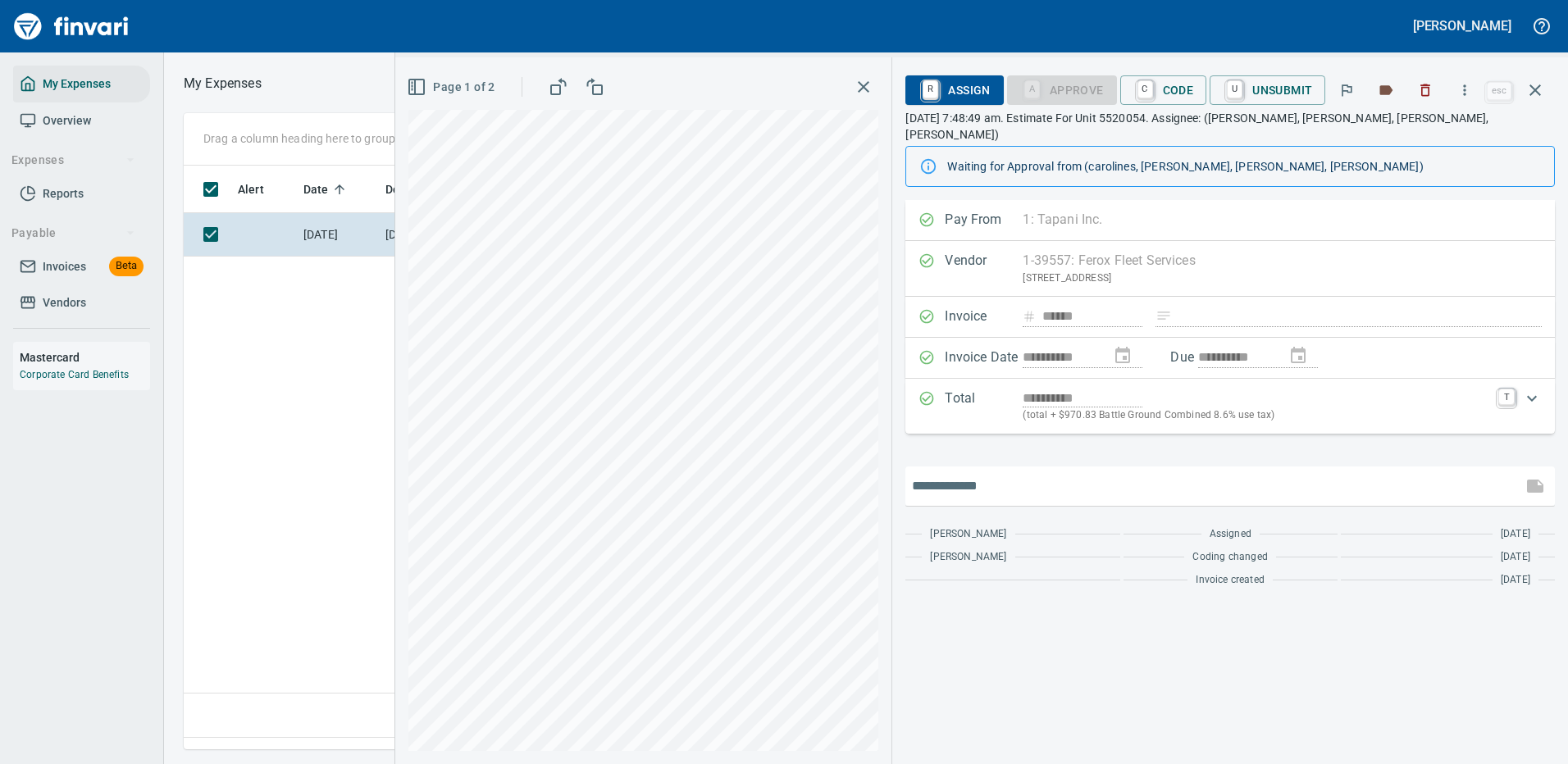
click at [994, 479] on input "text" at bounding box center [1214, 486] width 604 height 26
type input "*"
type input "**********"
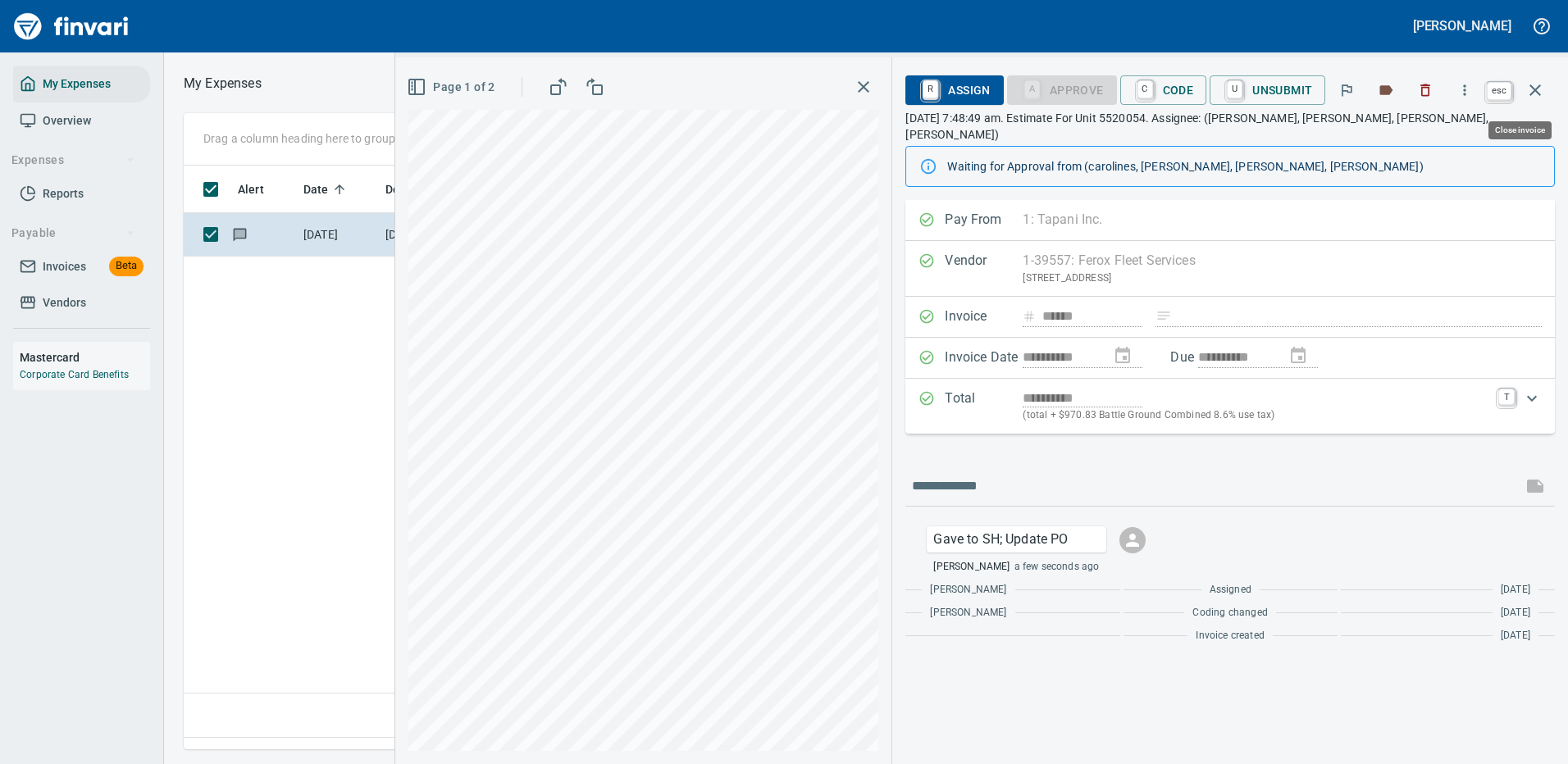
click at [1533, 87] on icon "button" at bounding box center [1535, 90] width 12 height 12
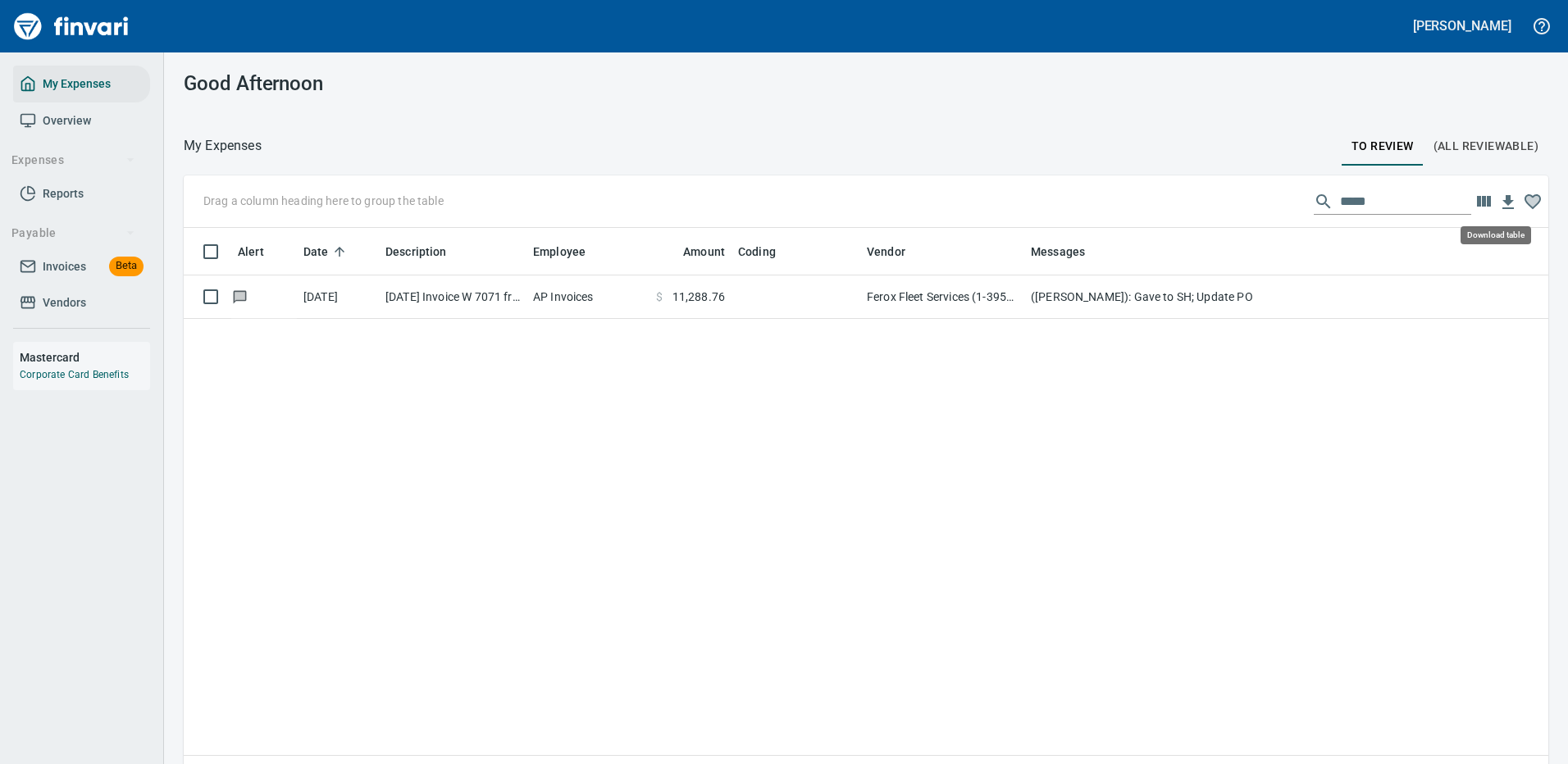
scroll to position [559, 1340]
drag, startPoint x: 1352, startPoint y: 203, endPoint x: 1276, endPoint y: 200, distance: 76.1
click at [1282, 200] on div "Drag a column heading here to group the table *****" at bounding box center [865, 202] width 1364 height 53
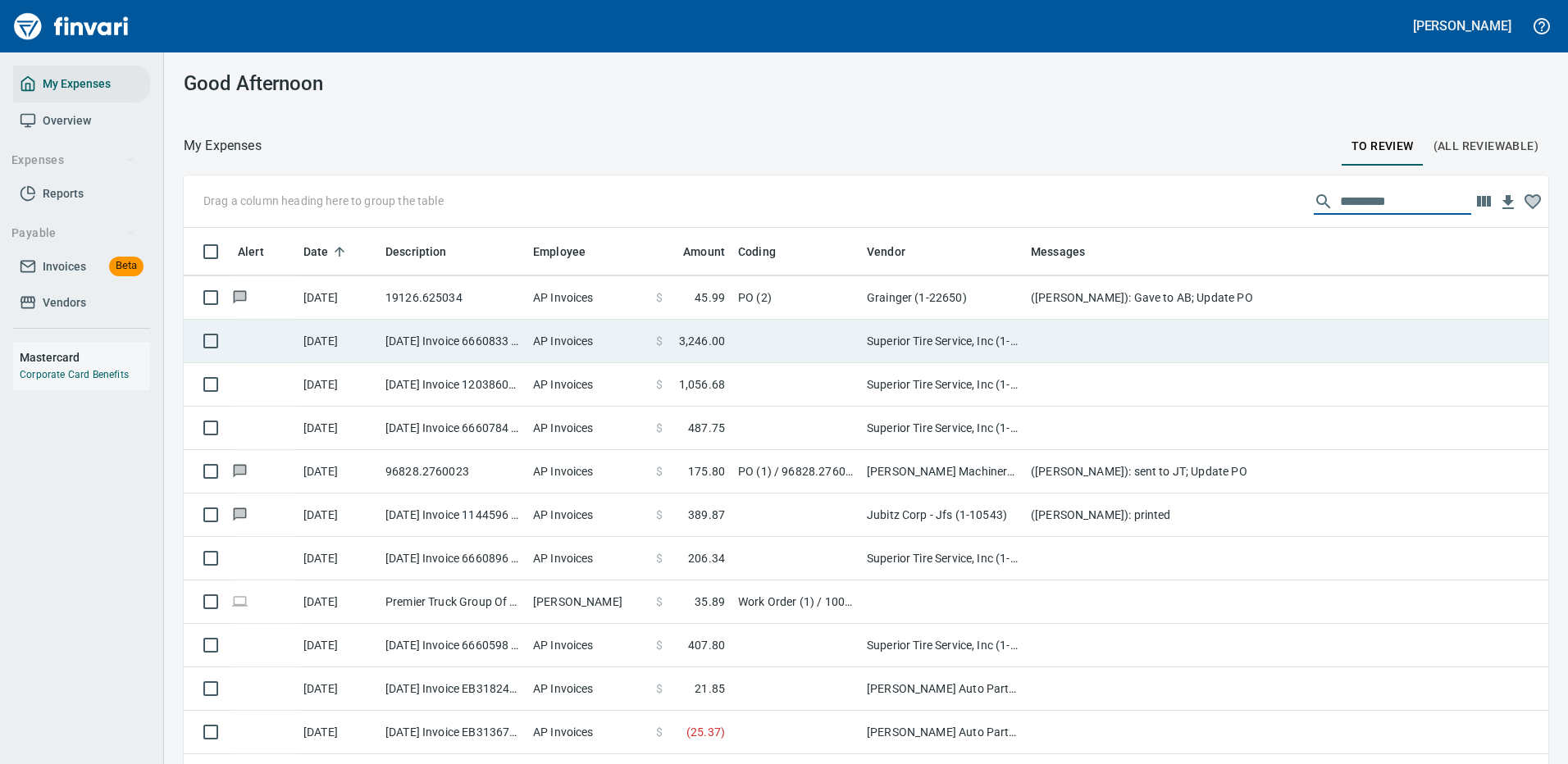
scroll to position [3771, 0]
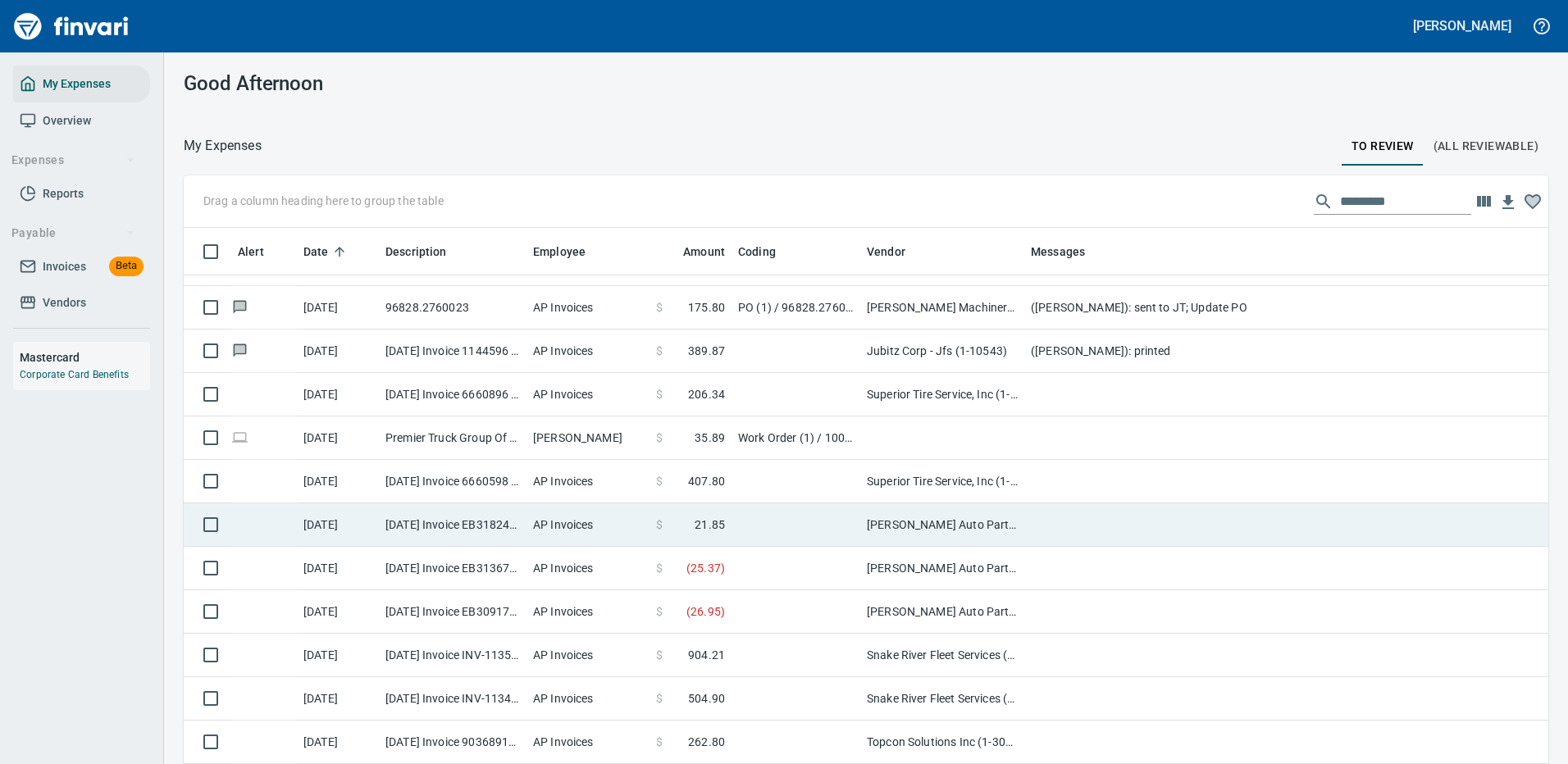
click at [1197, 533] on td at bounding box center [1352, 524] width 656 height 43
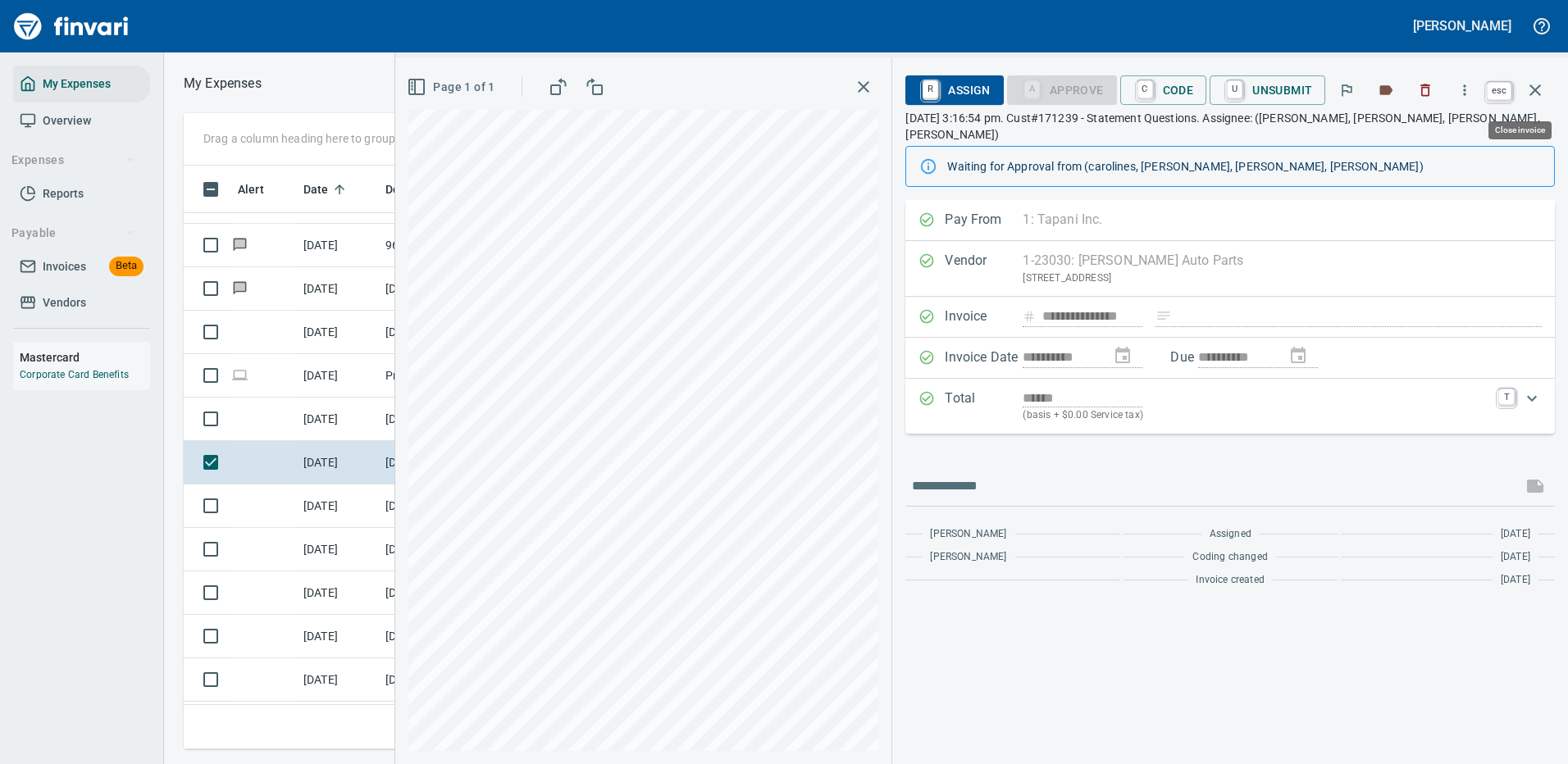
scroll to position [559, 930]
click at [1538, 85] on icon "button" at bounding box center [1535, 90] width 19 height 19
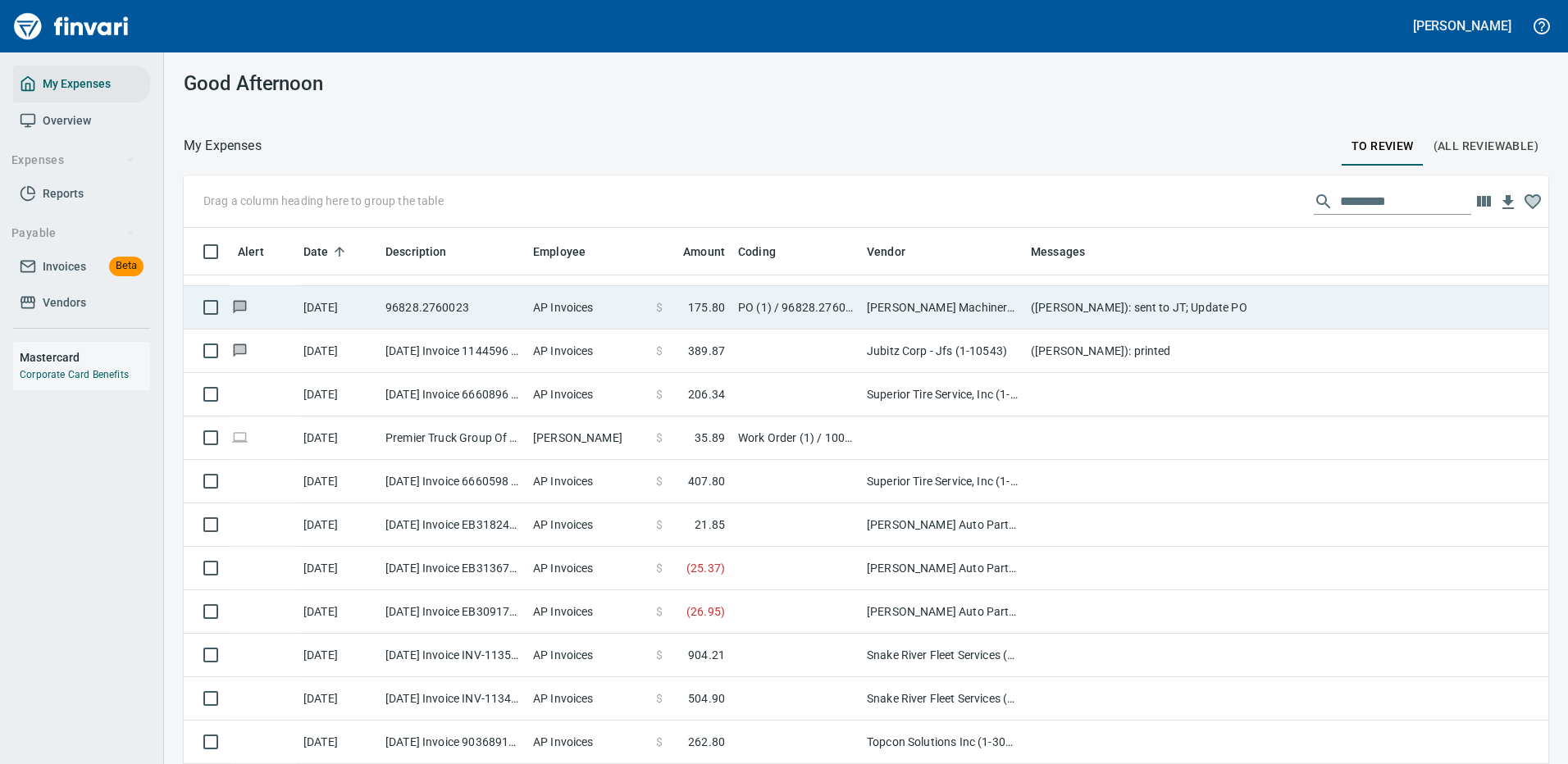
scroll to position [559, 1328]
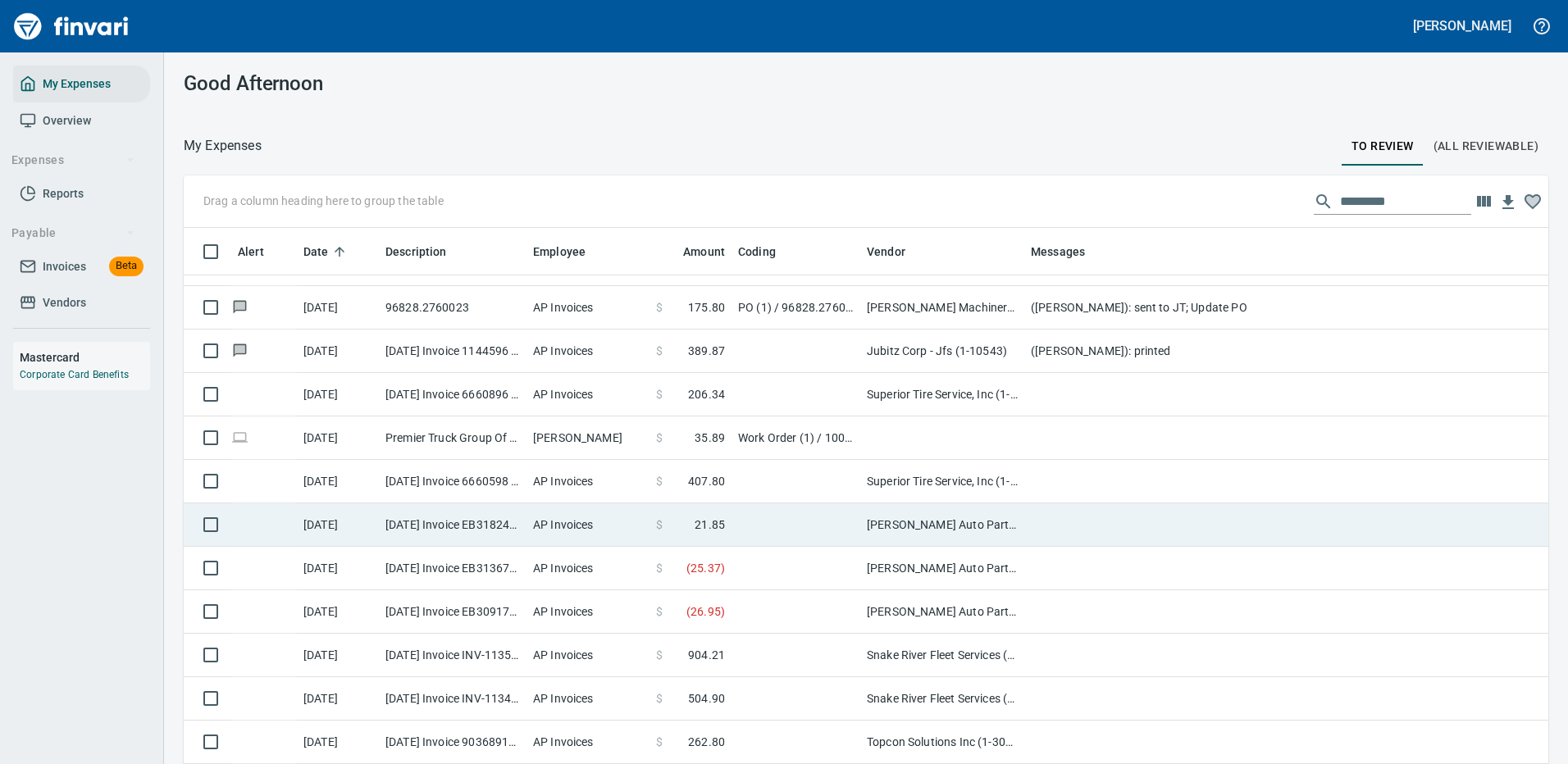
click at [1155, 521] on td at bounding box center [1352, 524] width 656 height 43
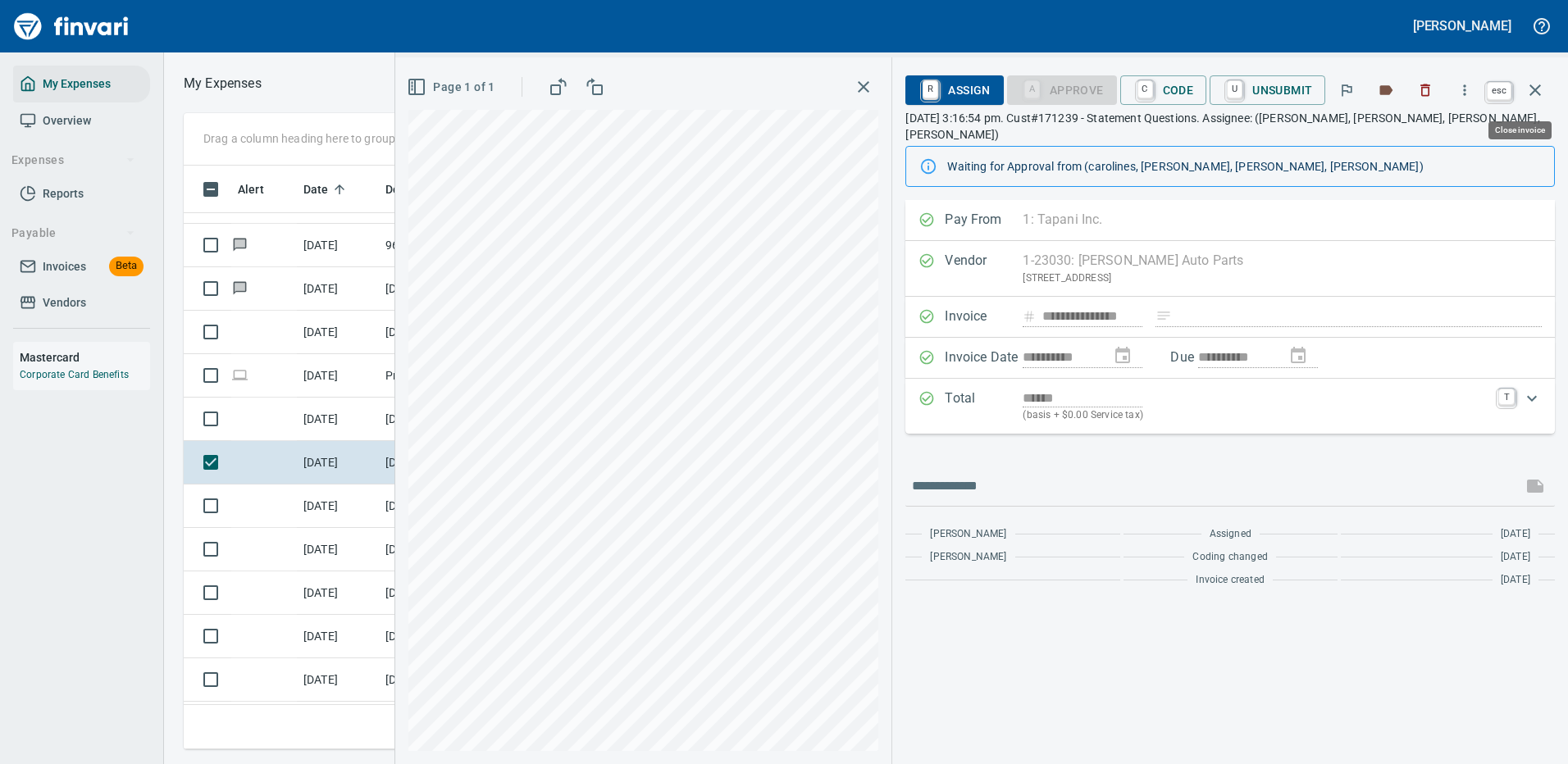
scroll to position [559, 930]
click at [1535, 87] on icon "button" at bounding box center [1535, 90] width 19 height 19
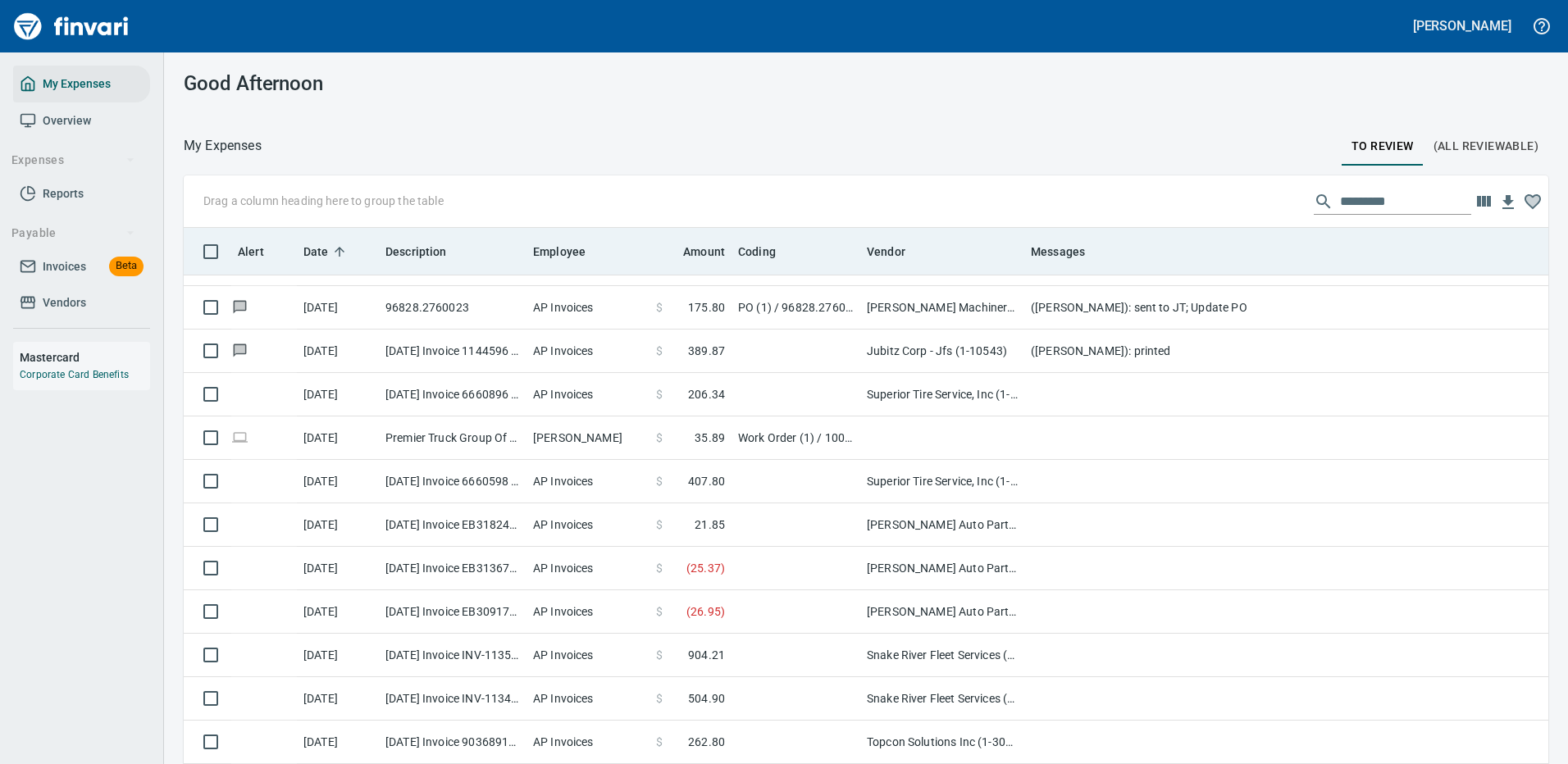
scroll to position [559, 1328]
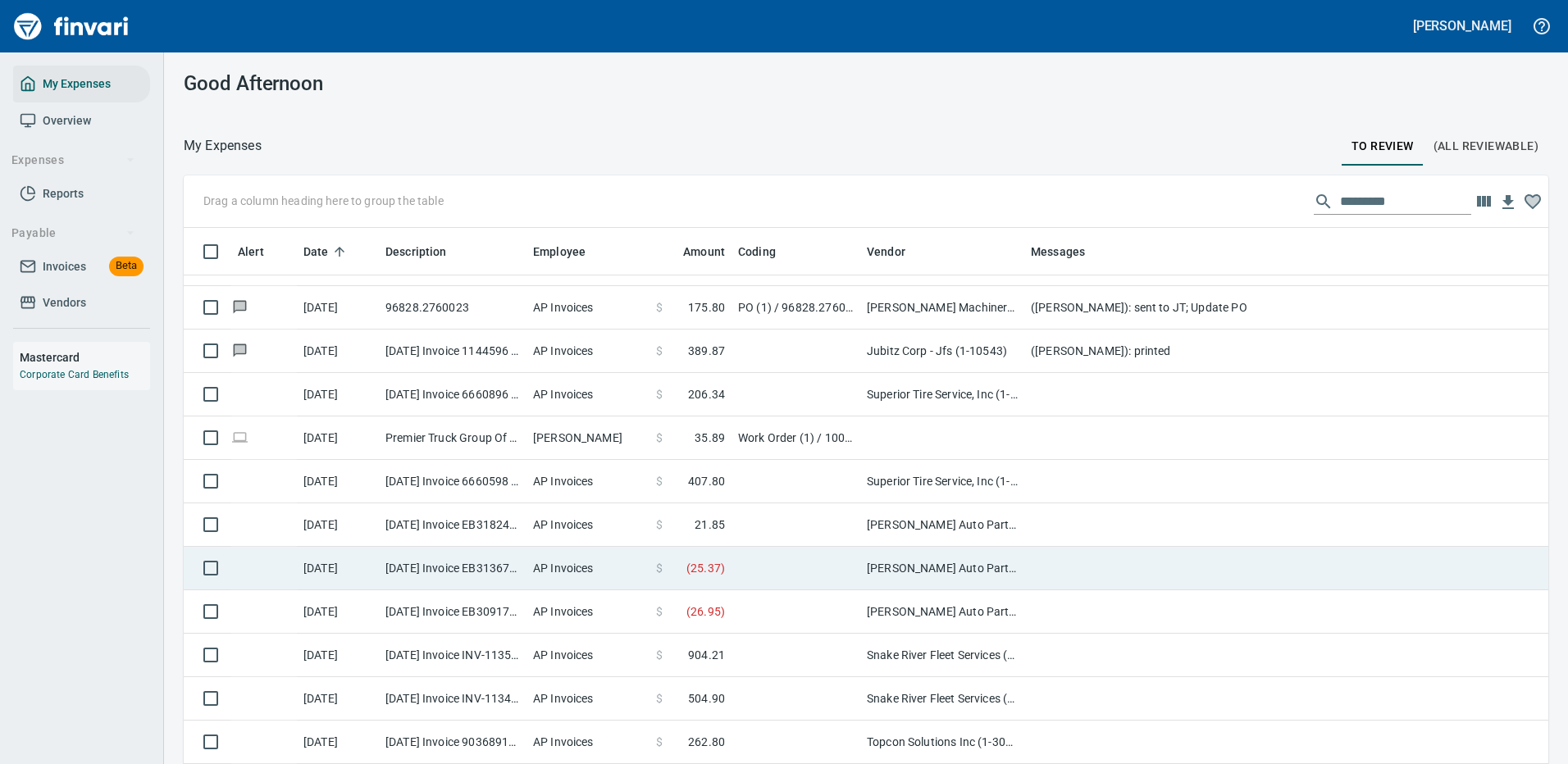
click at [789, 561] on td at bounding box center [796, 568] width 129 height 43
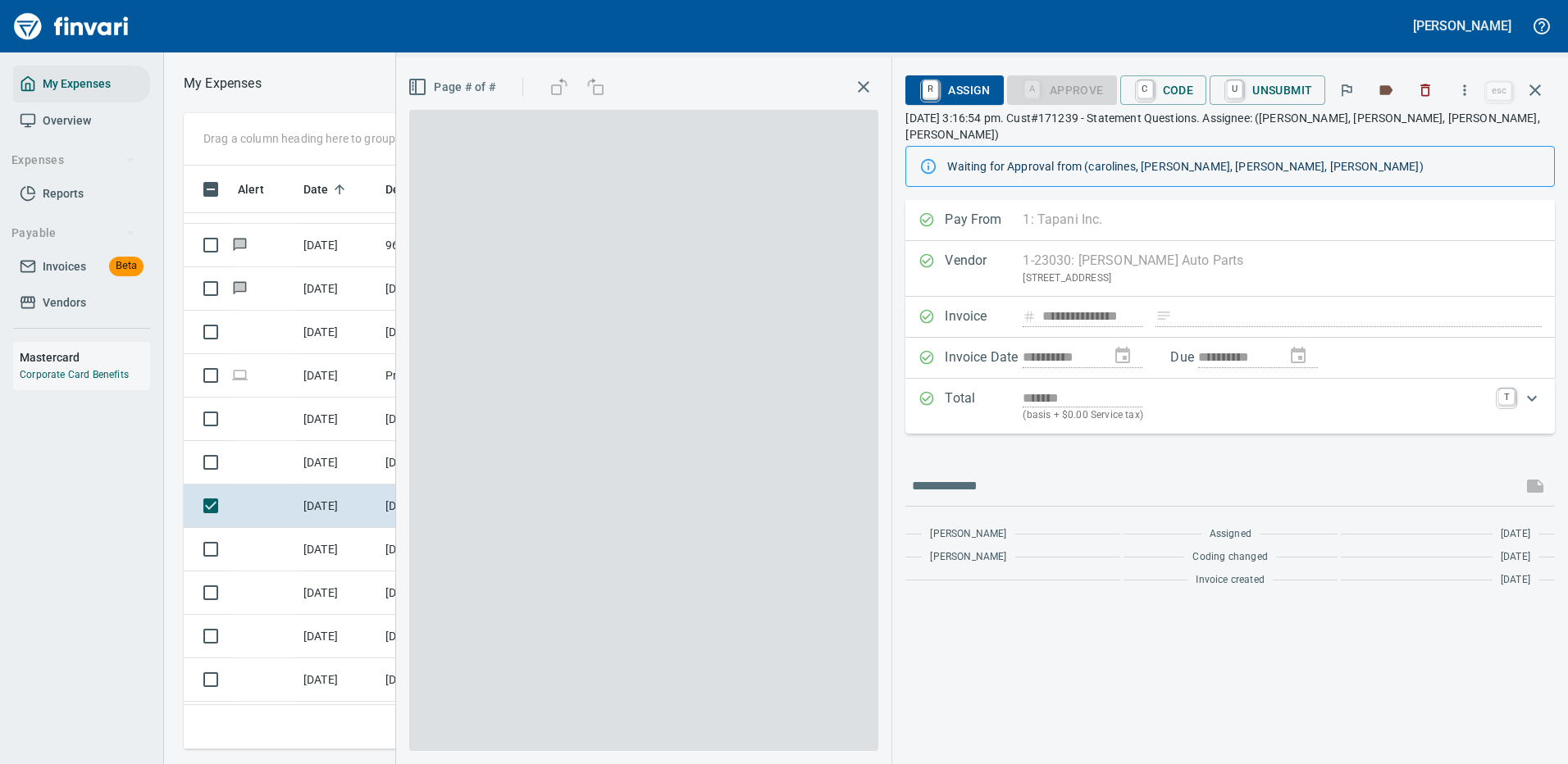
scroll to position [559, 930]
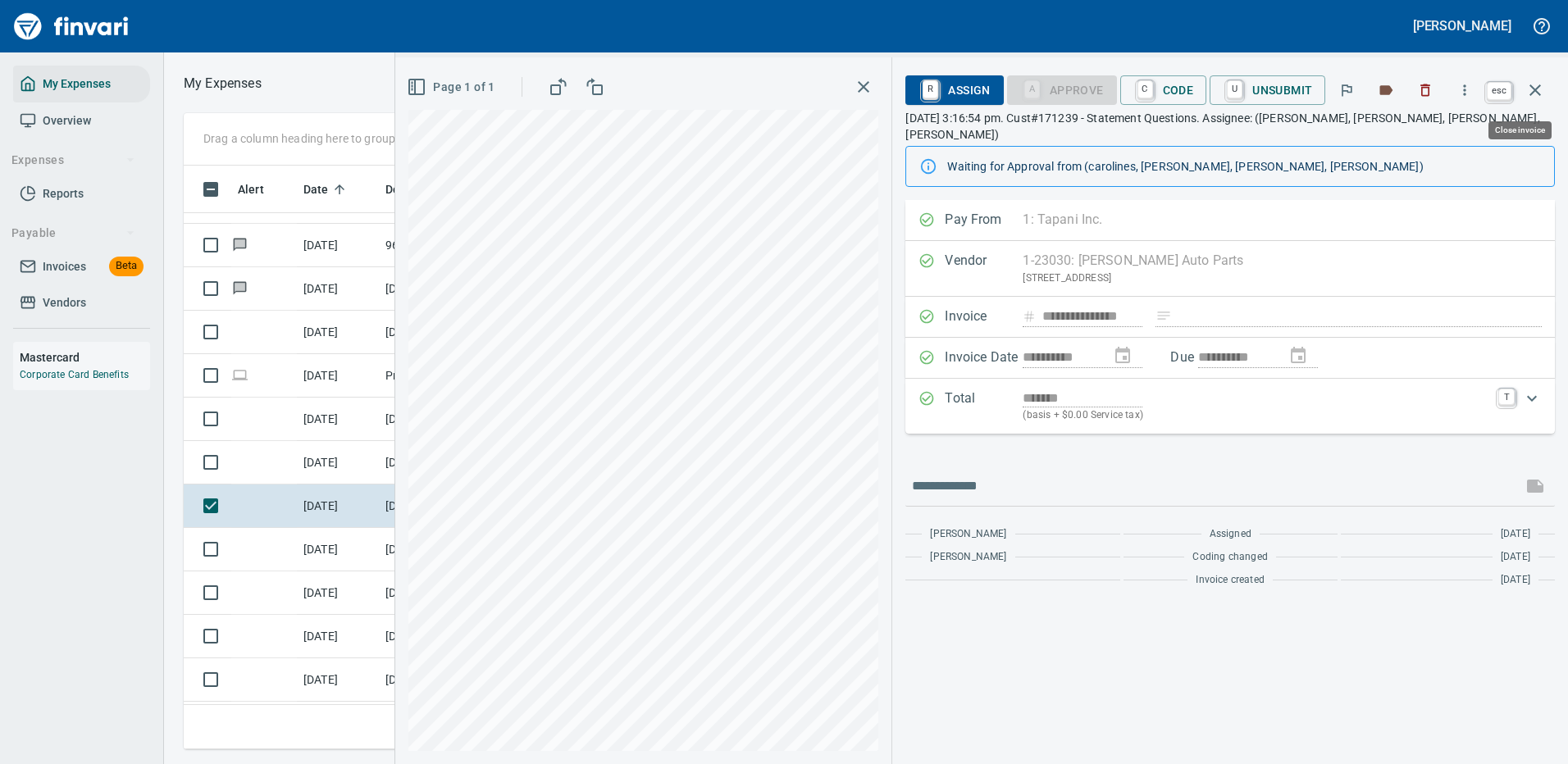
click at [1536, 86] on icon "button" at bounding box center [1535, 90] width 19 height 19
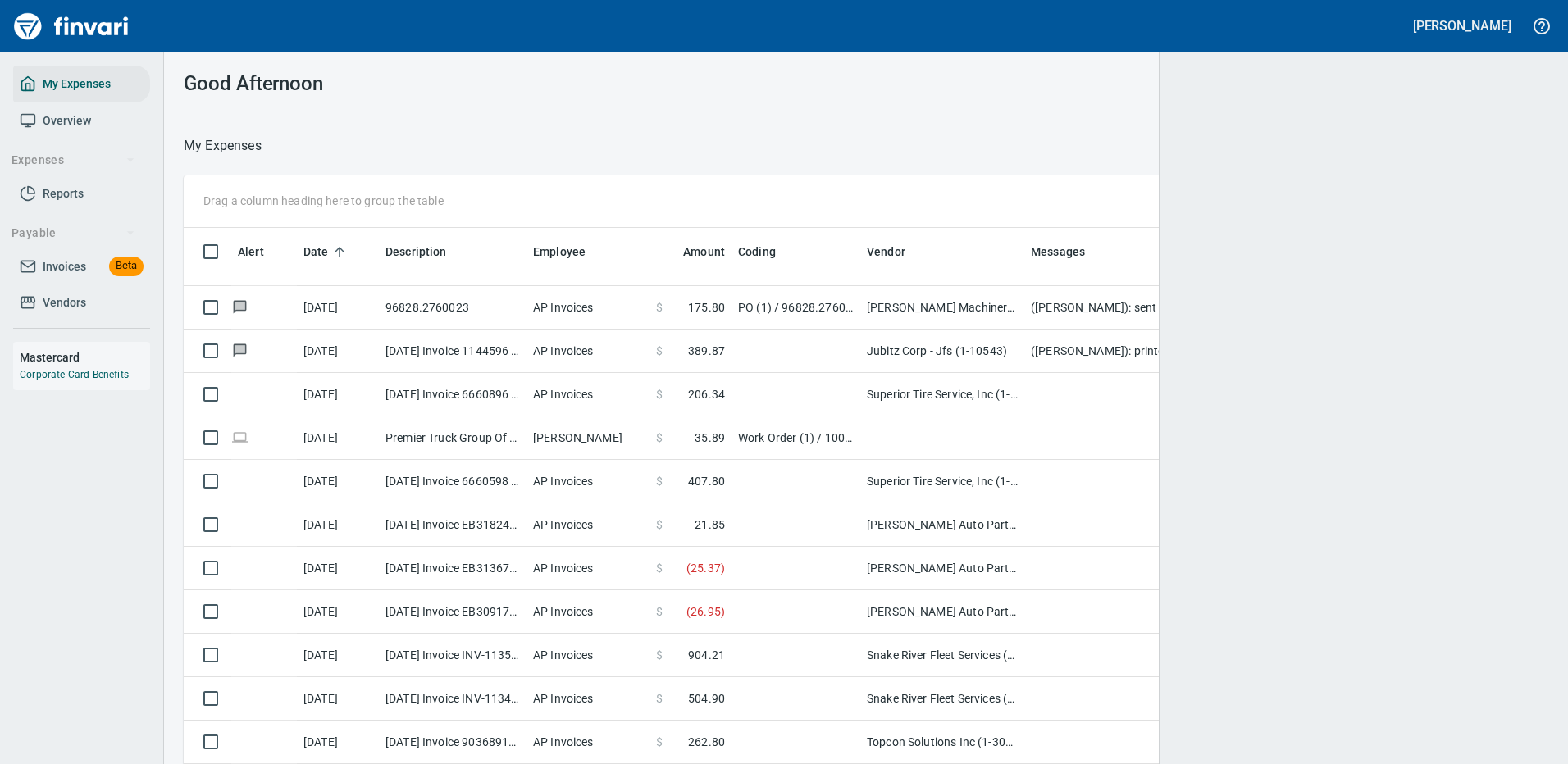
scroll to position [559, 1317]
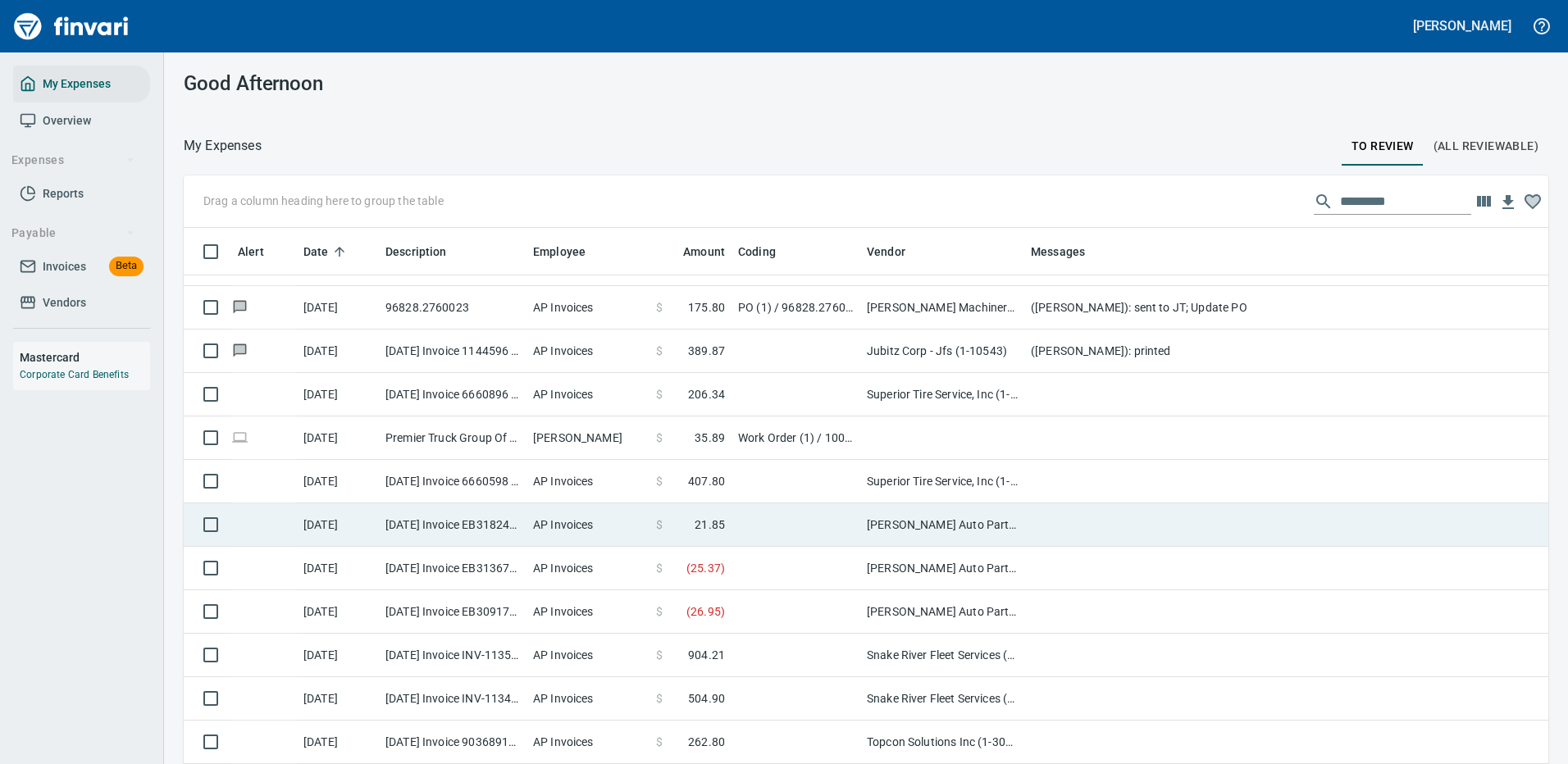
click at [803, 513] on td at bounding box center [796, 524] width 129 height 43
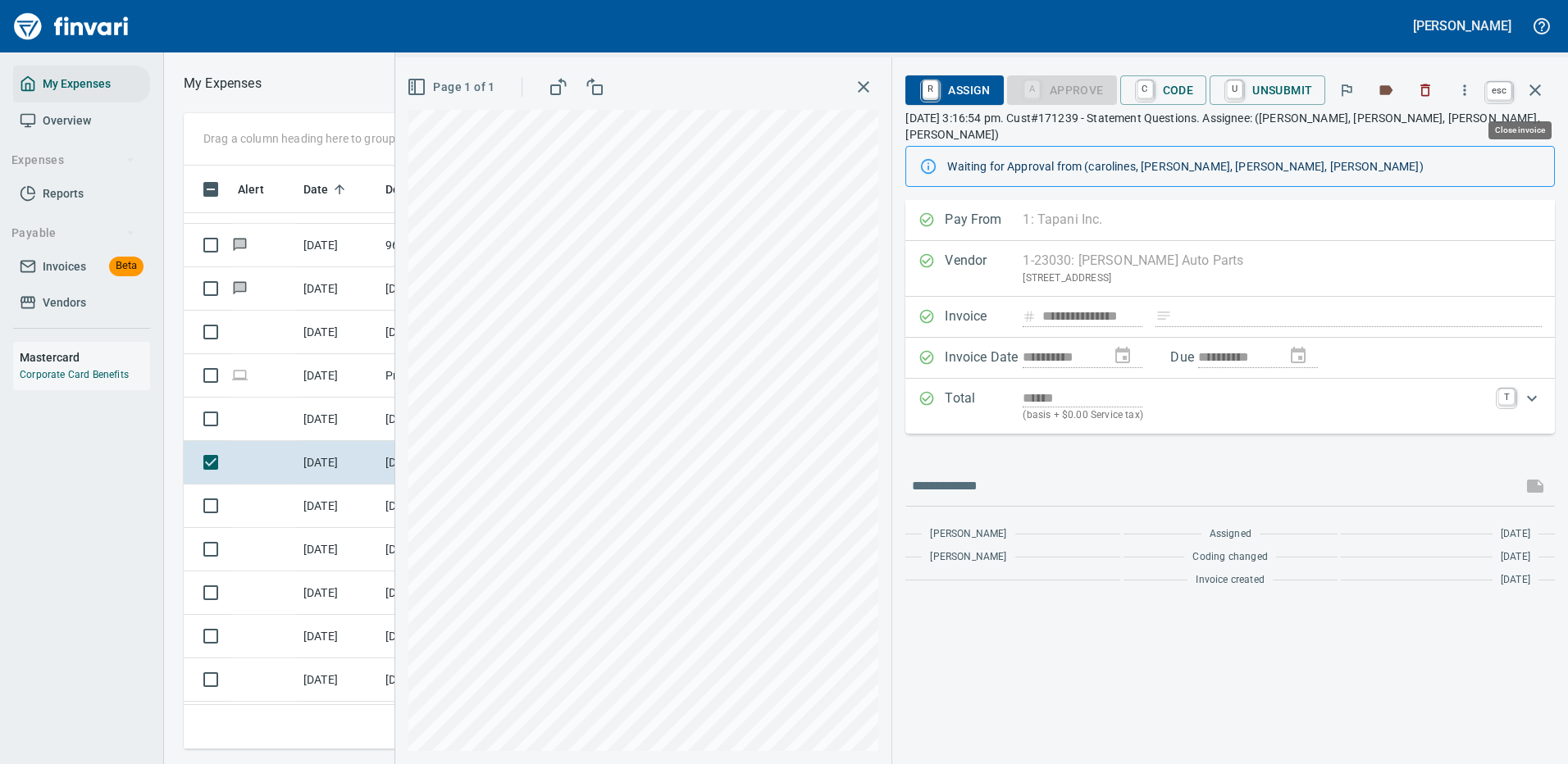
scroll to position [559, 930]
click at [1532, 89] on icon "button" at bounding box center [1535, 90] width 19 height 19
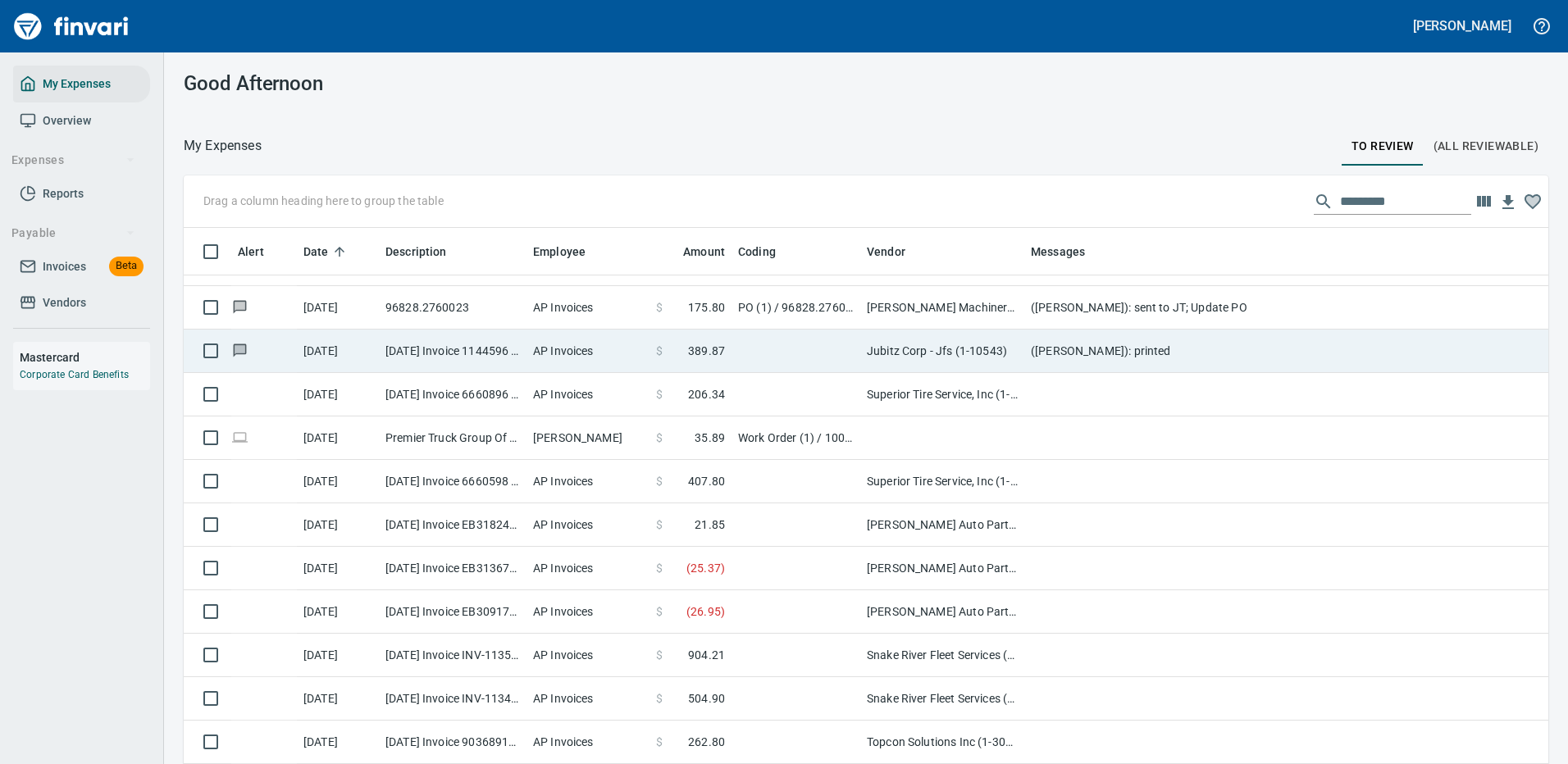
scroll to position [559, 1328]
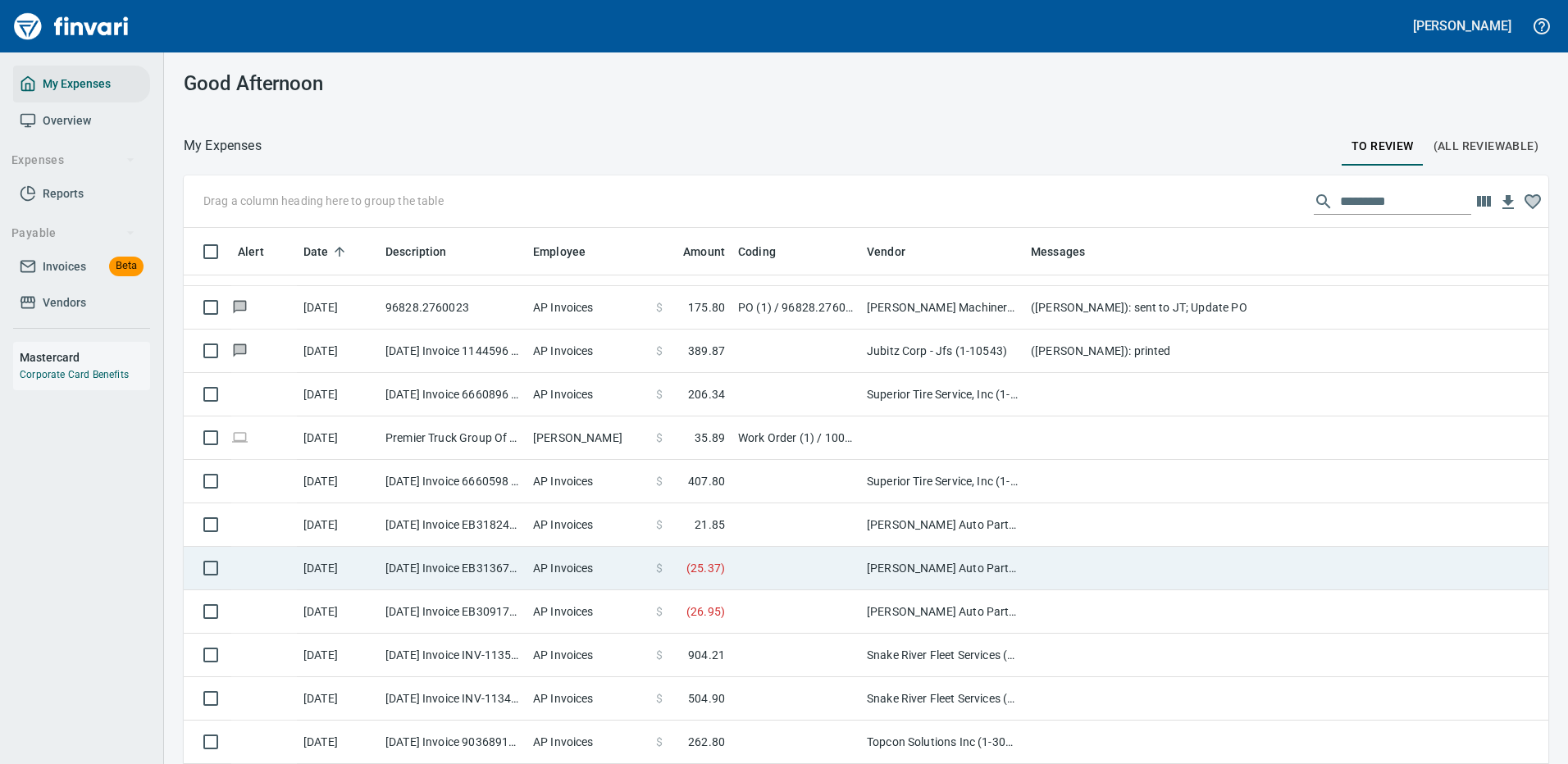
click at [821, 564] on td at bounding box center [796, 568] width 129 height 43
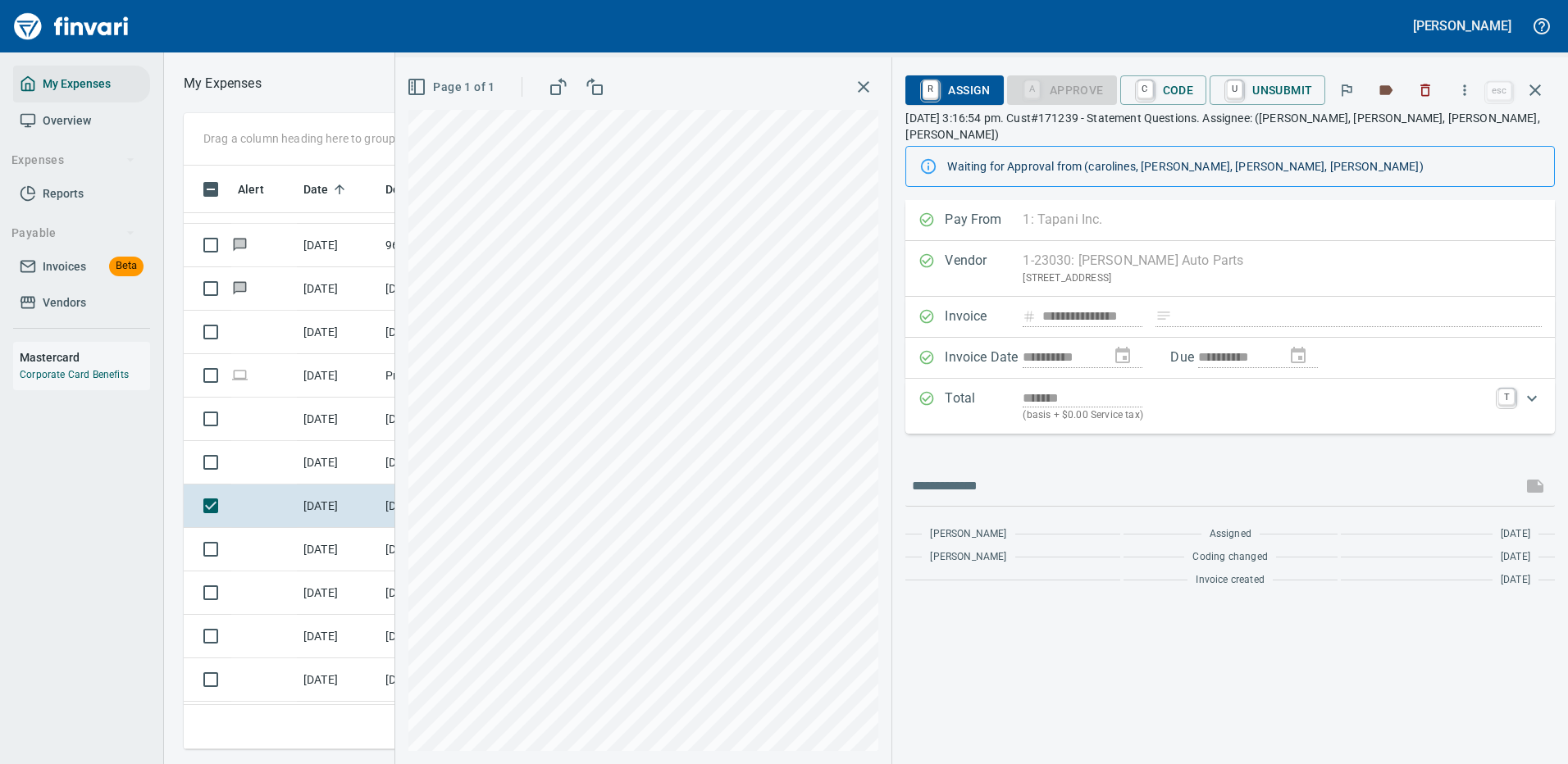
scroll to position [559, 930]
click at [1532, 91] on icon "button" at bounding box center [1535, 90] width 19 height 19
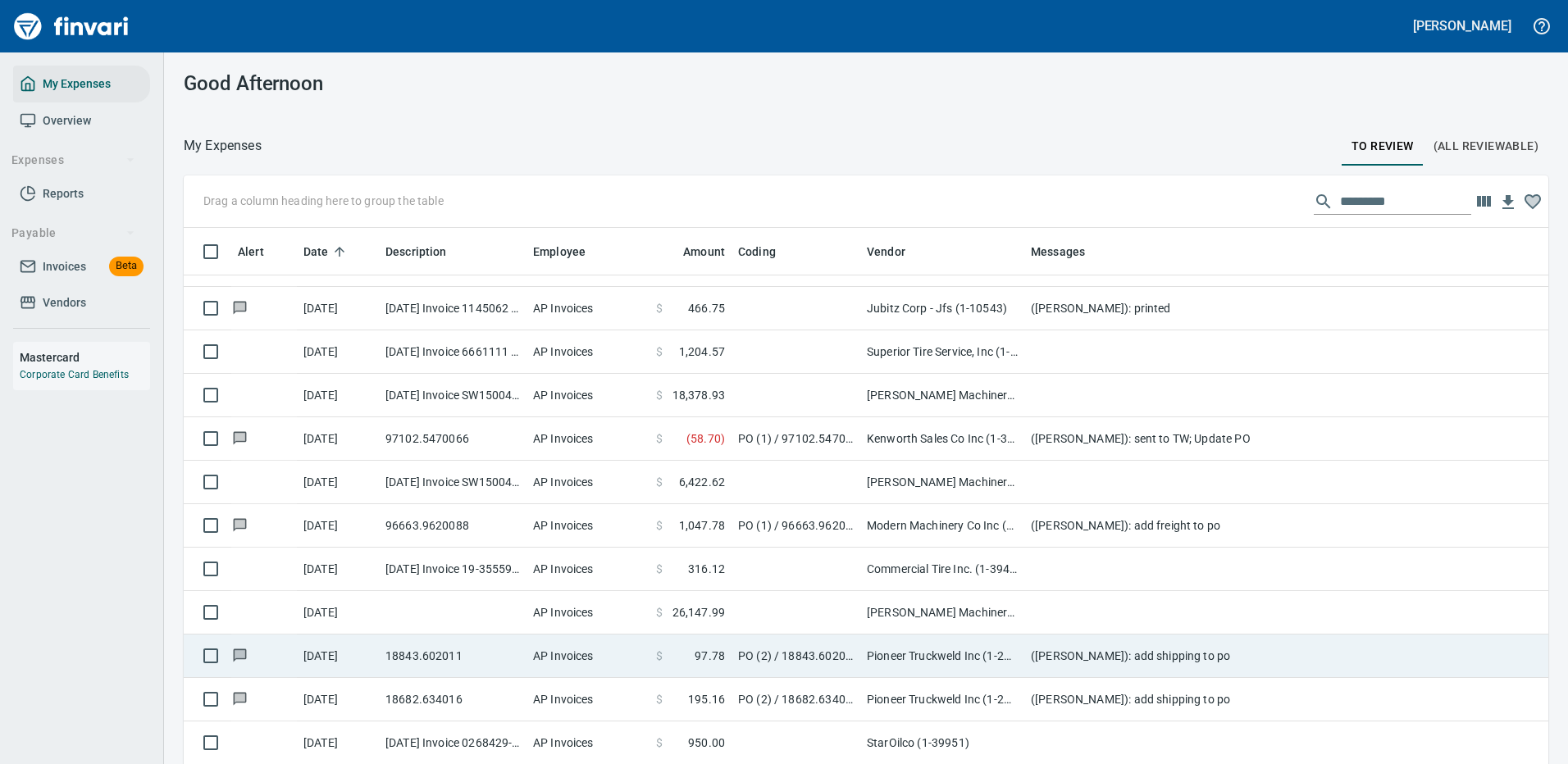
scroll to position [4562, 0]
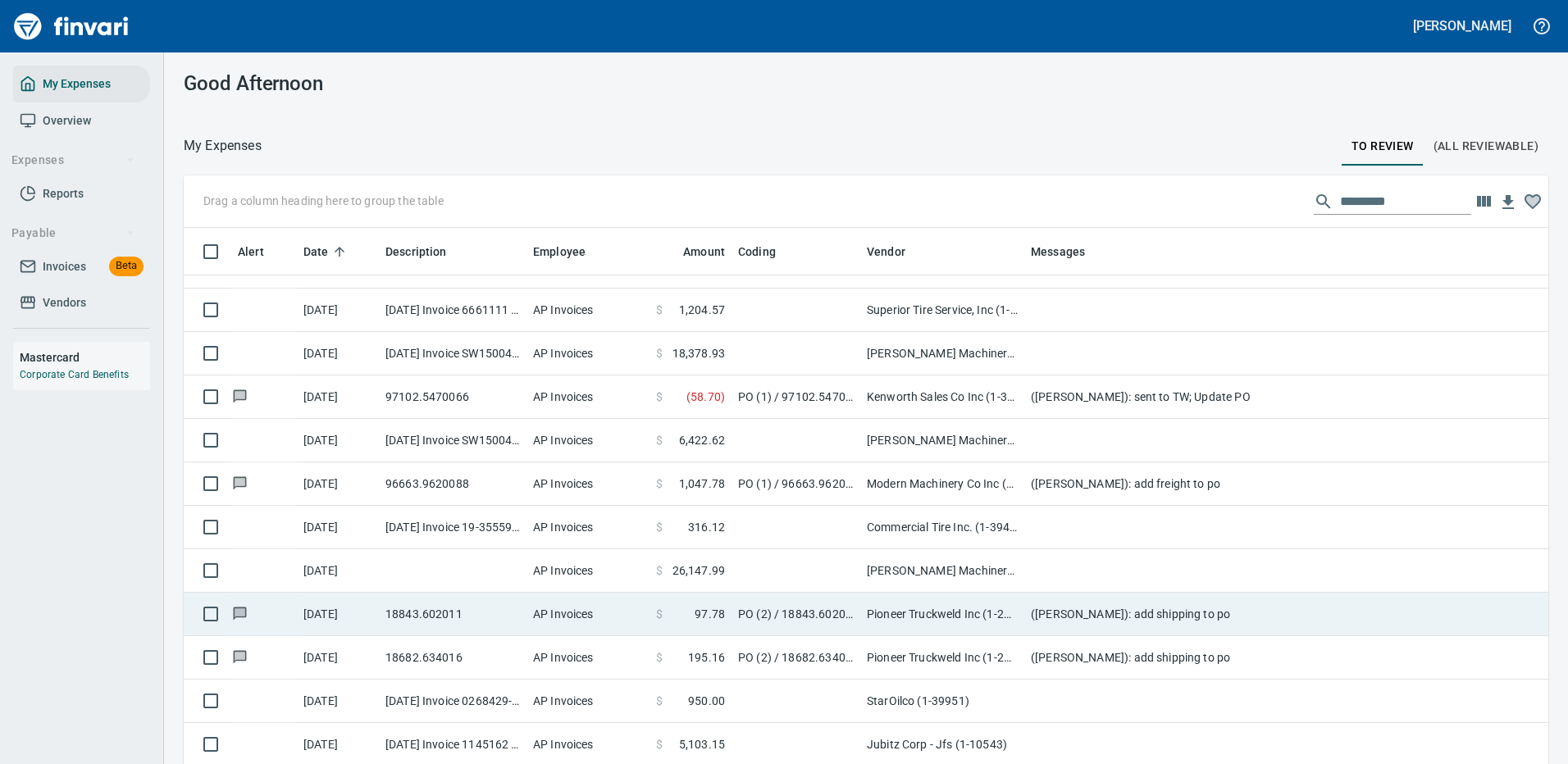
click at [905, 549] on td "[PERSON_NAME] Machinery Co (1-10794)" at bounding box center [942, 570] width 164 height 43
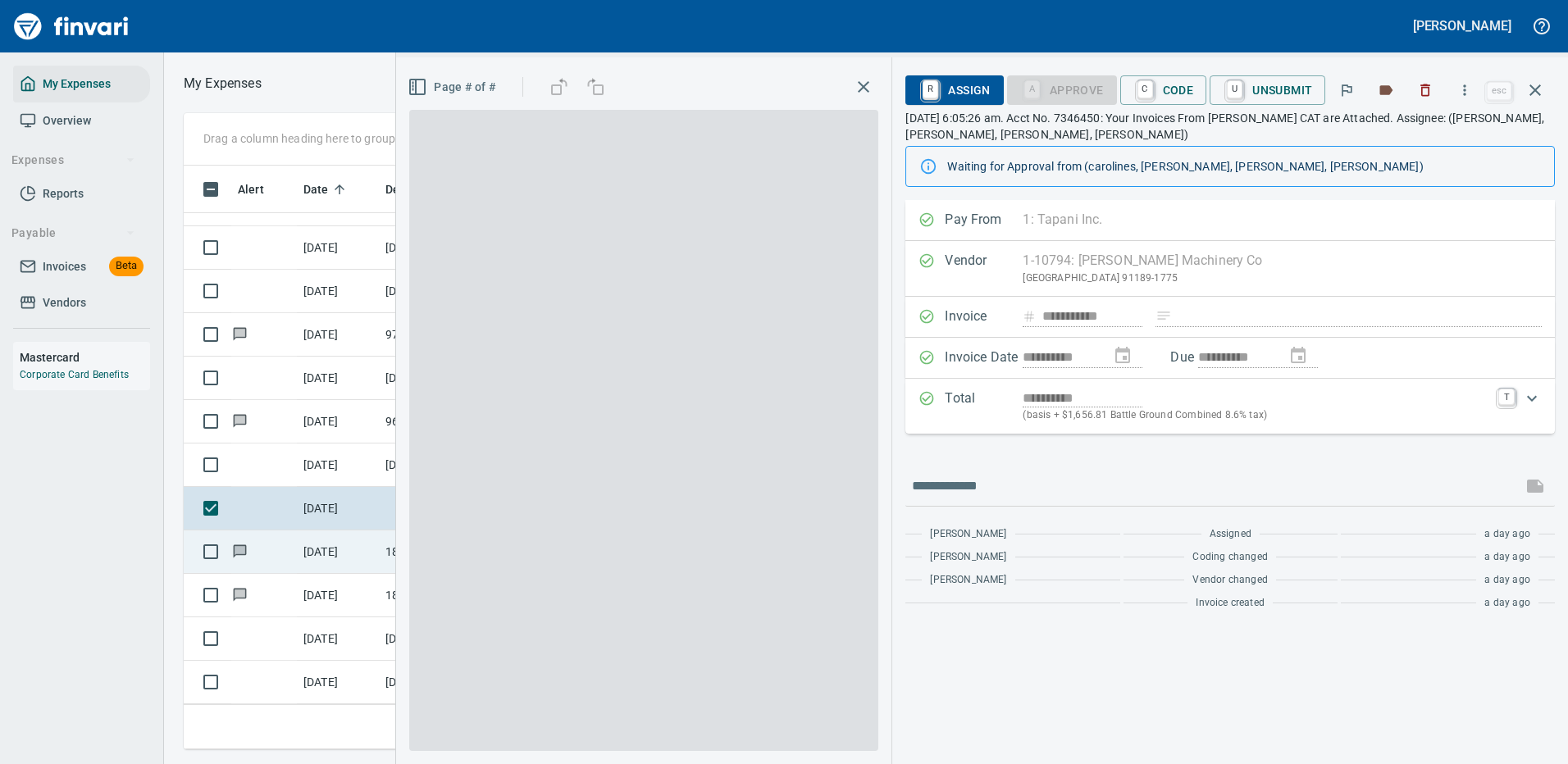
scroll to position [559, 930]
click at [1470, 88] on icon "button" at bounding box center [1464, 89] width 16 height 16
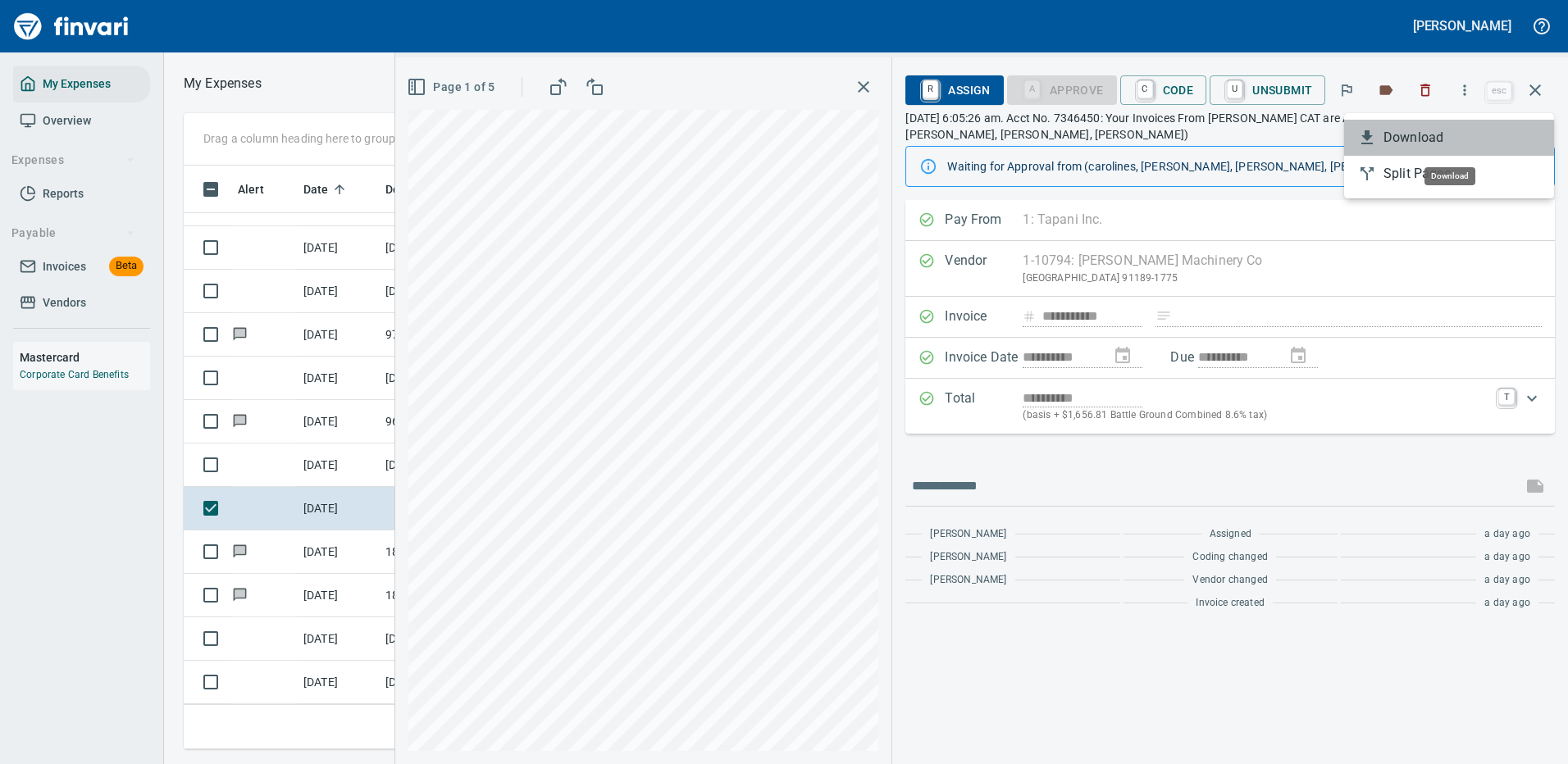
click at [1427, 135] on span "Download" at bounding box center [1462, 137] width 157 height 19
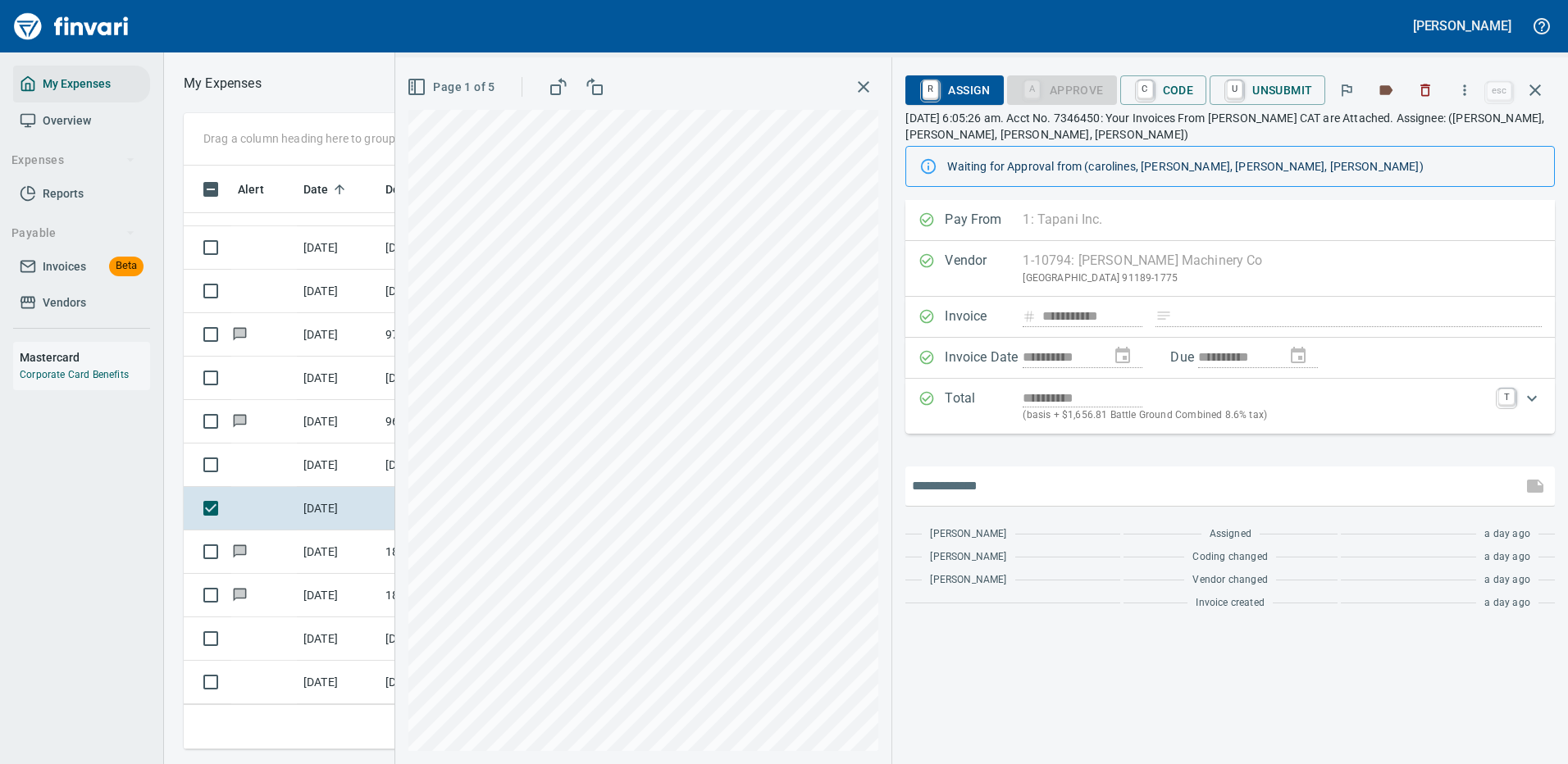
click at [1048, 475] on input "text" at bounding box center [1214, 486] width 604 height 26
type input "**********"
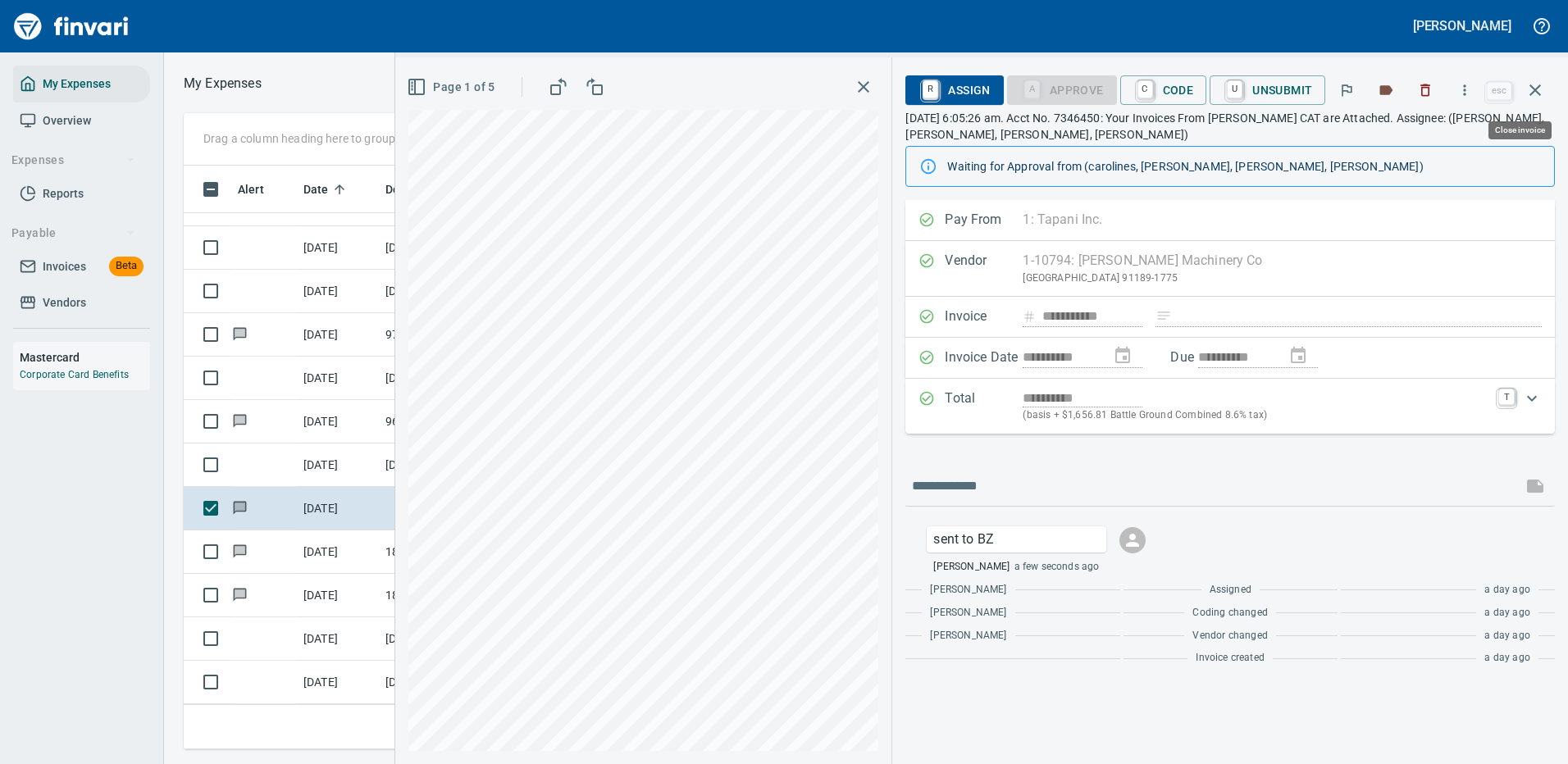
click at [1530, 87] on icon "button" at bounding box center [1535, 90] width 19 height 19
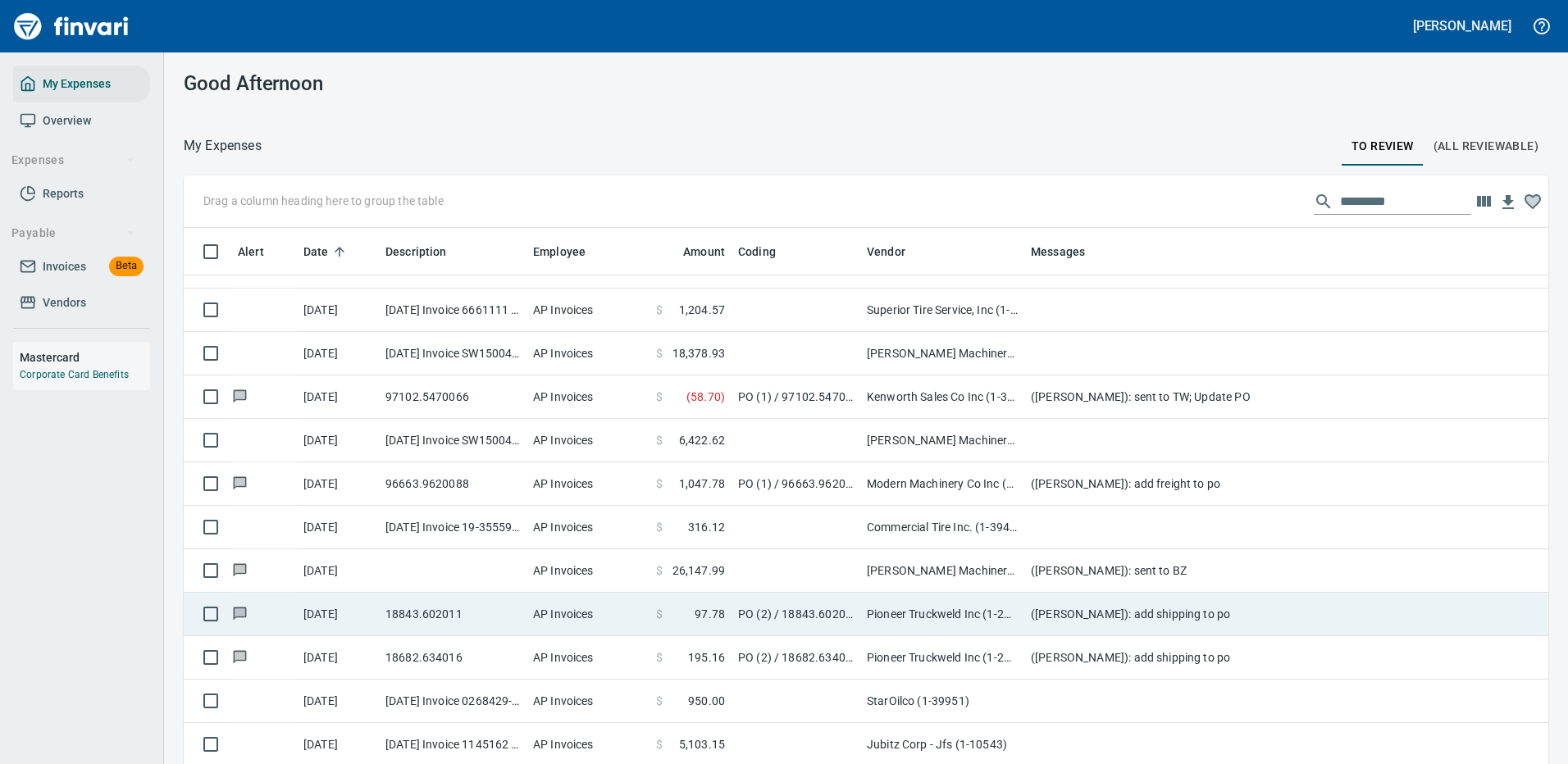
scroll to position [48, 0]
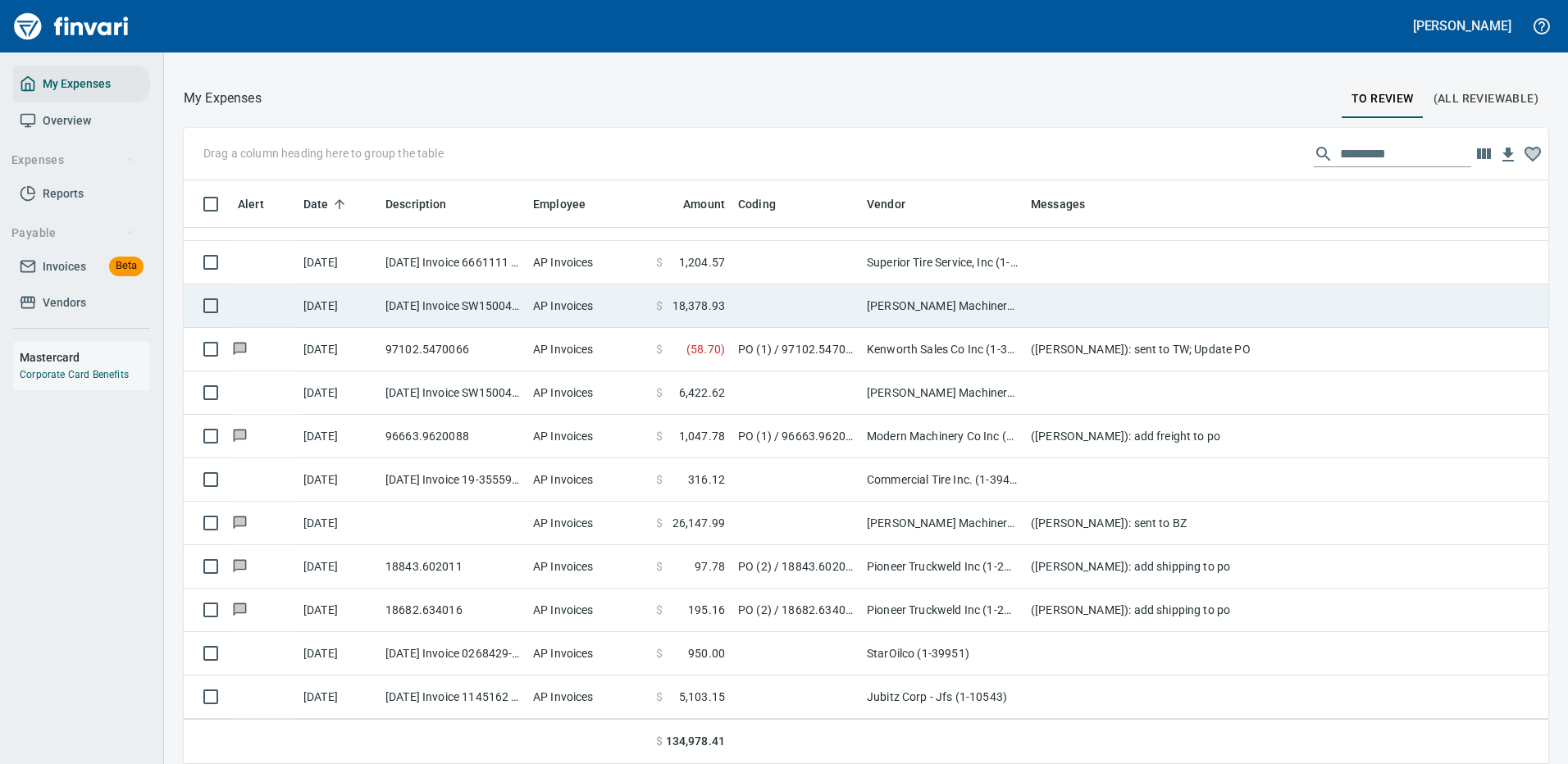
click at [1001, 284] on td "[PERSON_NAME] Machinery Co (1-10794)" at bounding box center [942, 305] width 164 height 43
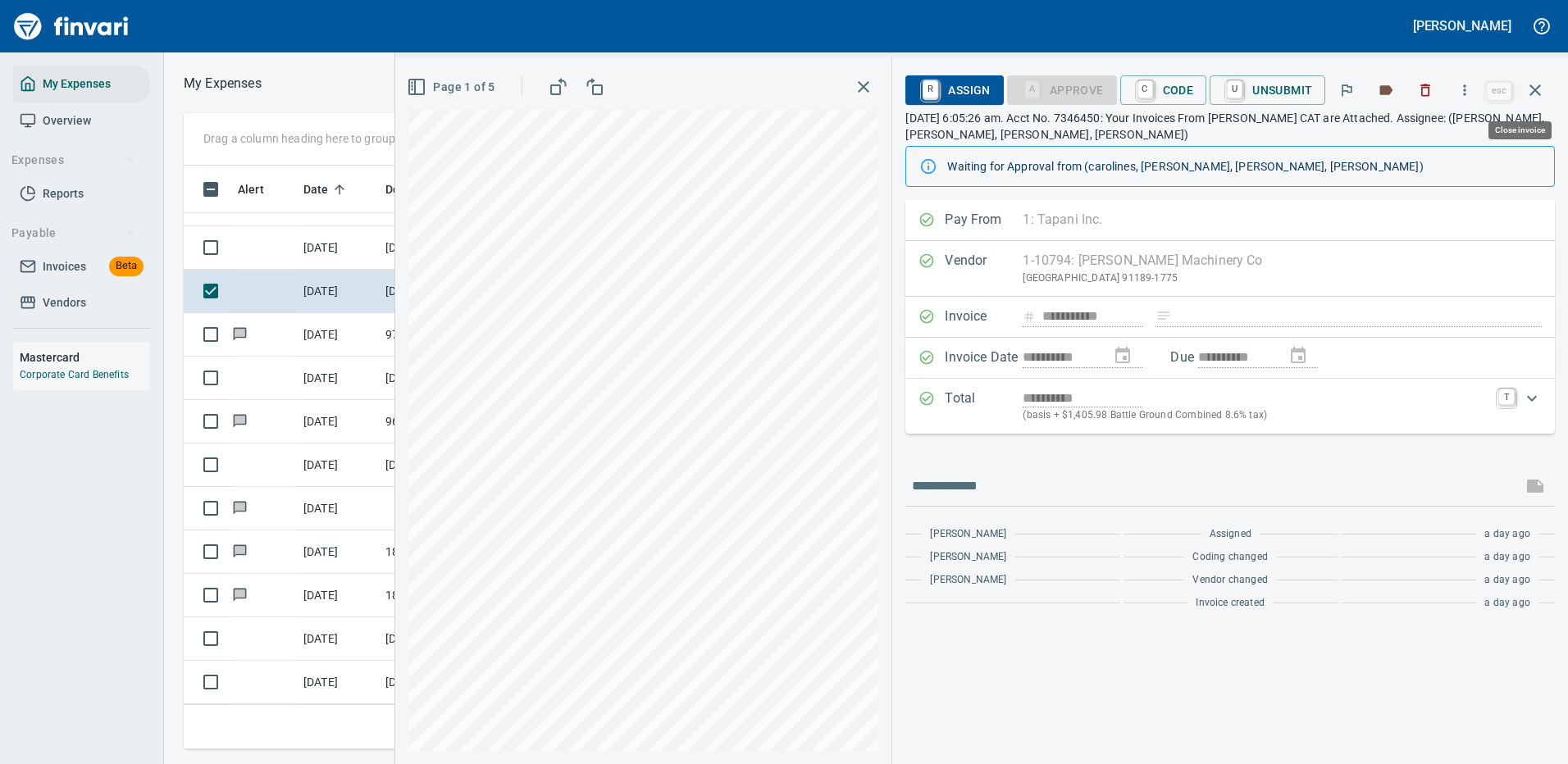
scroll to position [559, 930]
click at [1469, 91] on icon "button" at bounding box center [1464, 89] width 16 height 16
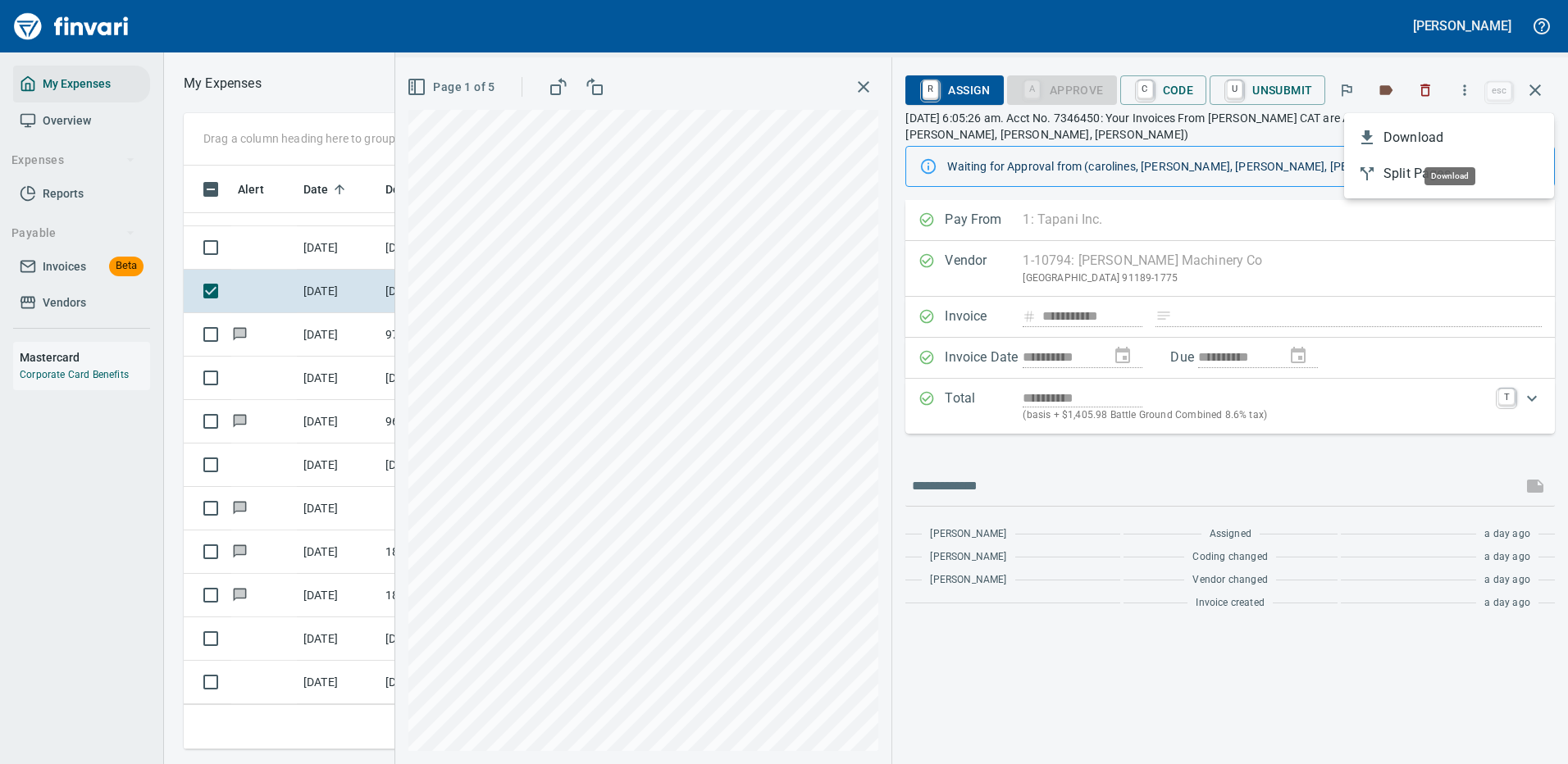
click at [1395, 143] on span "Download" at bounding box center [1462, 137] width 157 height 19
